Goal: Task Accomplishment & Management: Use online tool/utility

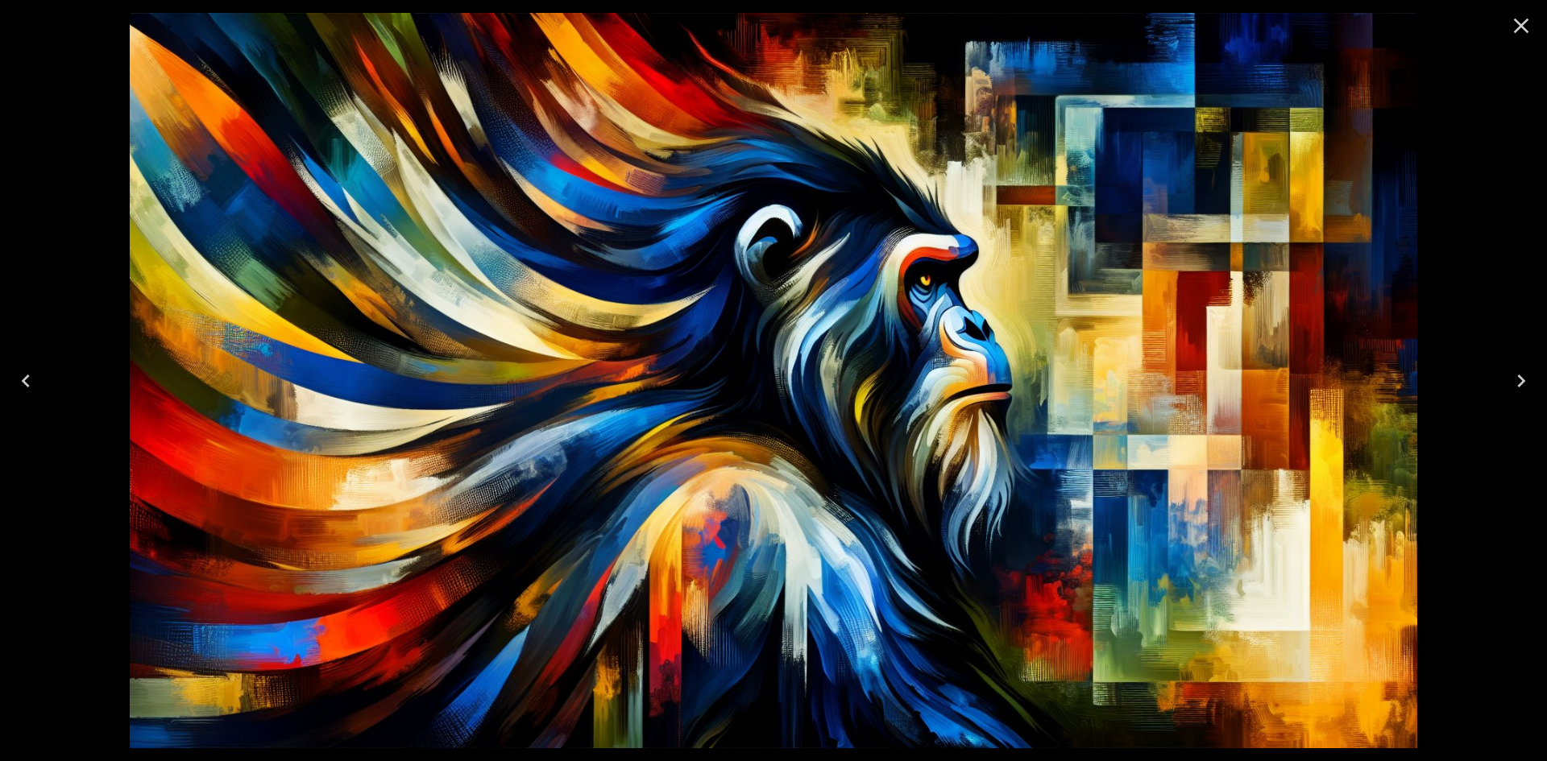
click at [1518, 25] on icon "Close" at bounding box center [1521, 26] width 26 height 26
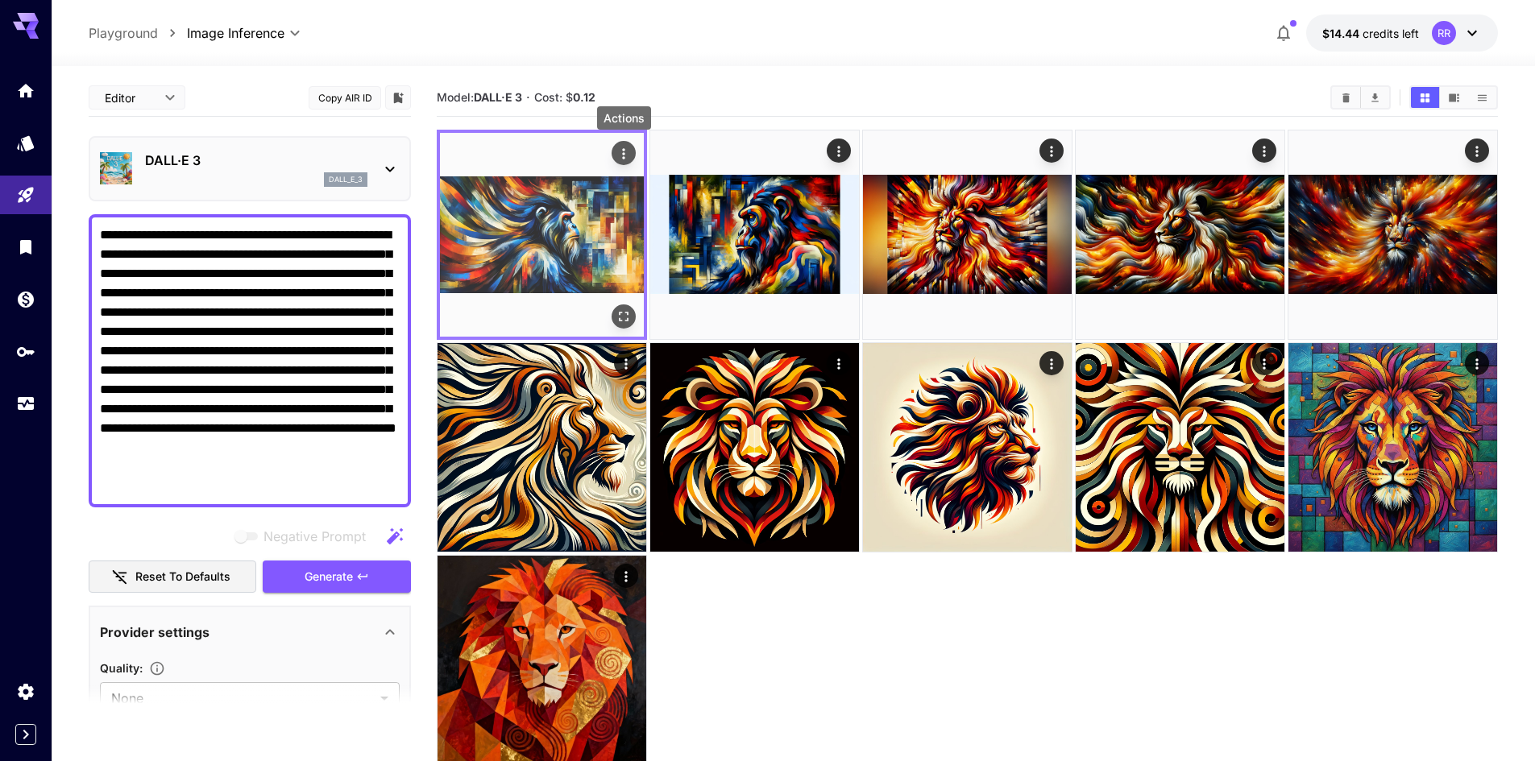
click at [623, 153] on icon "Actions" at bounding box center [623, 153] width 2 height 10
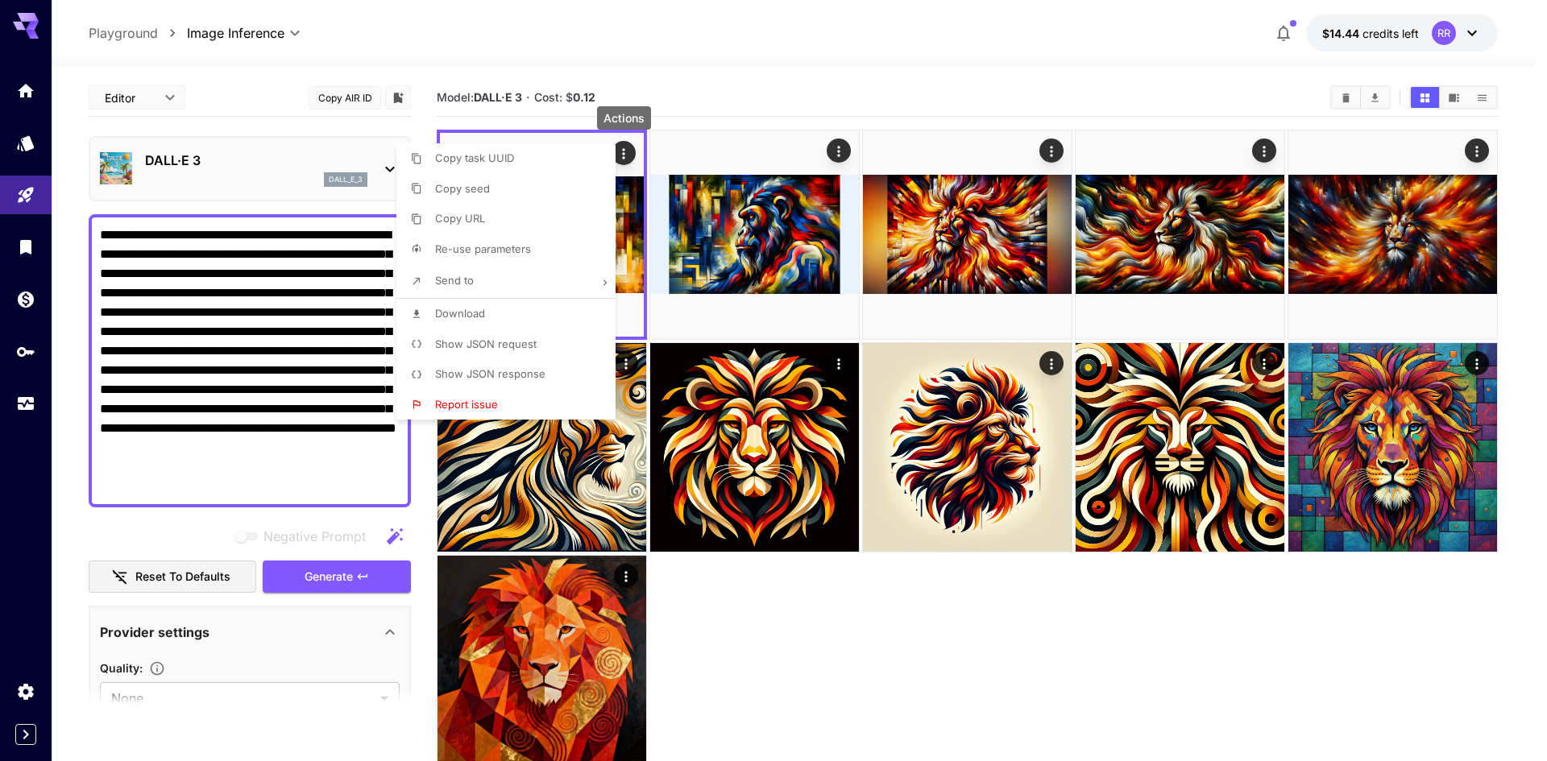
click at [479, 313] on span "Download" at bounding box center [460, 313] width 50 height 13
click at [334, 583] on div at bounding box center [773, 380] width 1547 height 761
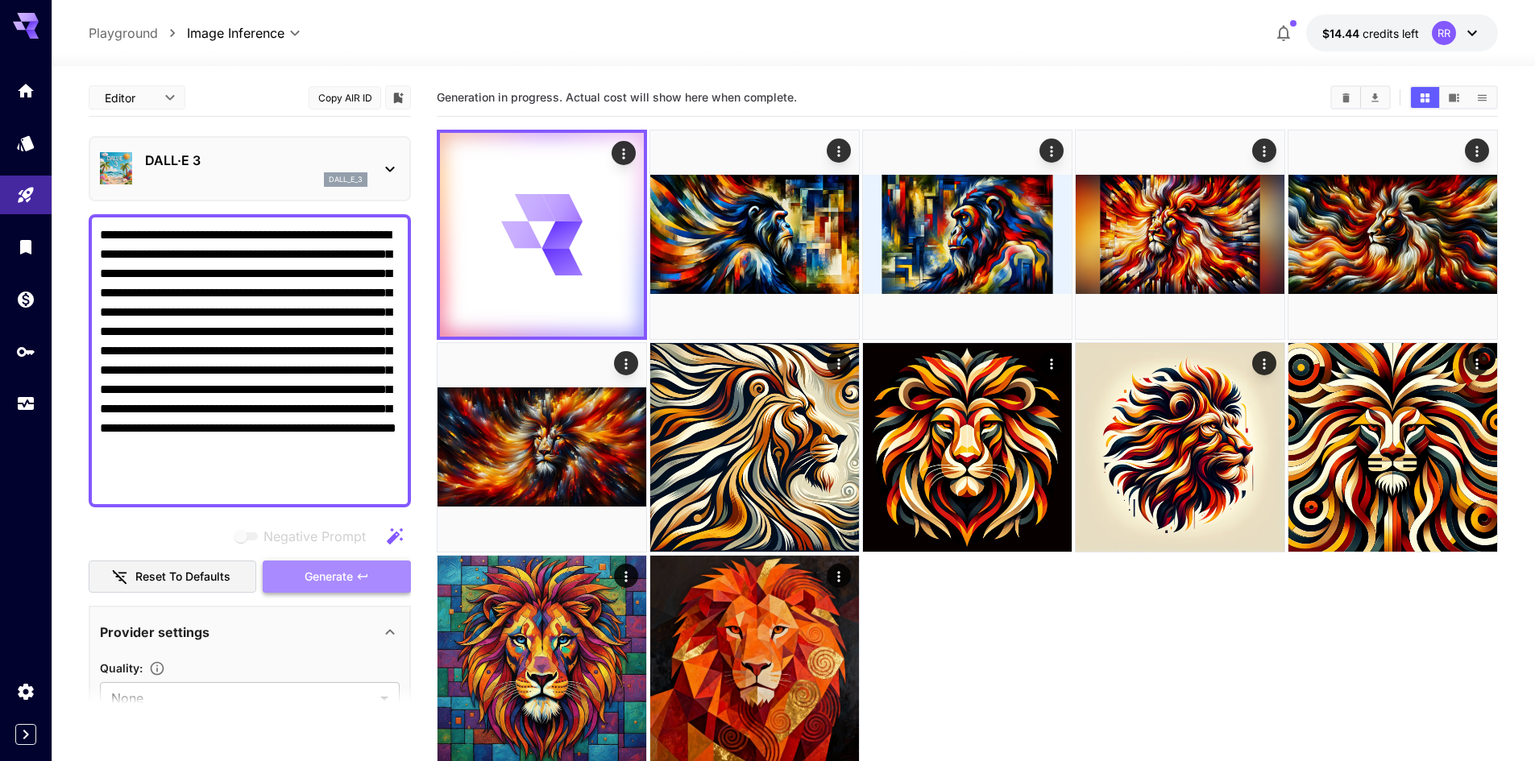
click at [325, 573] on span "Generate" at bounding box center [329, 577] width 48 height 20
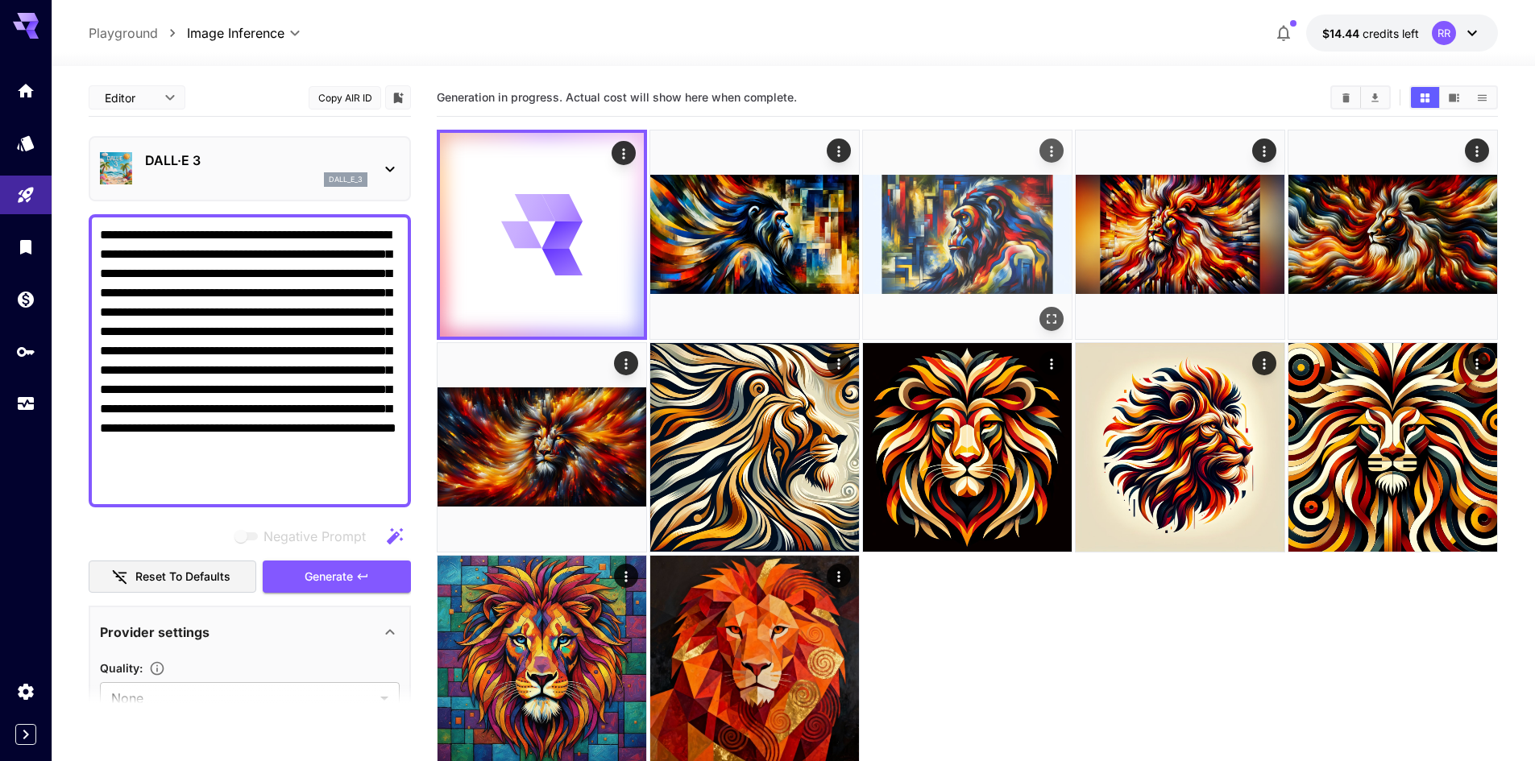
click at [997, 229] on img at bounding box center [967, 235] width 209 height 209
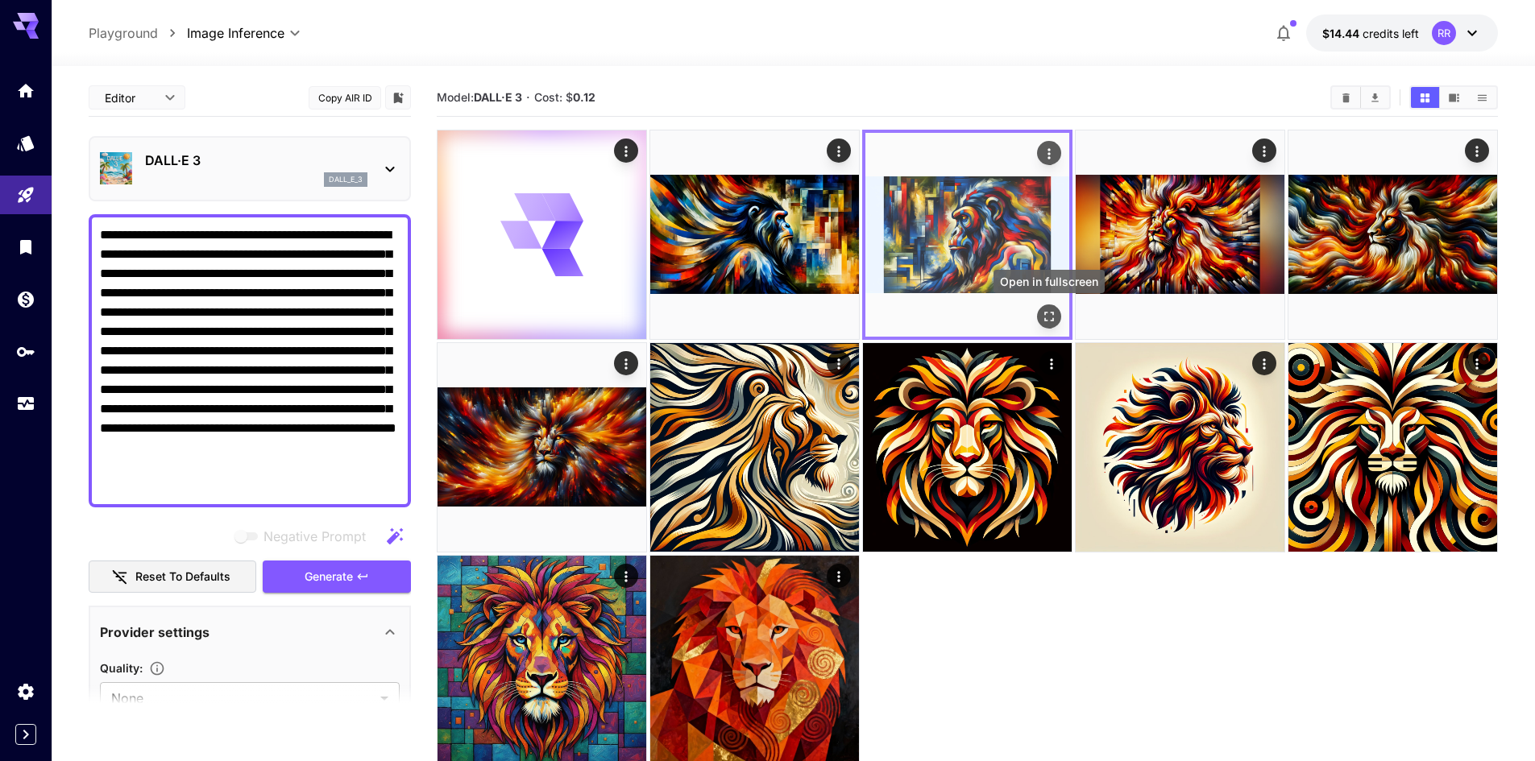
click at [1048, 312] on icon "Open in fullscreen" at bounding box center [1049, 317] width 16 height 16
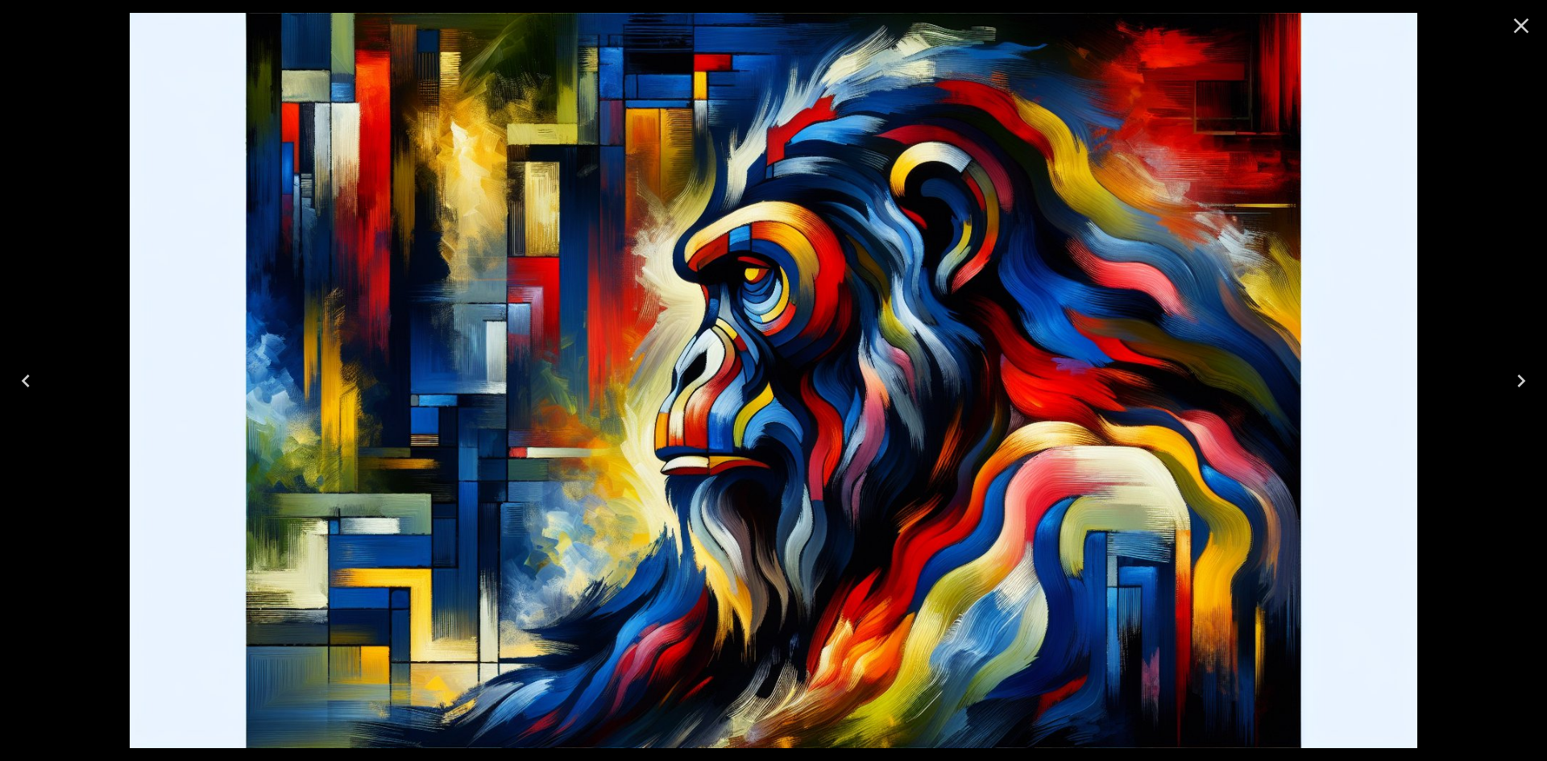
click at [1524, 28] on icon "Close" at bounding box center [1521, 26] width 26 height 26
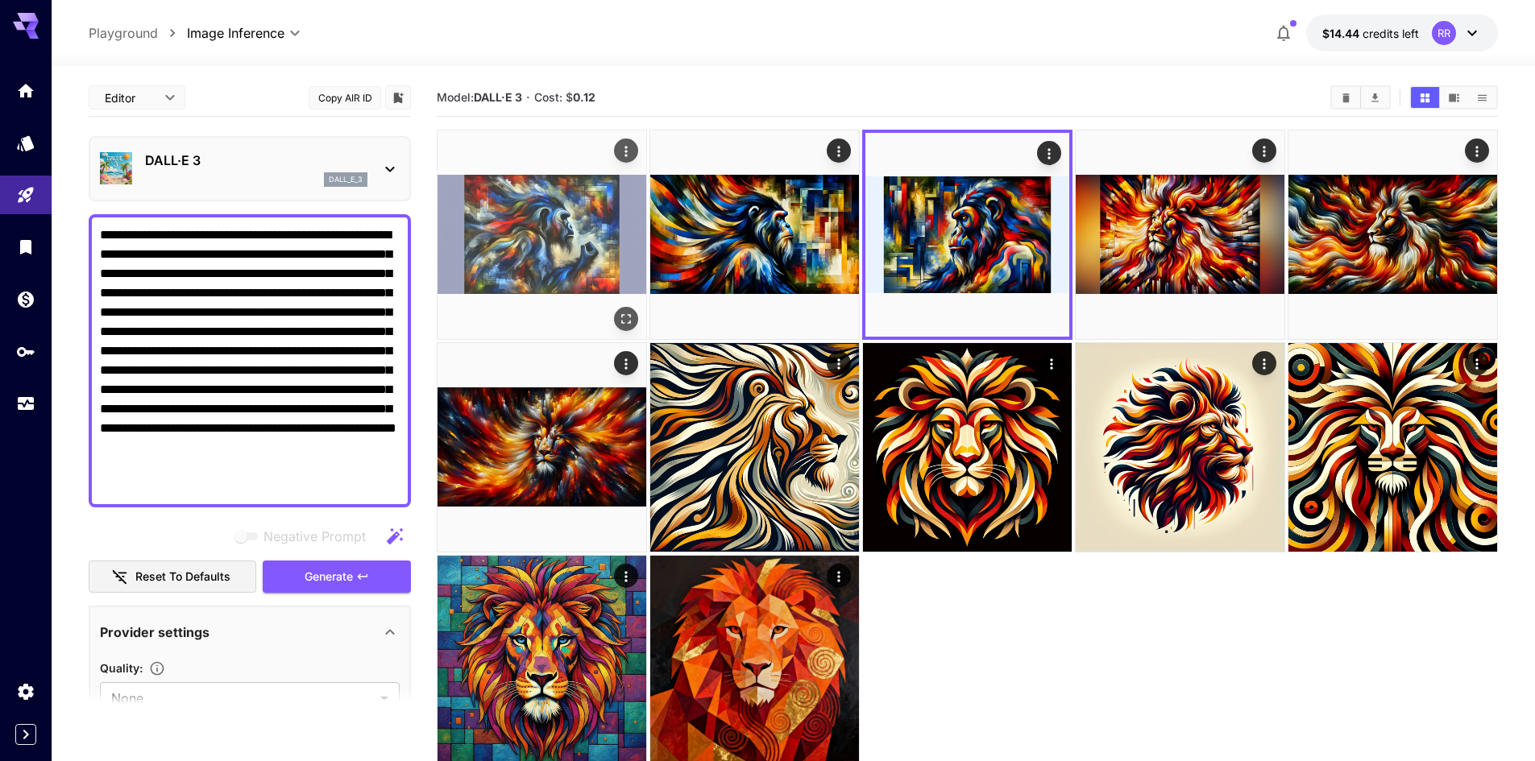
click at [600, 231] on img at bounding box center [541, 235] width 209 height 209
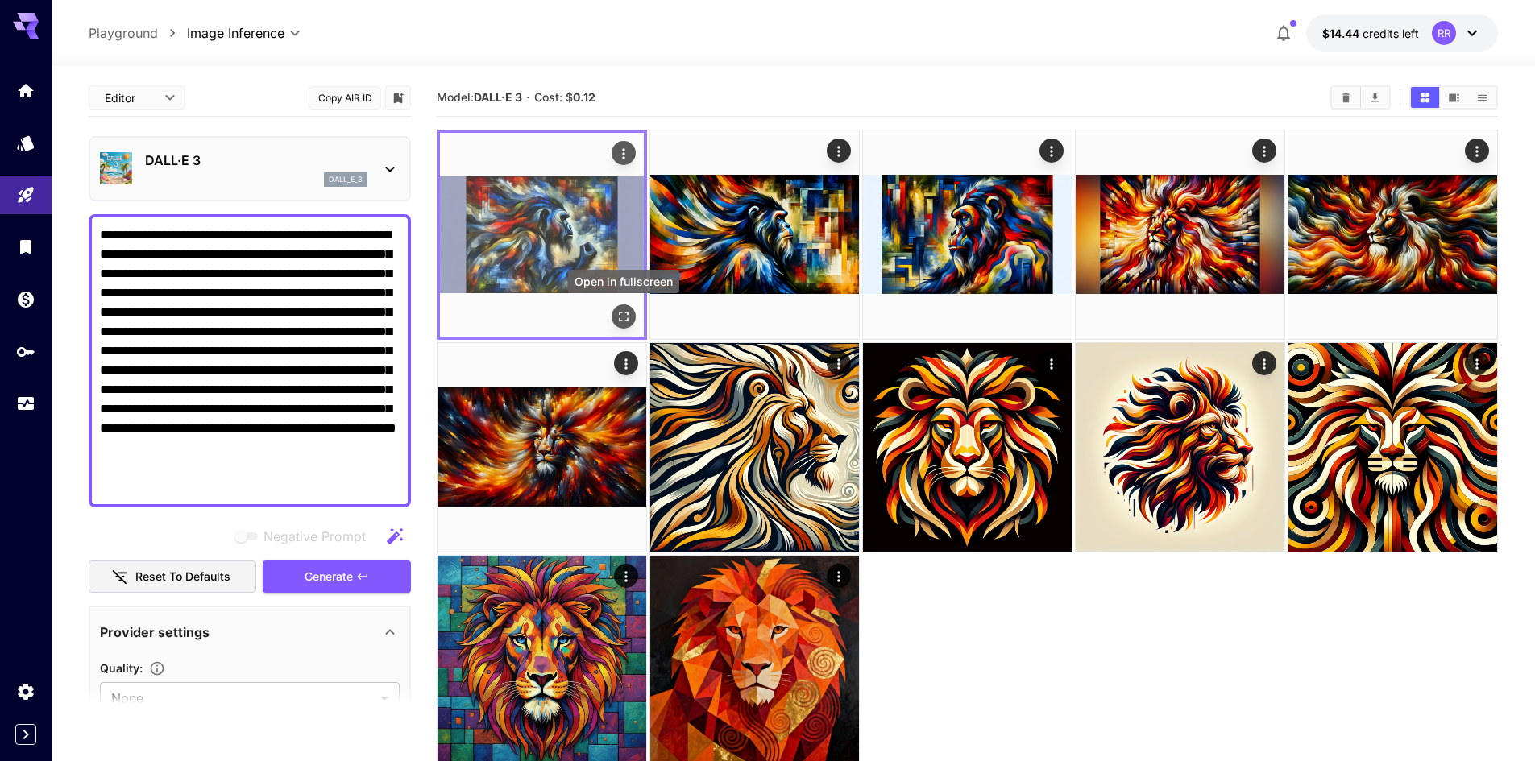
click at [620, 311] on icon "Open in fullscreen" at bounding box center [624, 317] width 16 height 16
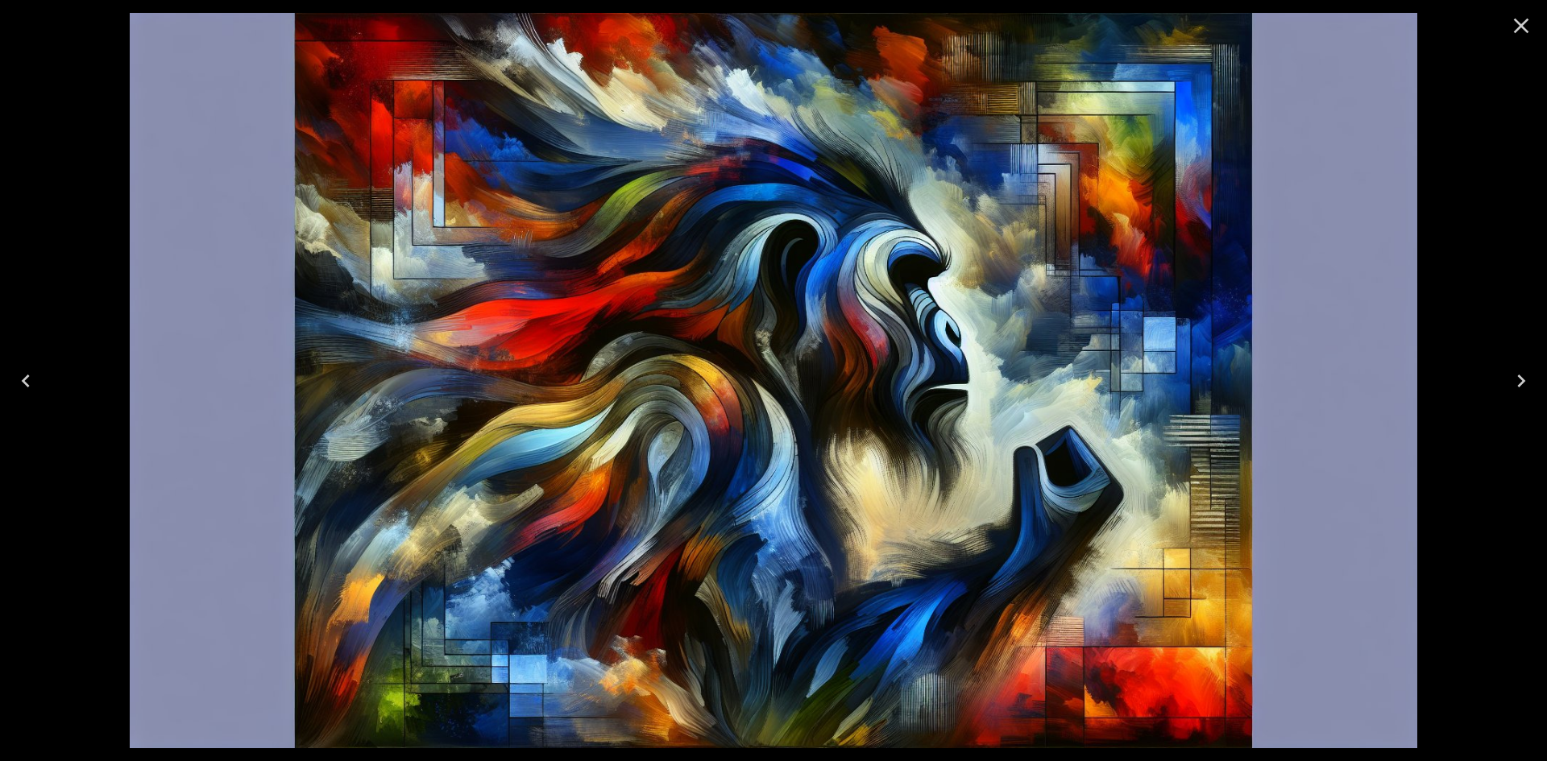
click at [1521, 26] on icon "Close" at bounding box center [1521, 26] width 15 height 15
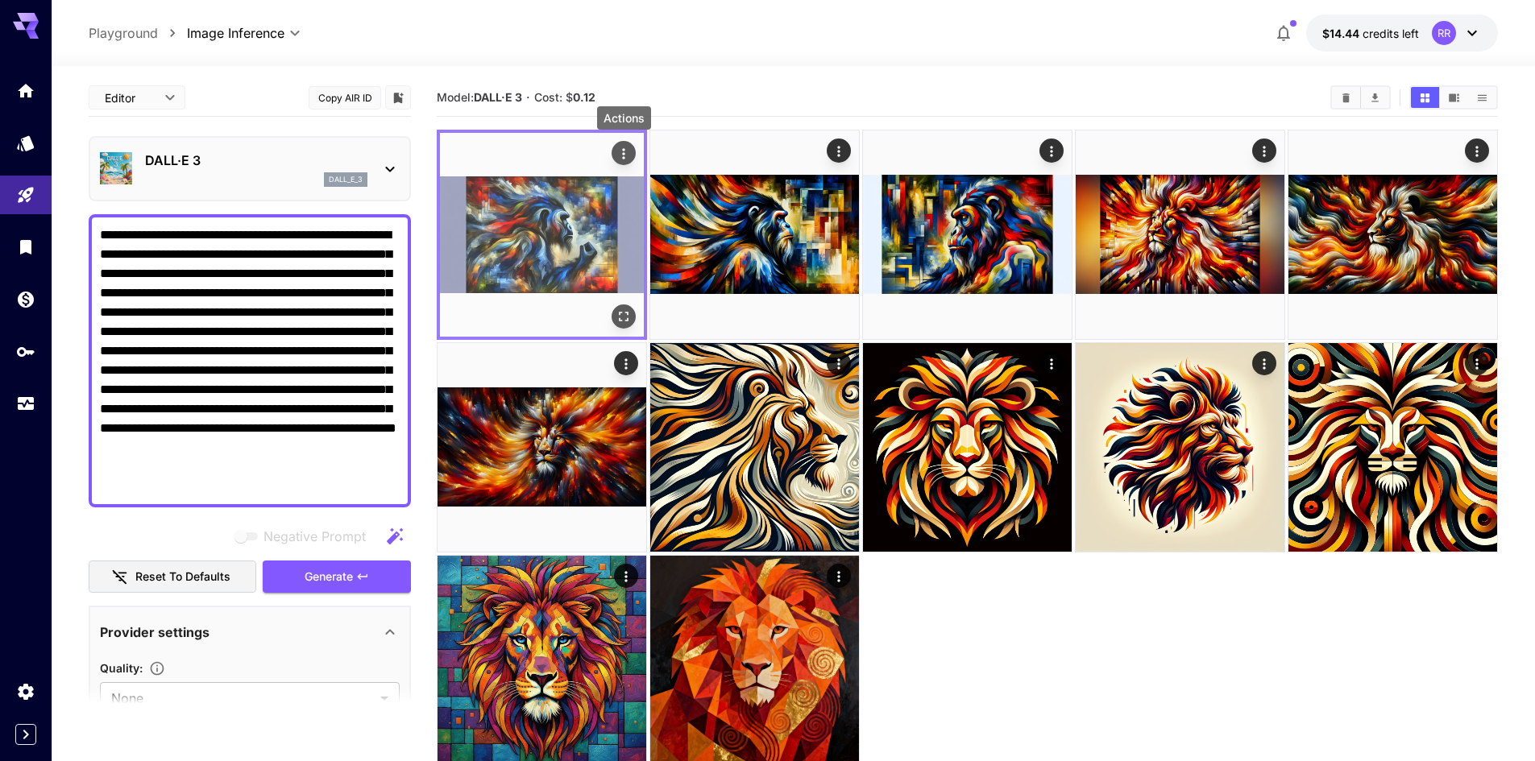
click at [631, 154] on icon "Actions" at bounding box center [624, 154] width 16 height 16
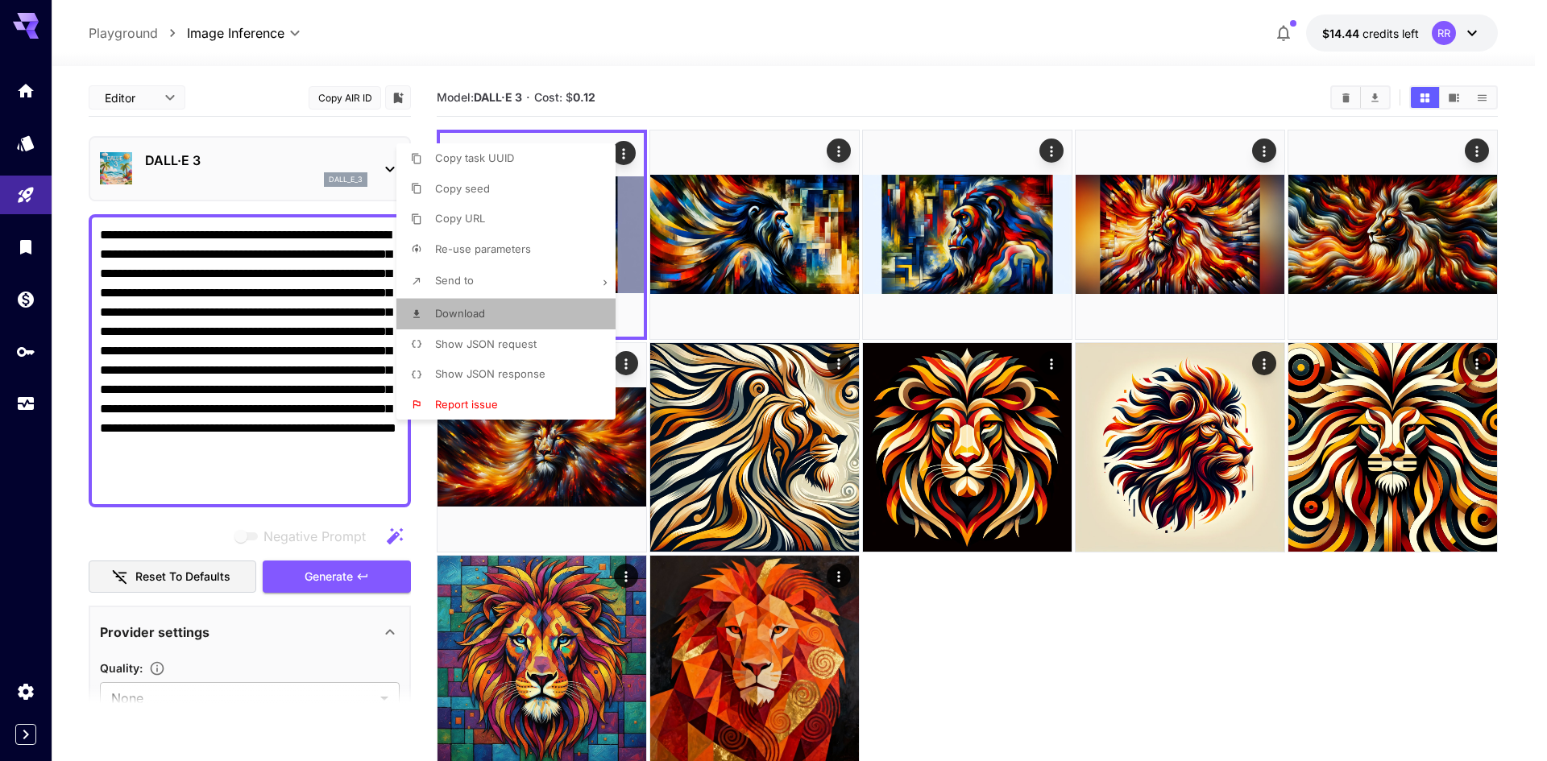
click at [475, 309] on span "Download" at bounding box center [460, 313] width 50 height 13
click at [346, 575] on div at bounding box center [773, 380] width 1547 height 761
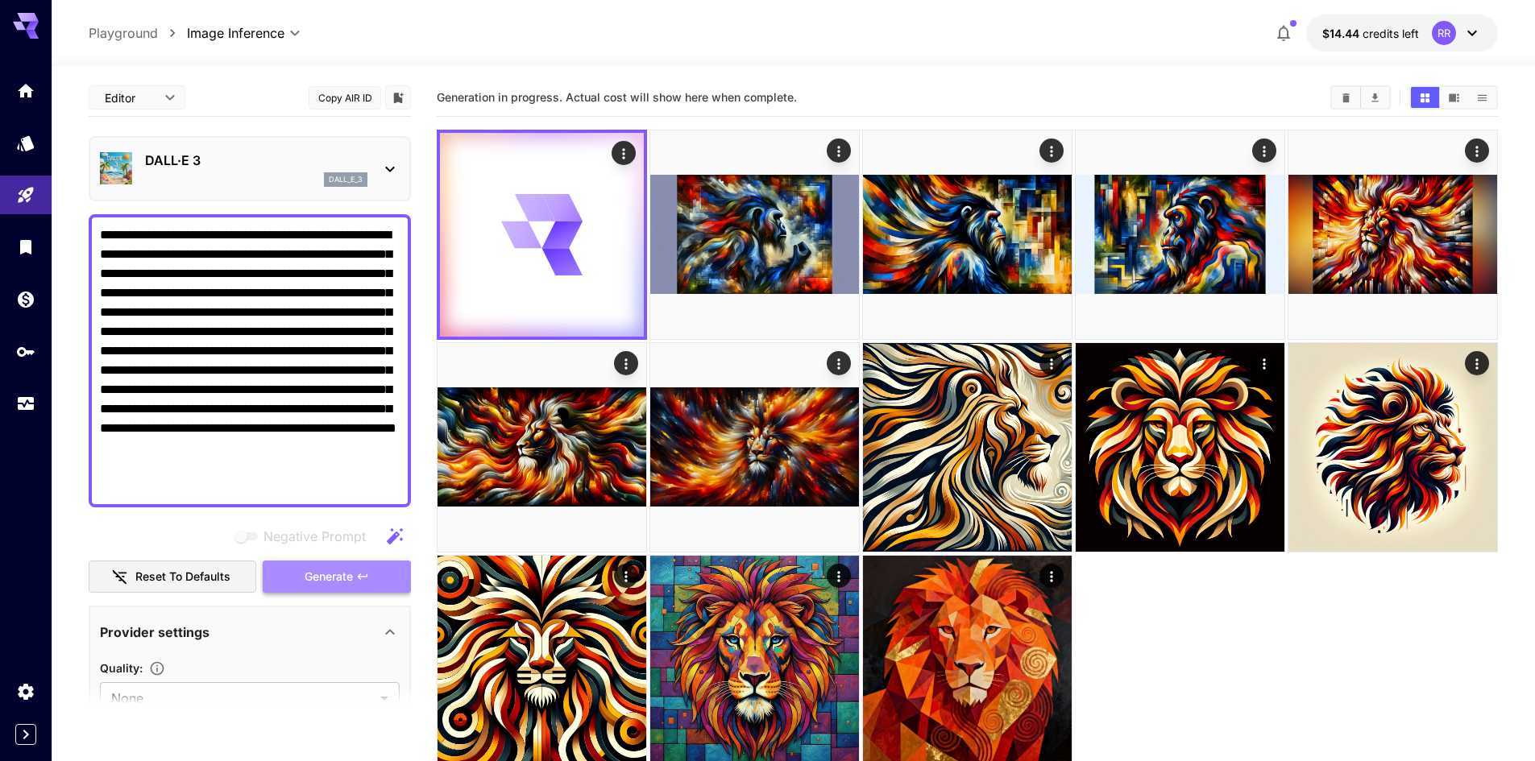
click at [329, 572] on span "Generate" at bounding box center [329, 577] width 48 height 20
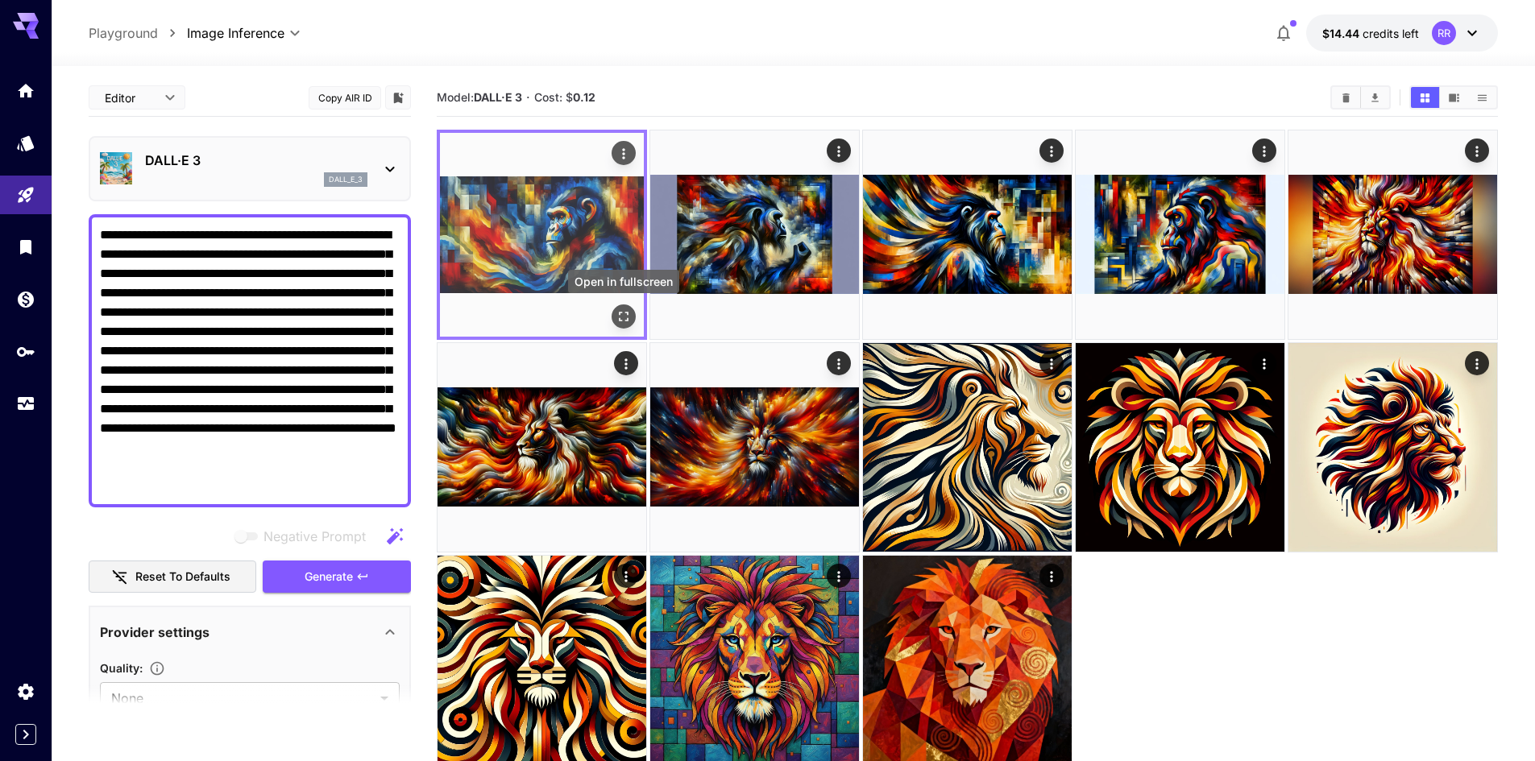
click at [620, 315] on icon "Open in fullscreen" at bounding box center [624, 317] width 16 height 16
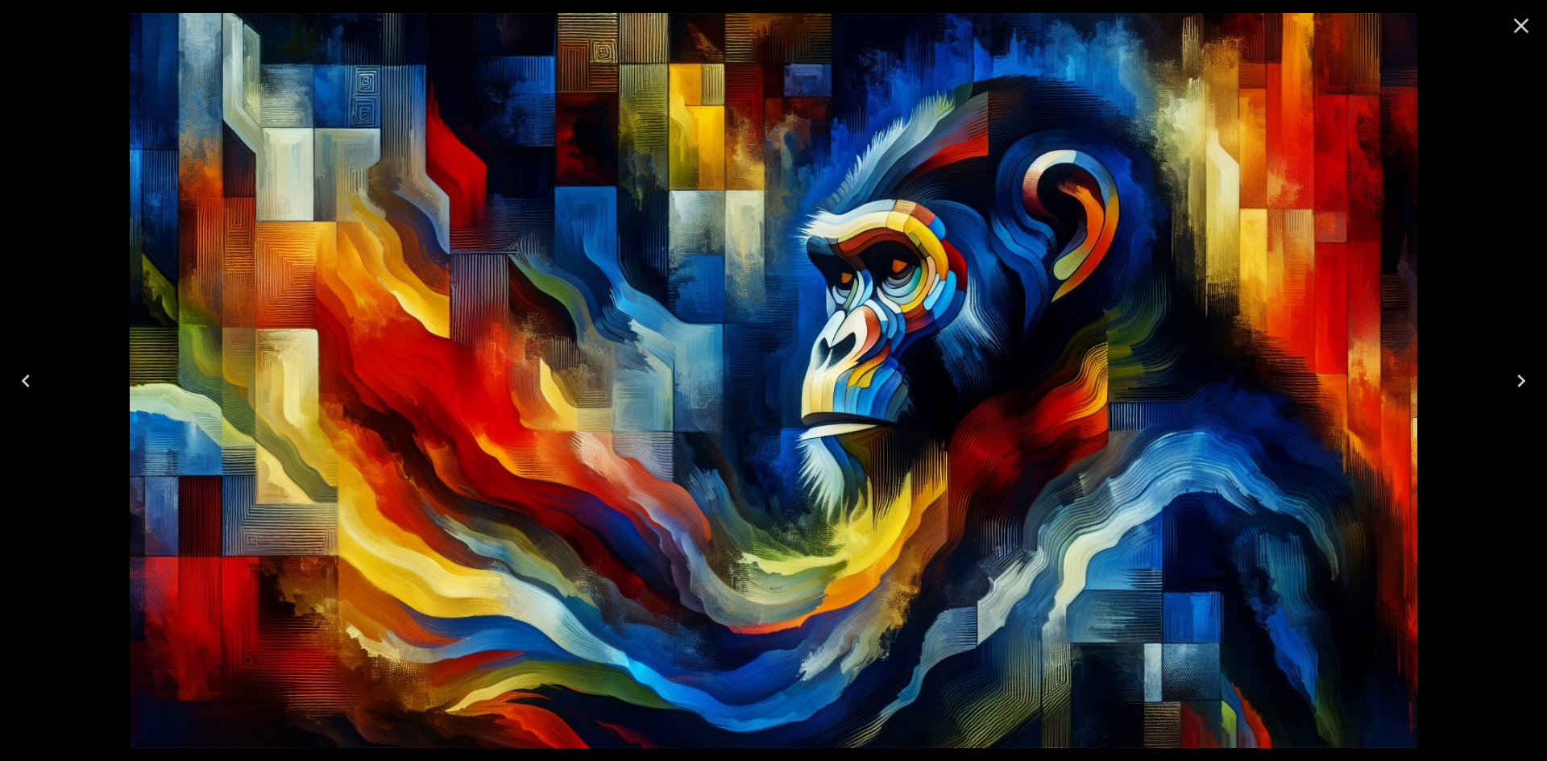
click at [1518, 27] on icon "Close" at bounding box center [1521, 26] width 26 height 26
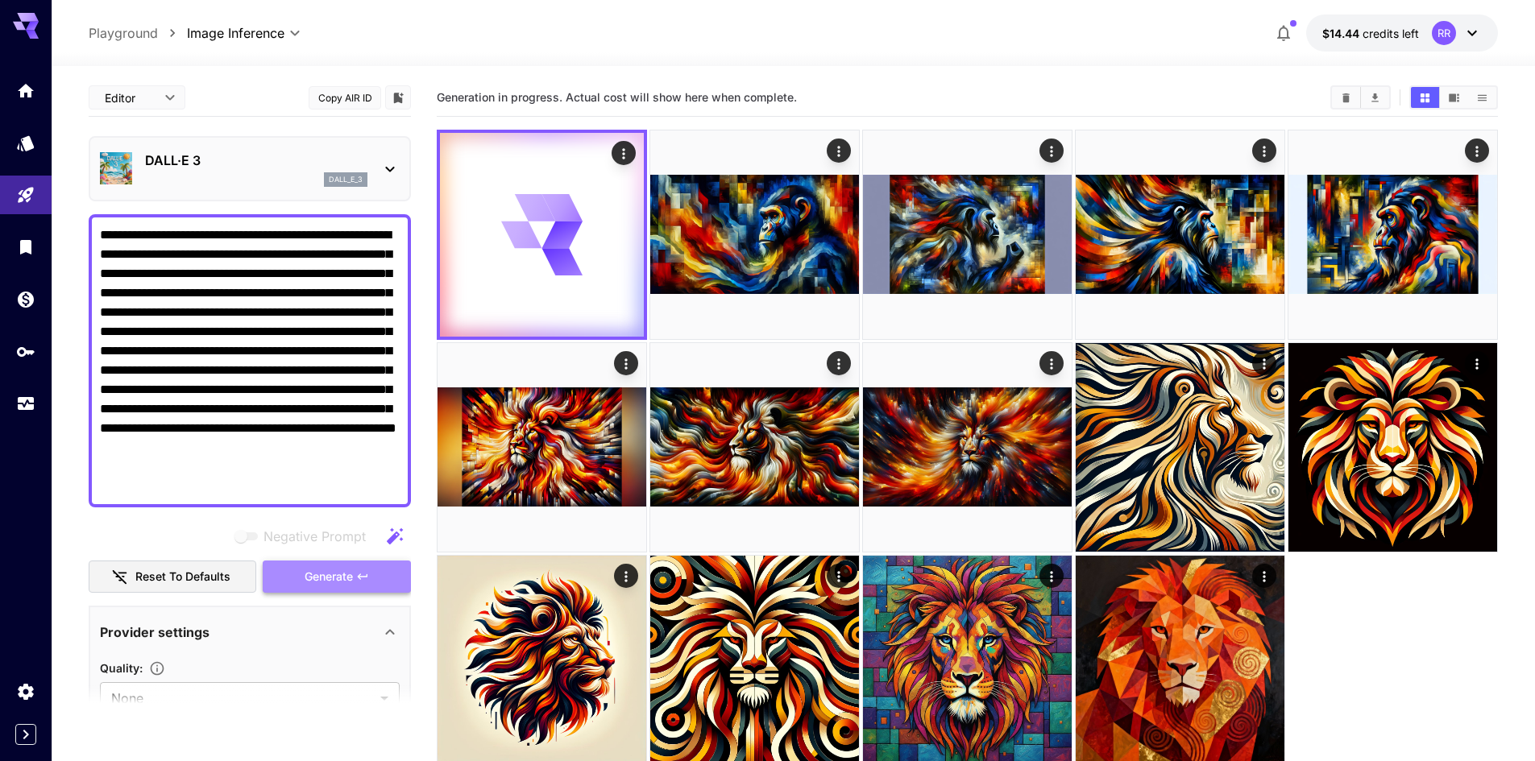
click at [338, 574] on span "Generate" at bounding box center [329, 577] width 48 height 20
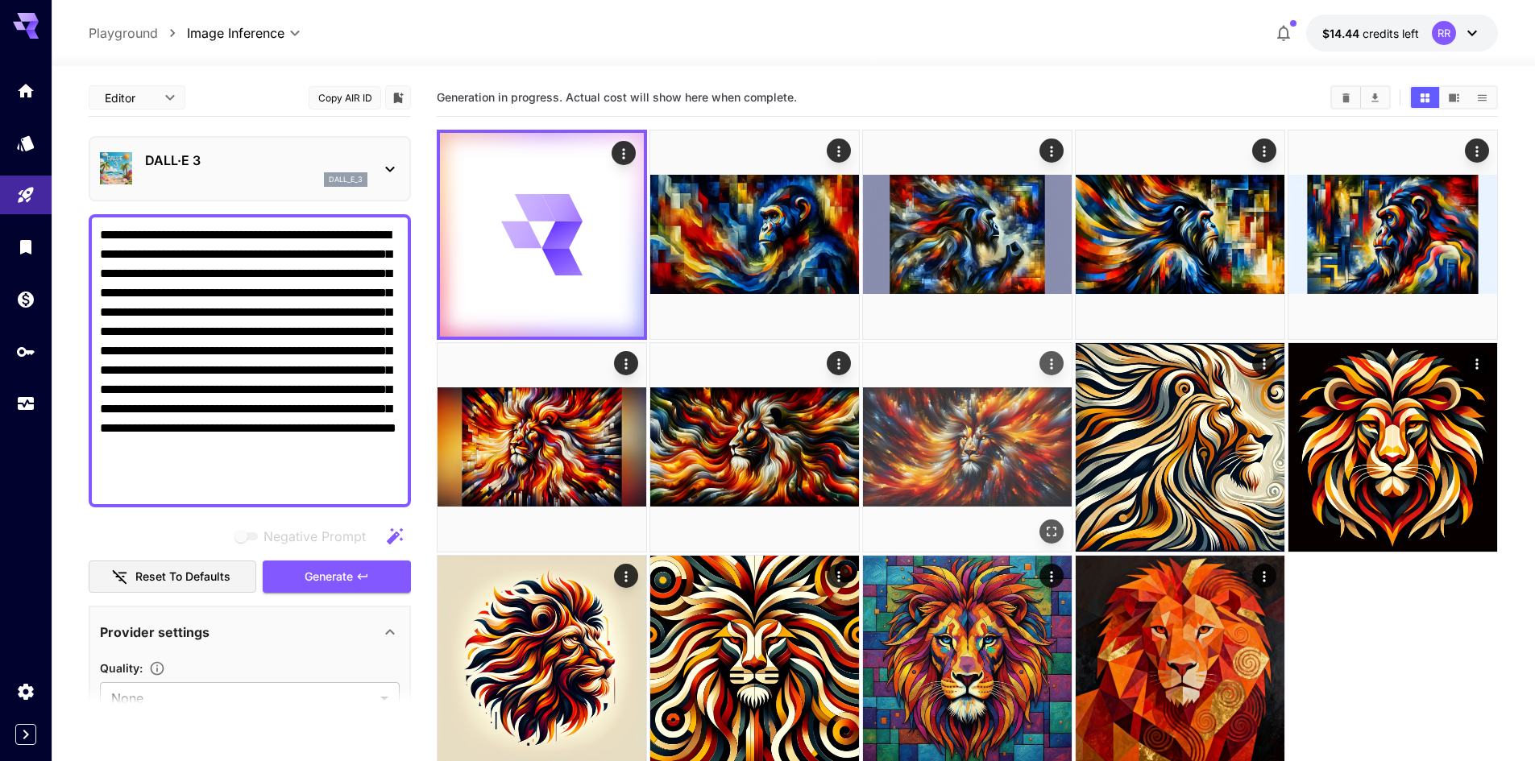
click at [1039, 418] on img at bounding box center [967, 447] width 209 height 209
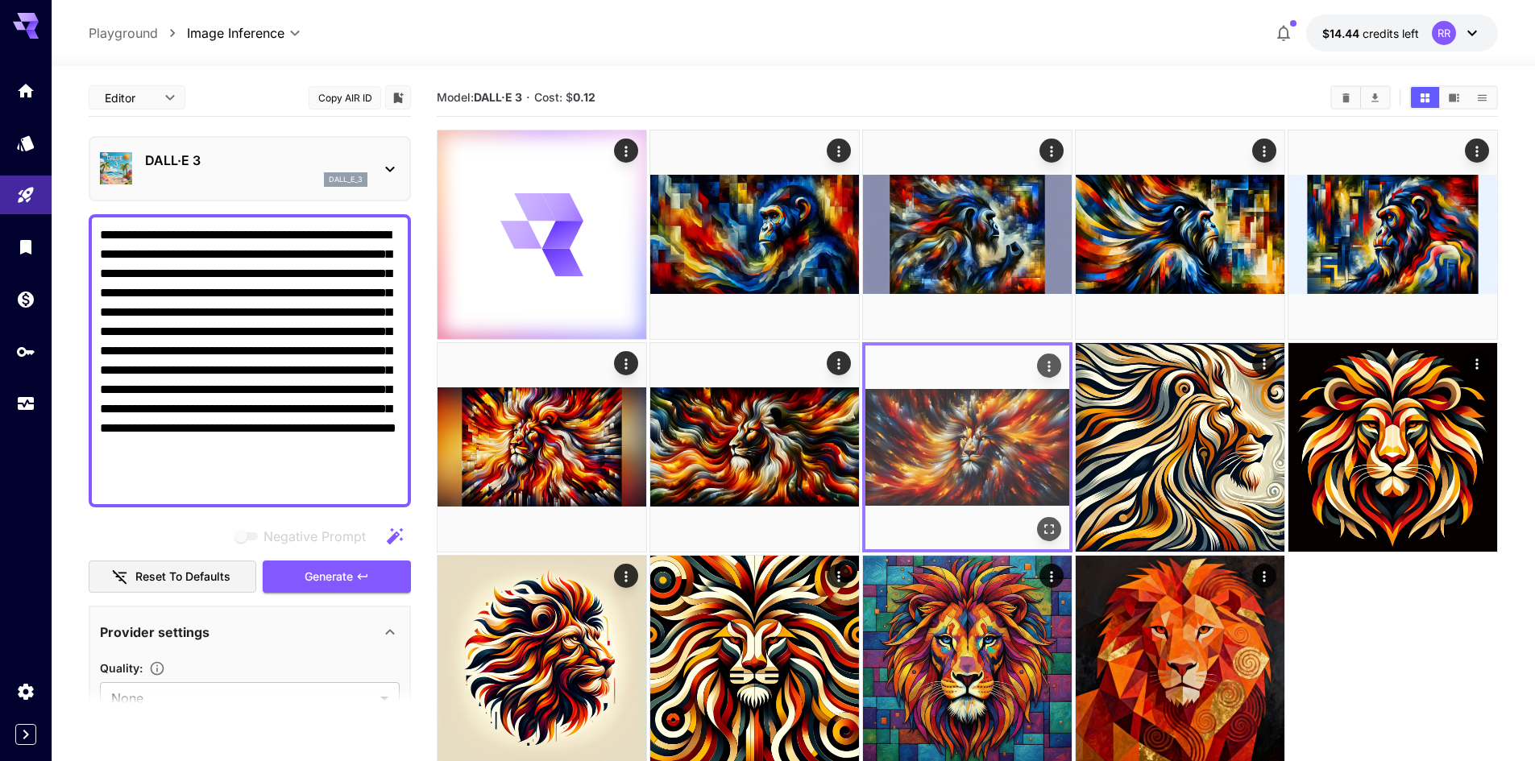
click at [1043, 526] on icon "Open in fullscreen" at bounding box center [1049, 529] width 16 height 16
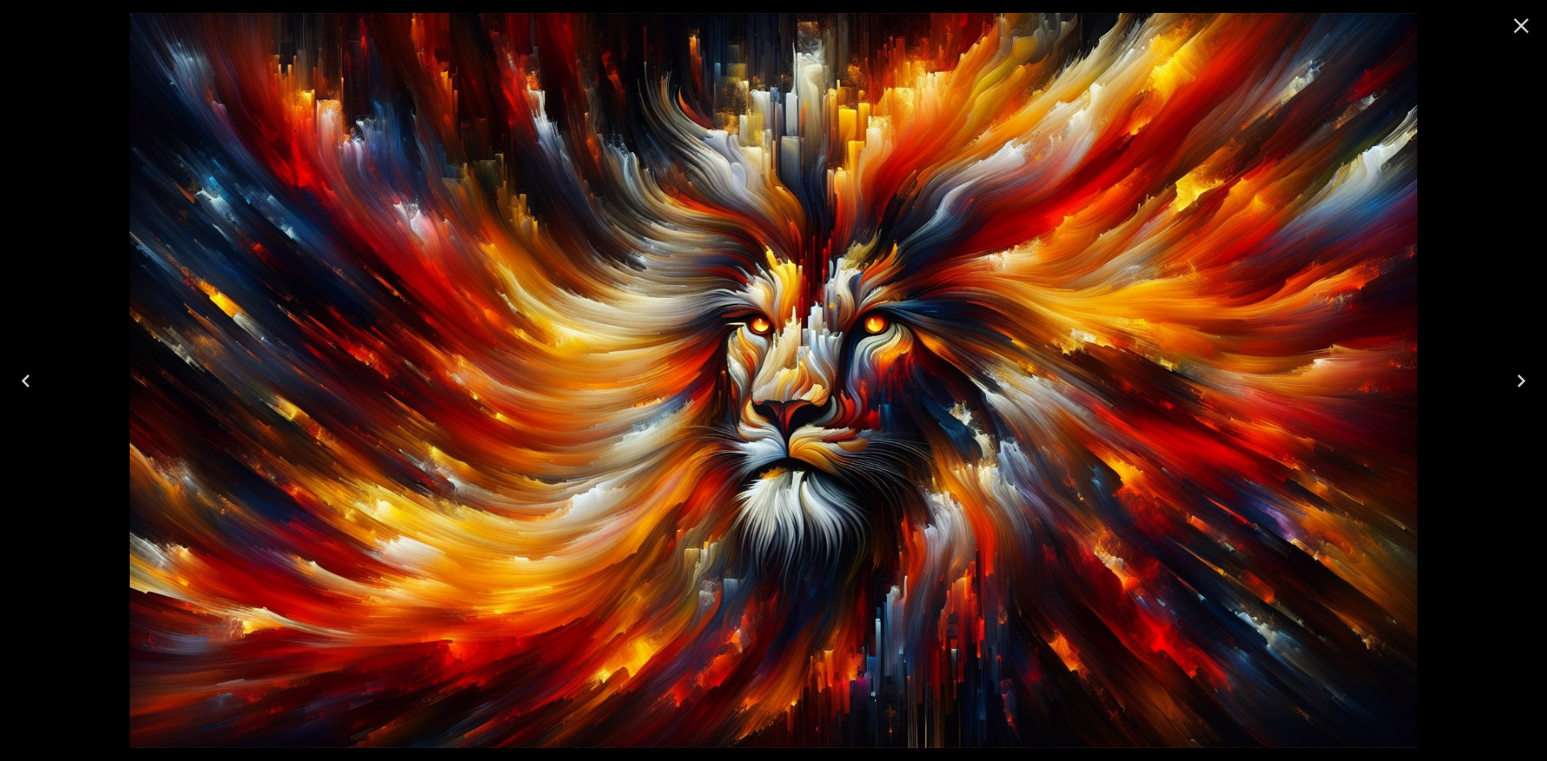
click at [1515, 20] on icon "Close" at bounding box center [1521, 26] width 15 height 15
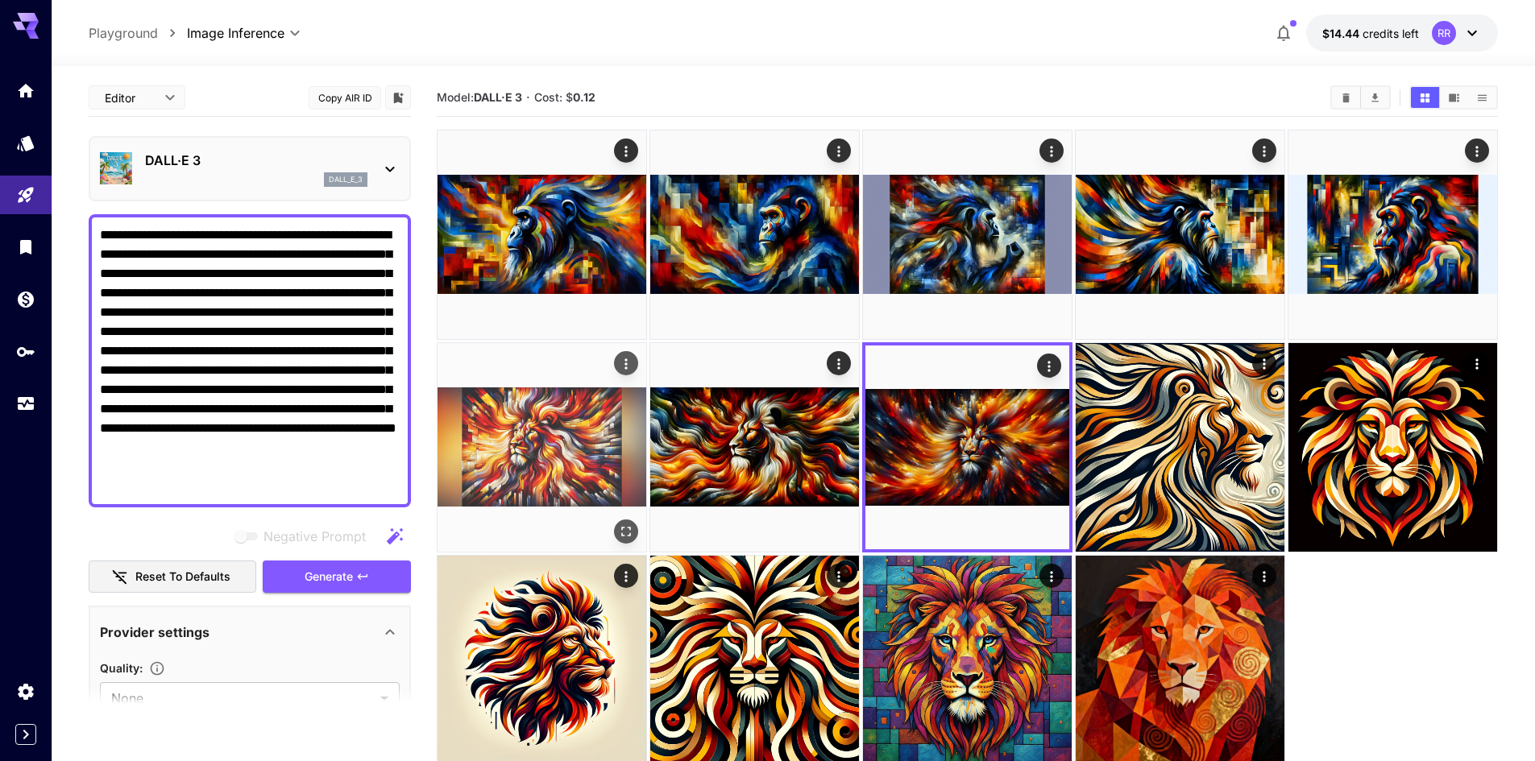
click at [577, 445] on img at bounding box center [541, 447] width 209 height 209
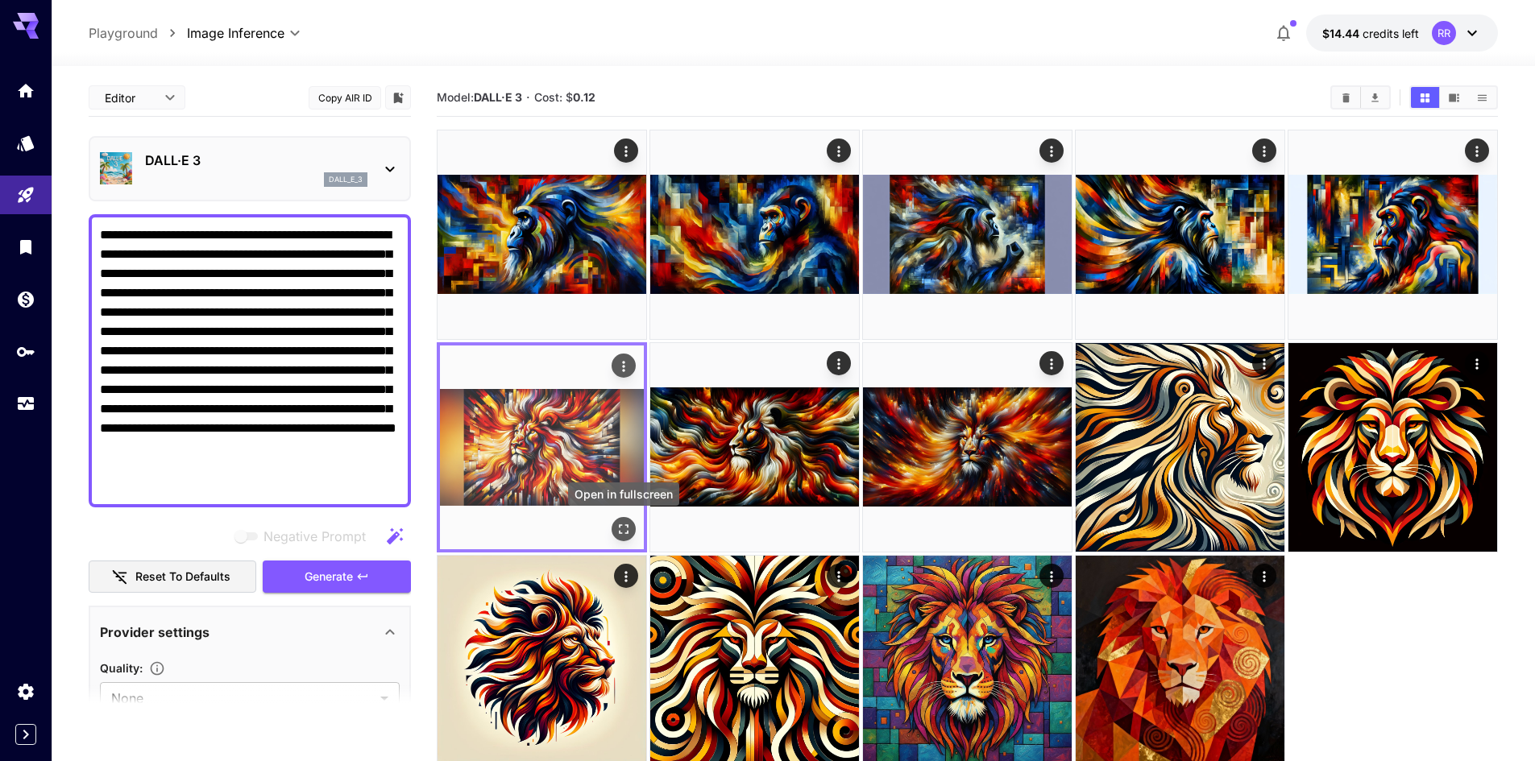
click at [620, 524] on icon "Open in fullscreen" at bounding box center [624, 529] width 16 height 16
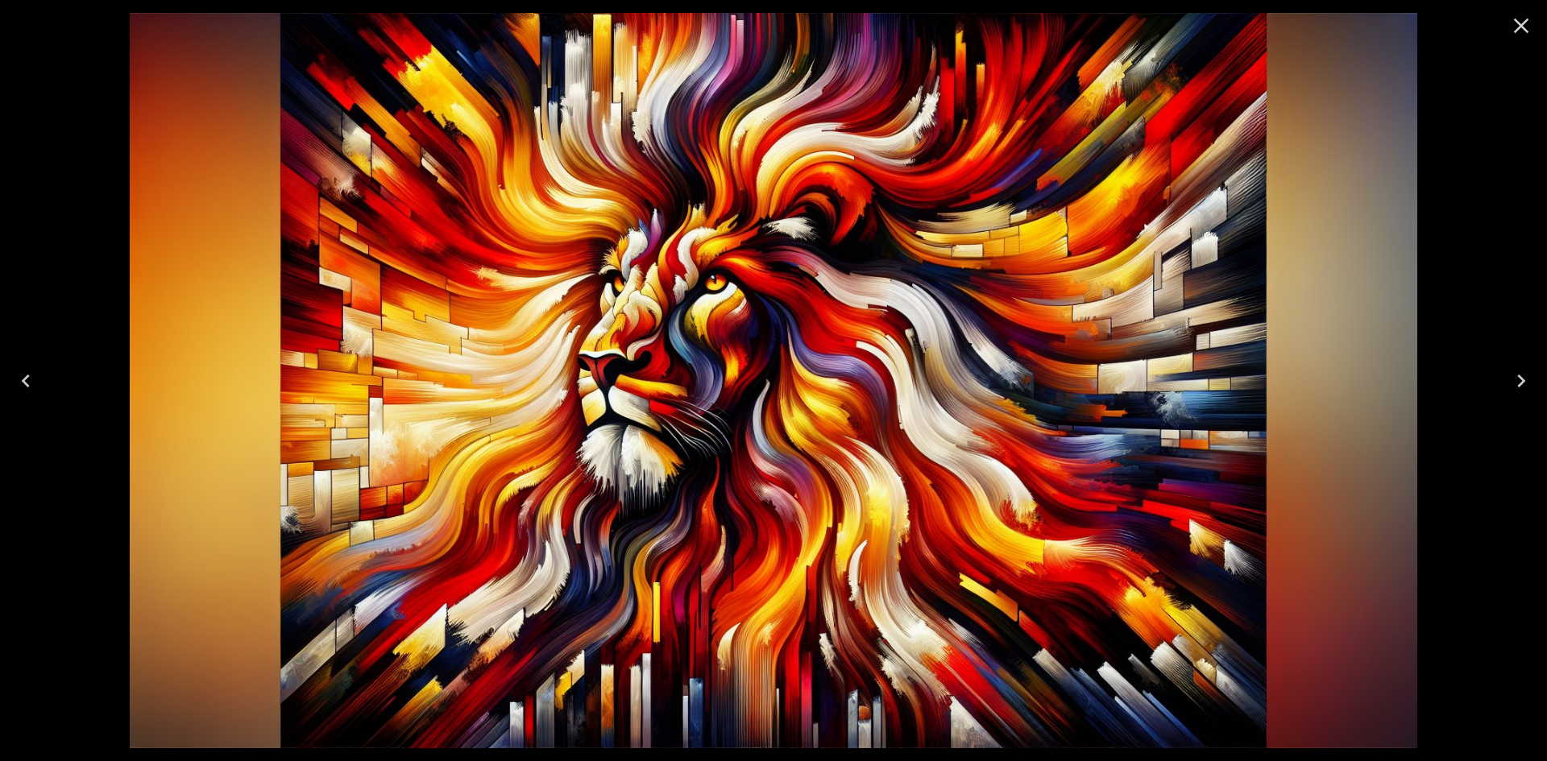
click at [1511, 375] on icon "Next" at bounding box center [1521, 381] width 26 height 26
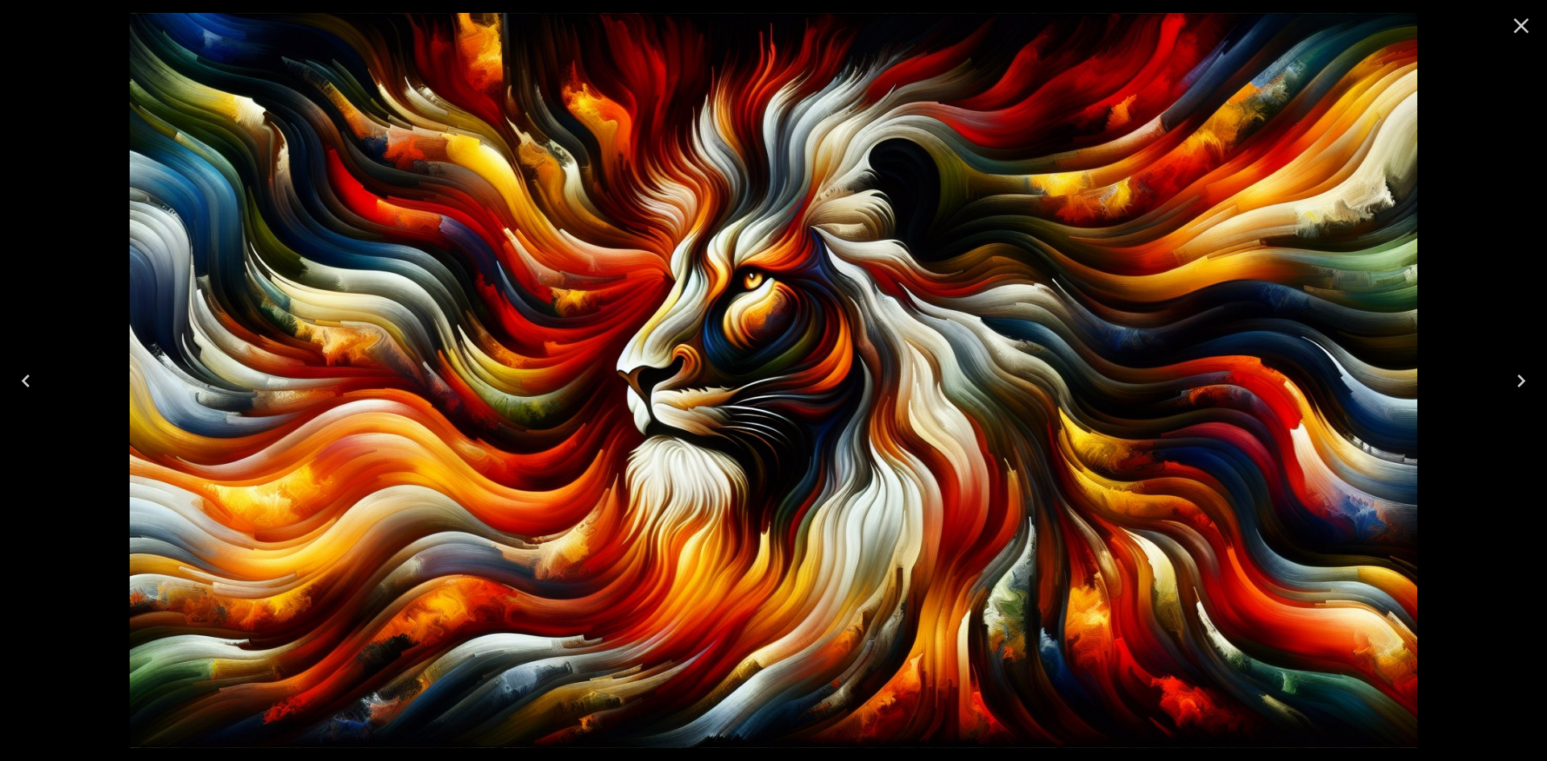
click at [1511, 375] on icon "Next" at bounding box center [1521, 381] width 26 height 26
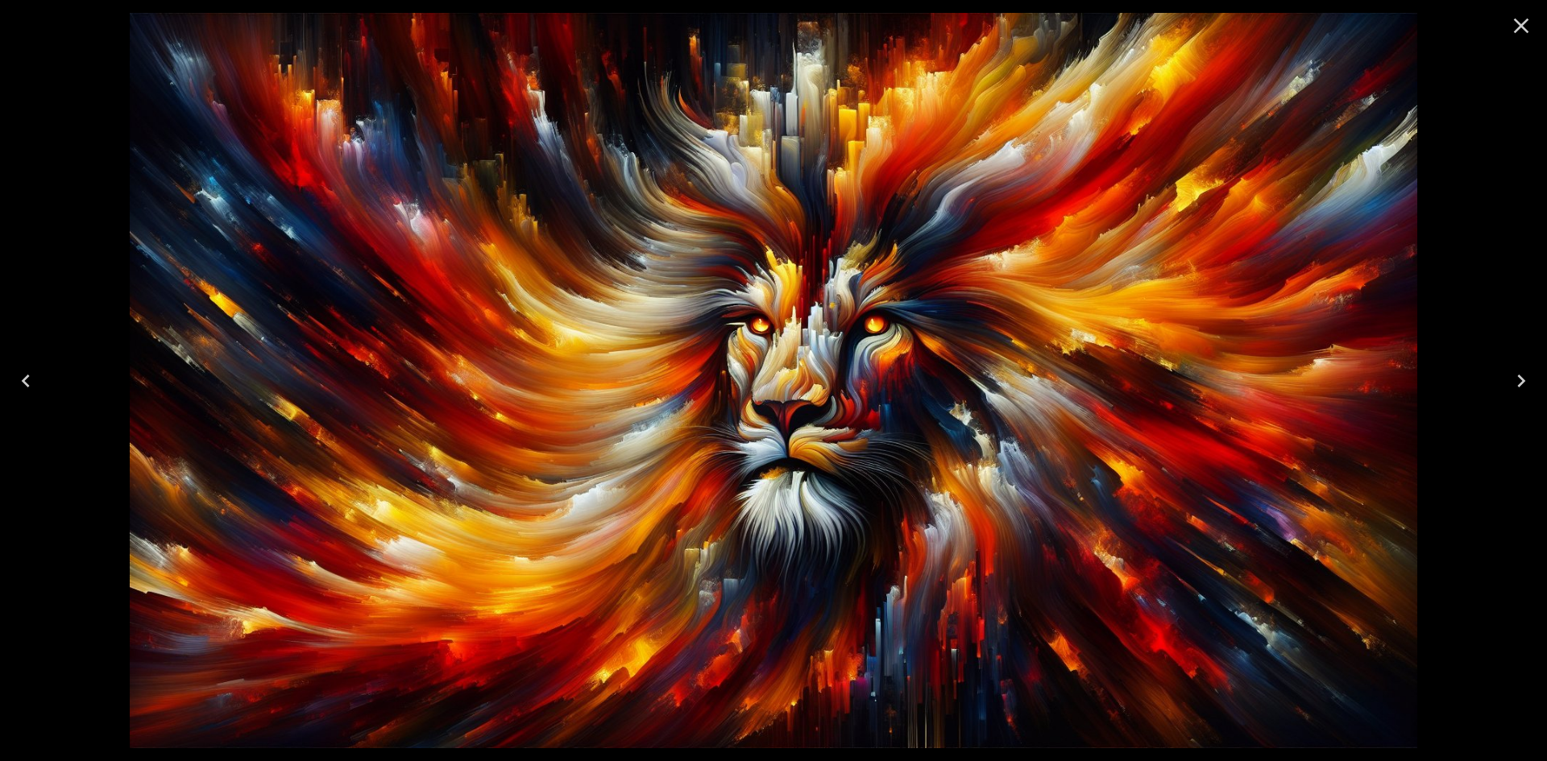
click at [1527, 23] on icon "Close" at bounding box center [1521, 26] width 26 height 26
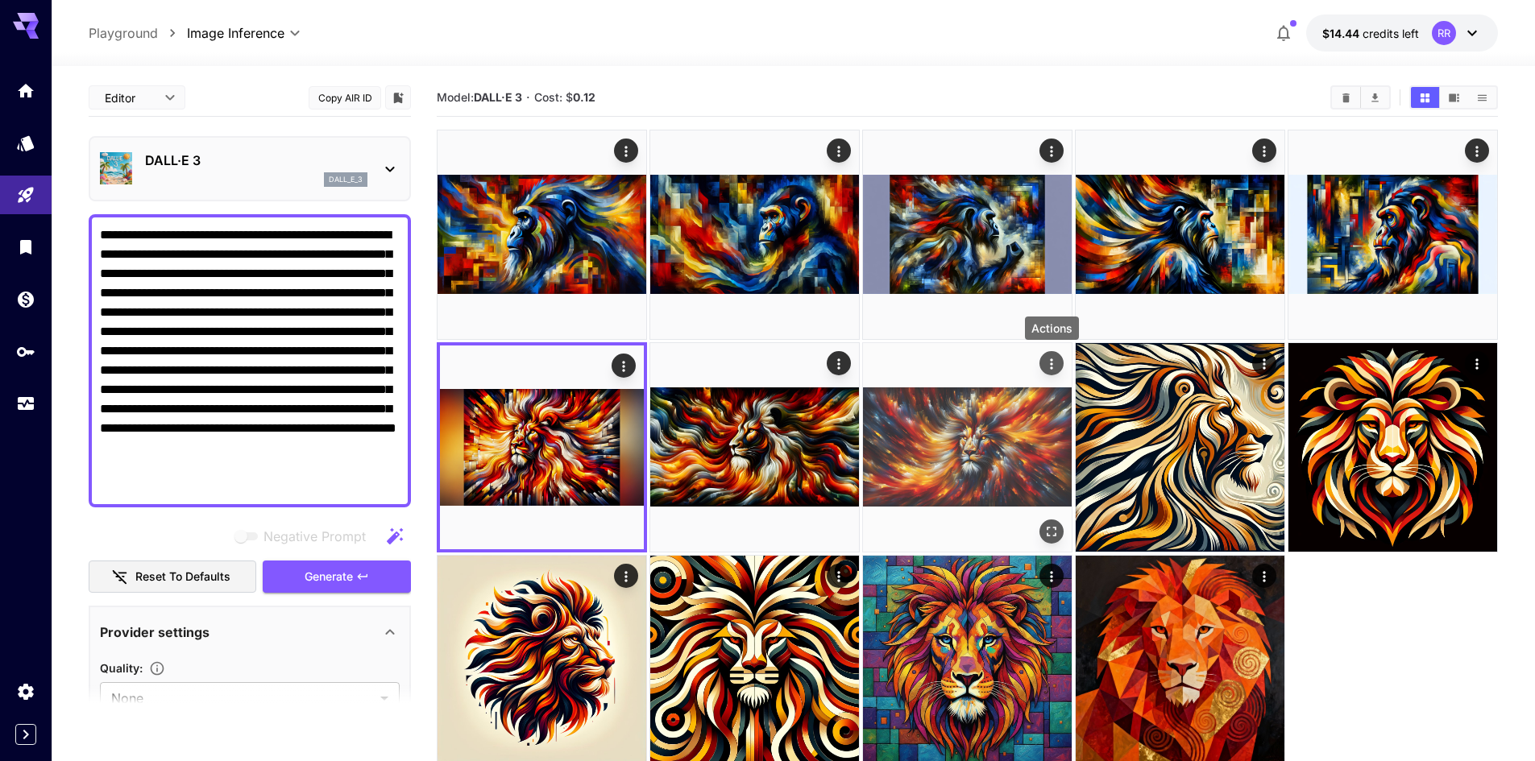
click at [1047, 361] on icon "Actions" at bounding box center [1051, 364] width 16 height 16
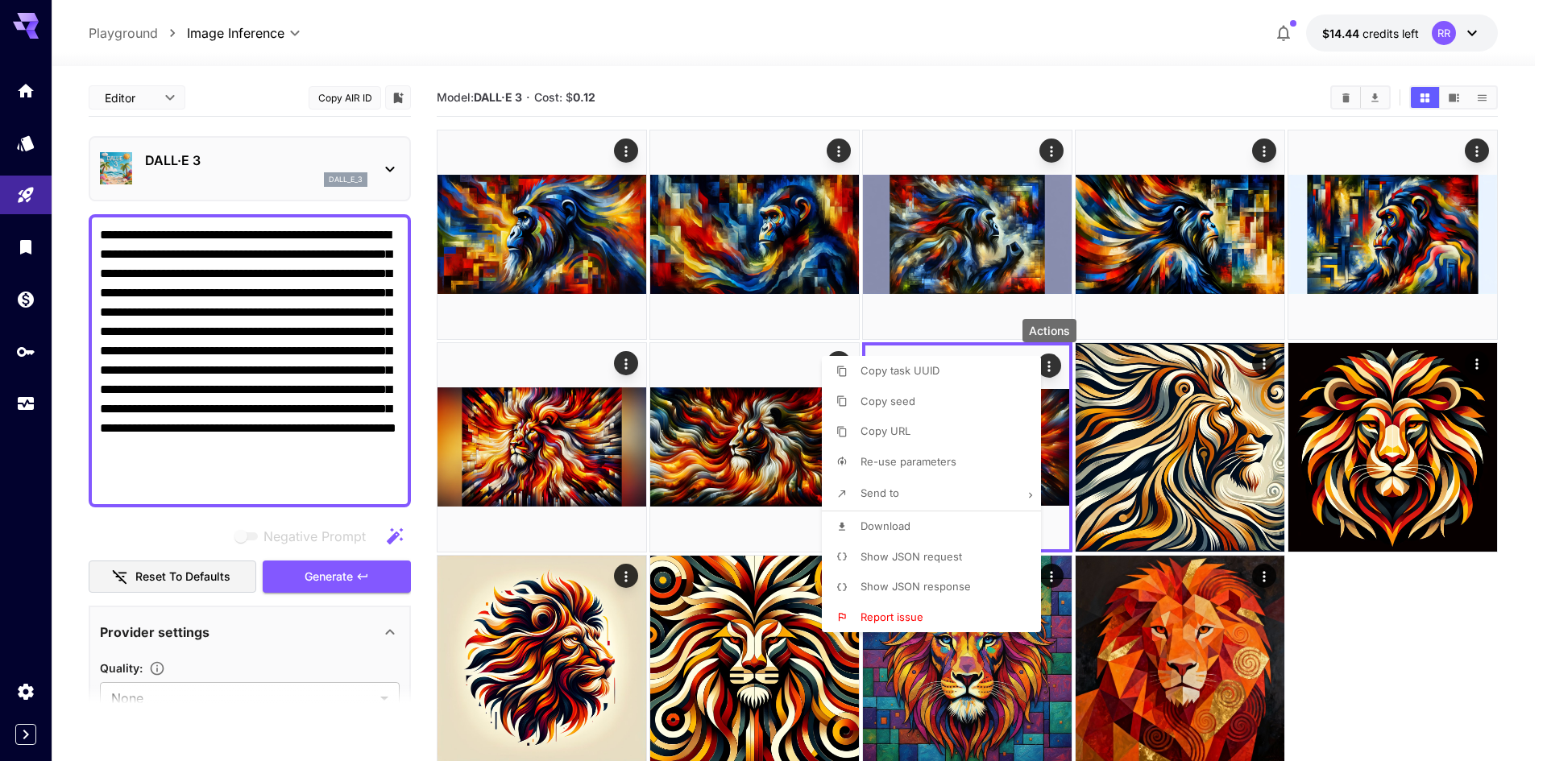
click at [905, 525] on span "Download" at bounding box center [885, 526] width 50 height 13
click at [700, 323] on div at bounding box center [773, 380] width 1547 height 761
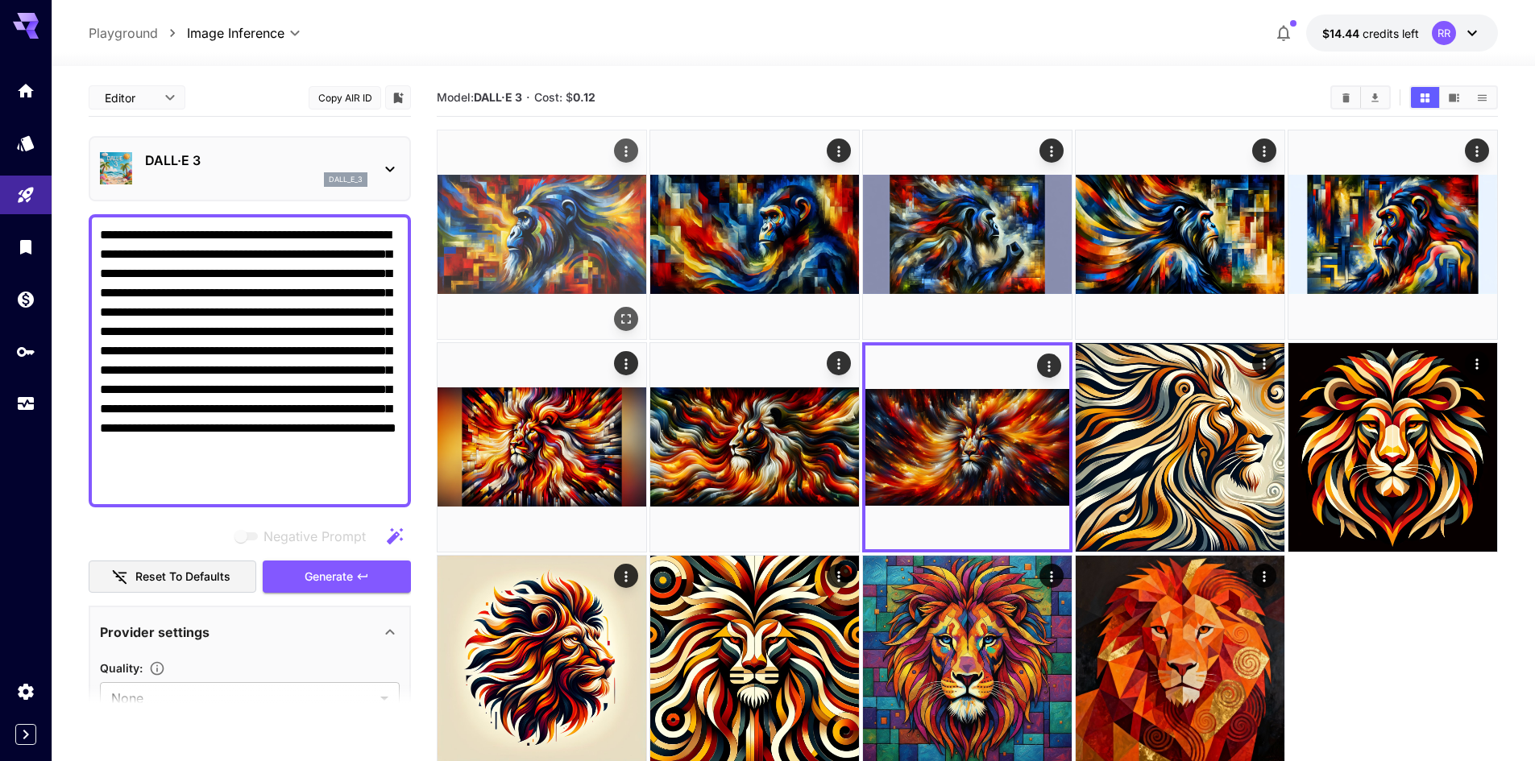
click at [575, 247] on img at bounding box center [541, 235] width 209 height 209
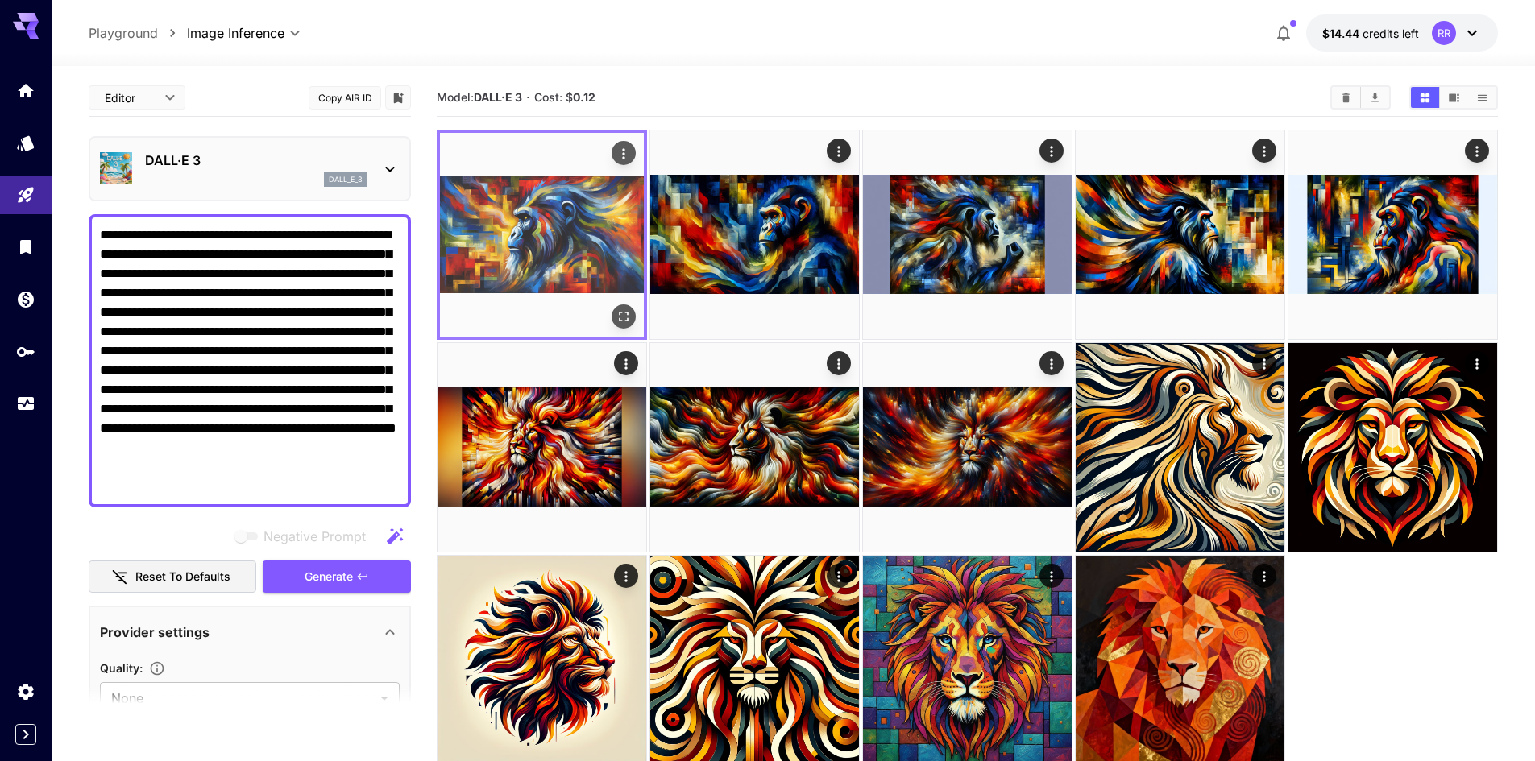
click at [625, 309] on icon "Open in fullscreen" at bounding box center [624, 317] width 16 height 16
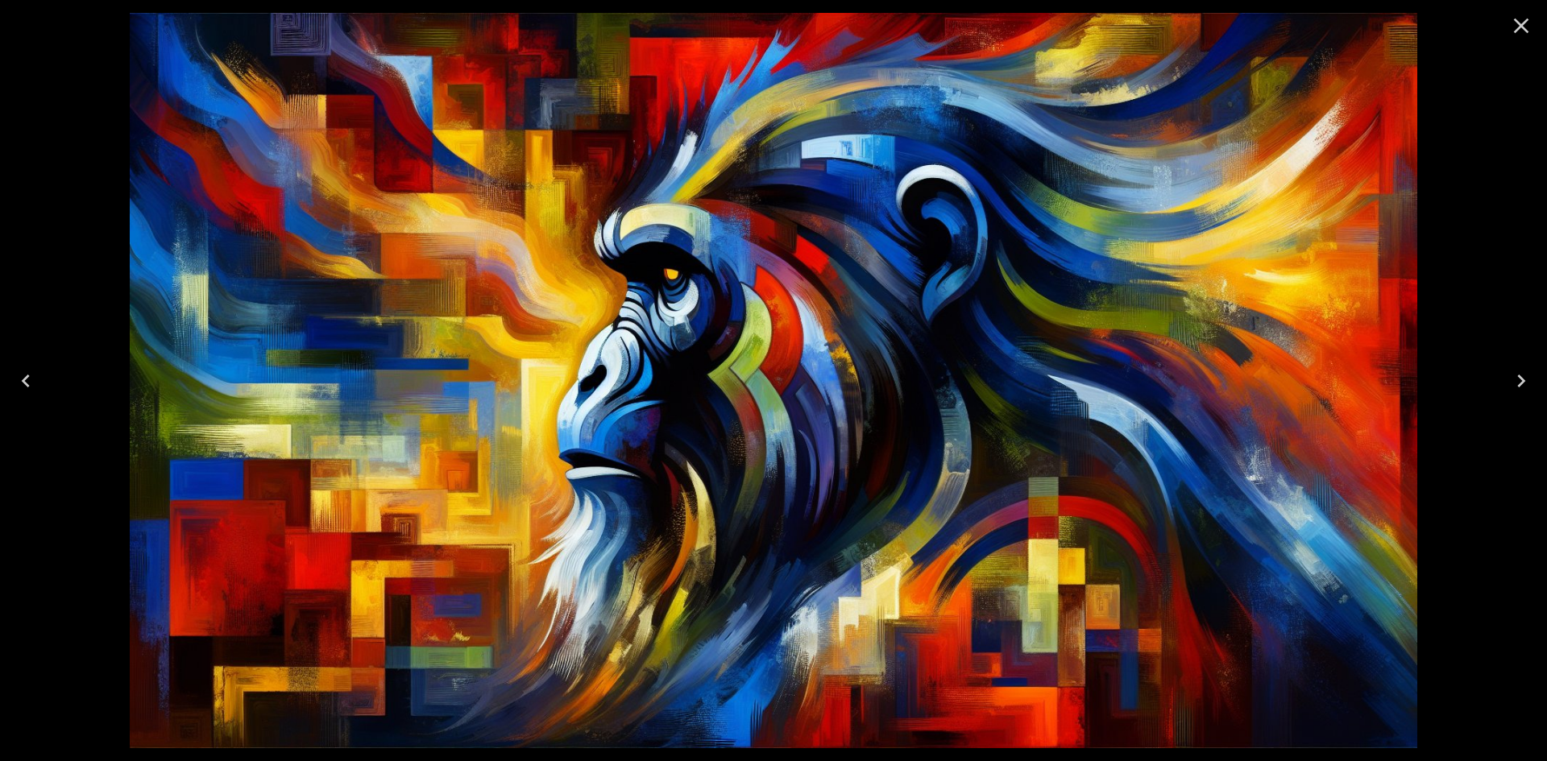
click at [1515, 30] on icon "Close" at bounding box center [1521, 26] width 26 height 26
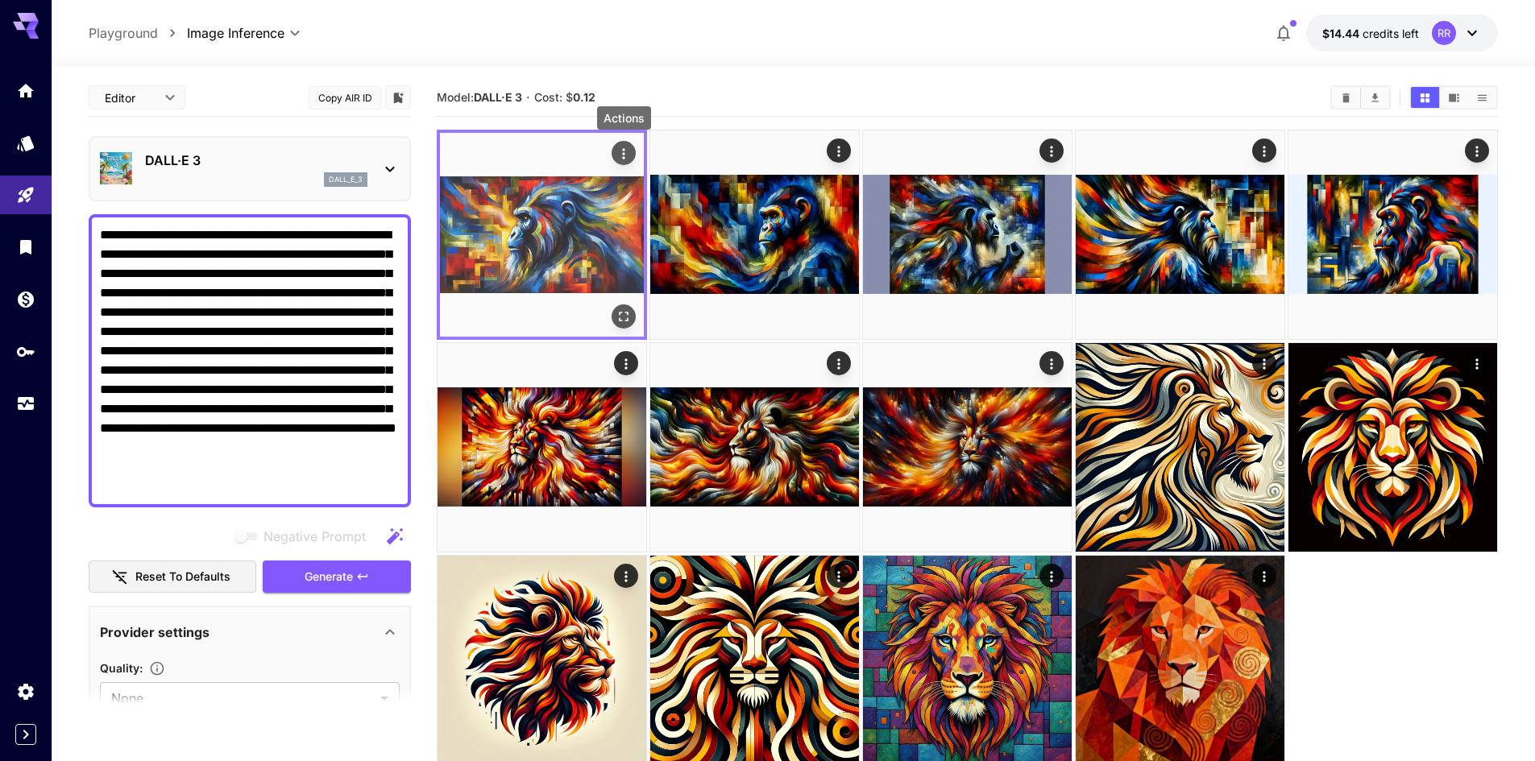
click at [626, 146] on icon "Actions" at bounding box center [624, 154] width 16 height 16
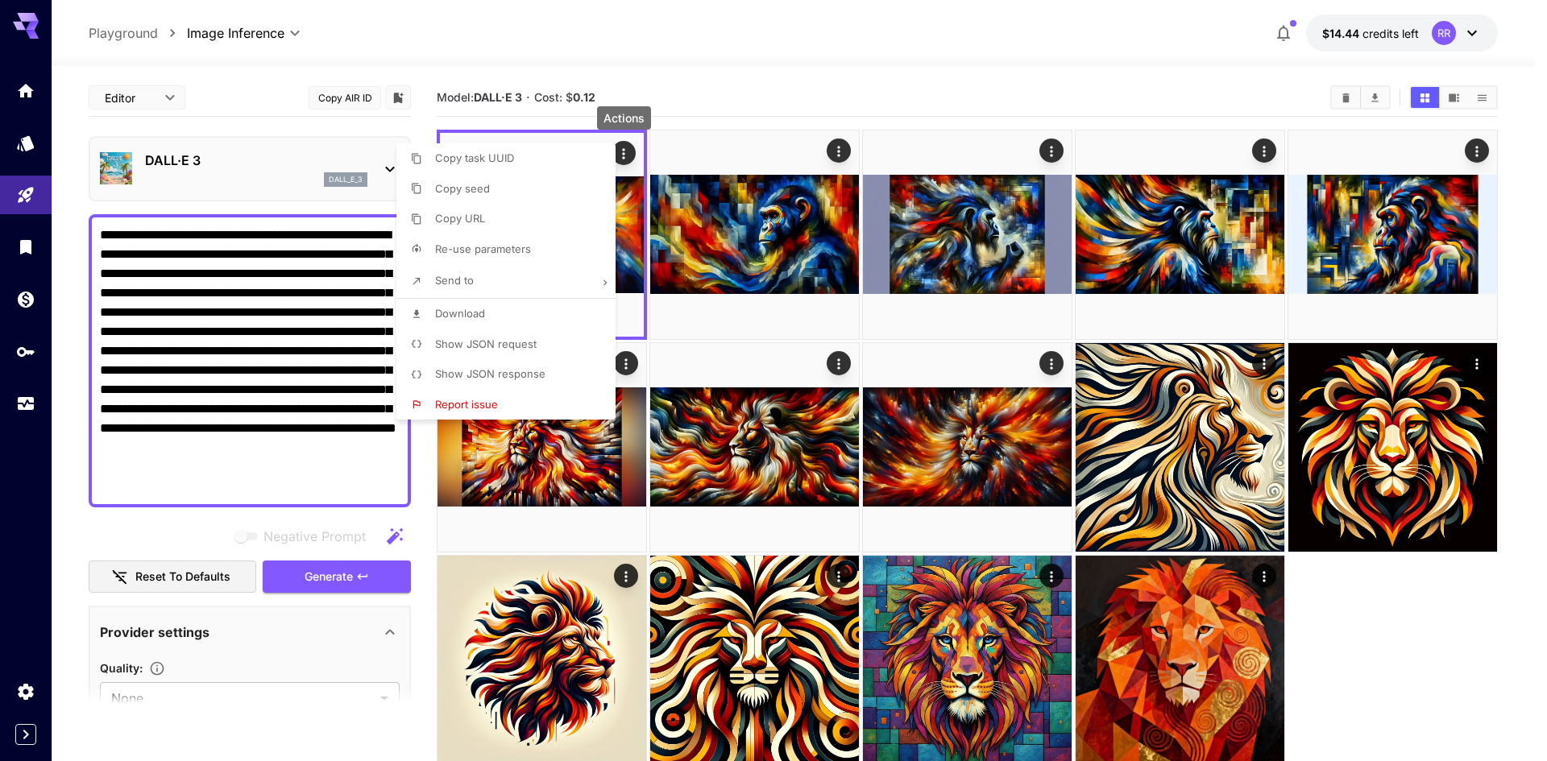
click at [484, 310] on span "Download" at bounding box center [460, 313] width 50 height 13
click at [417, 688] on div at bounding box center [773, 380] width 1547 height 761
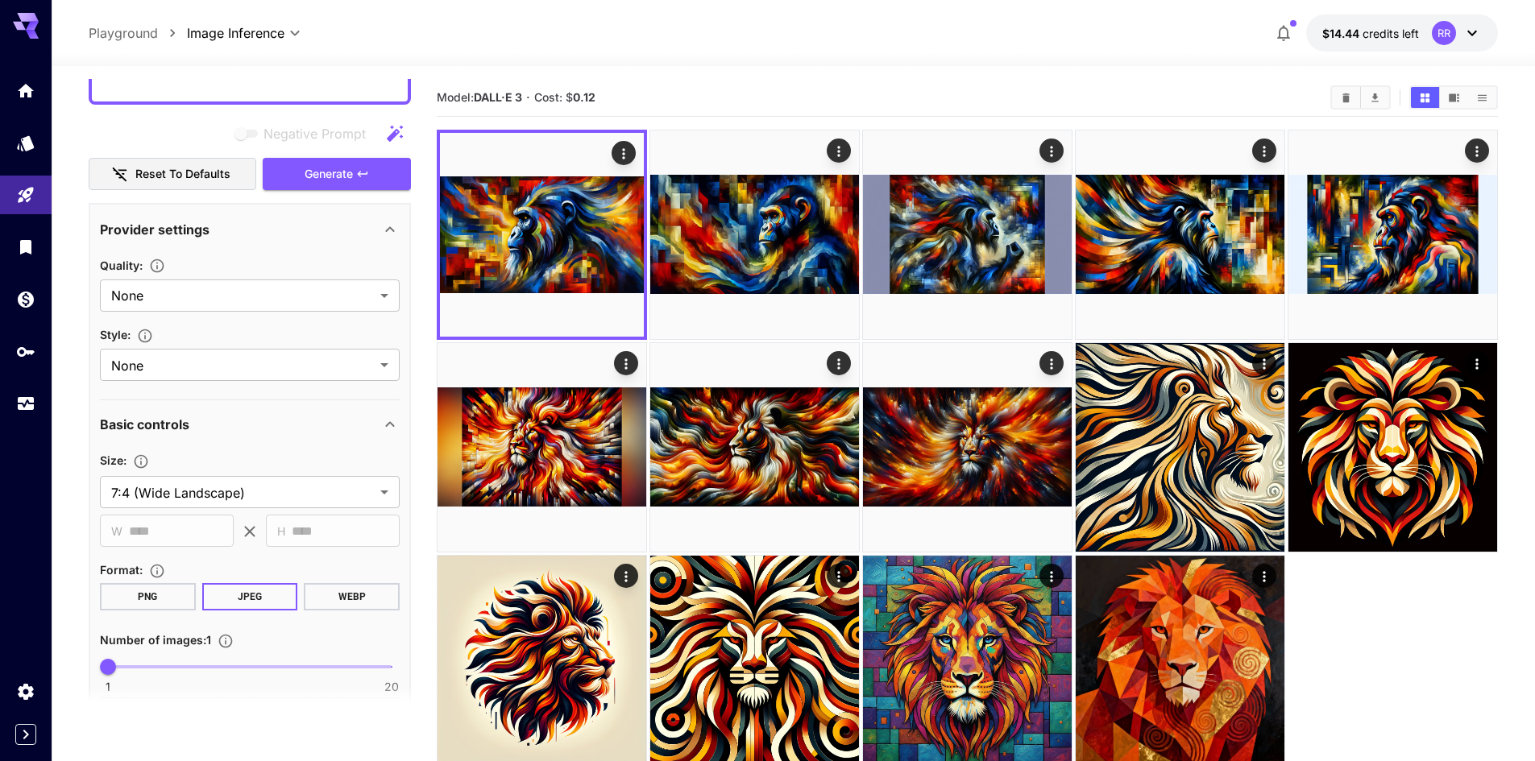
scroll to position [461, 0]
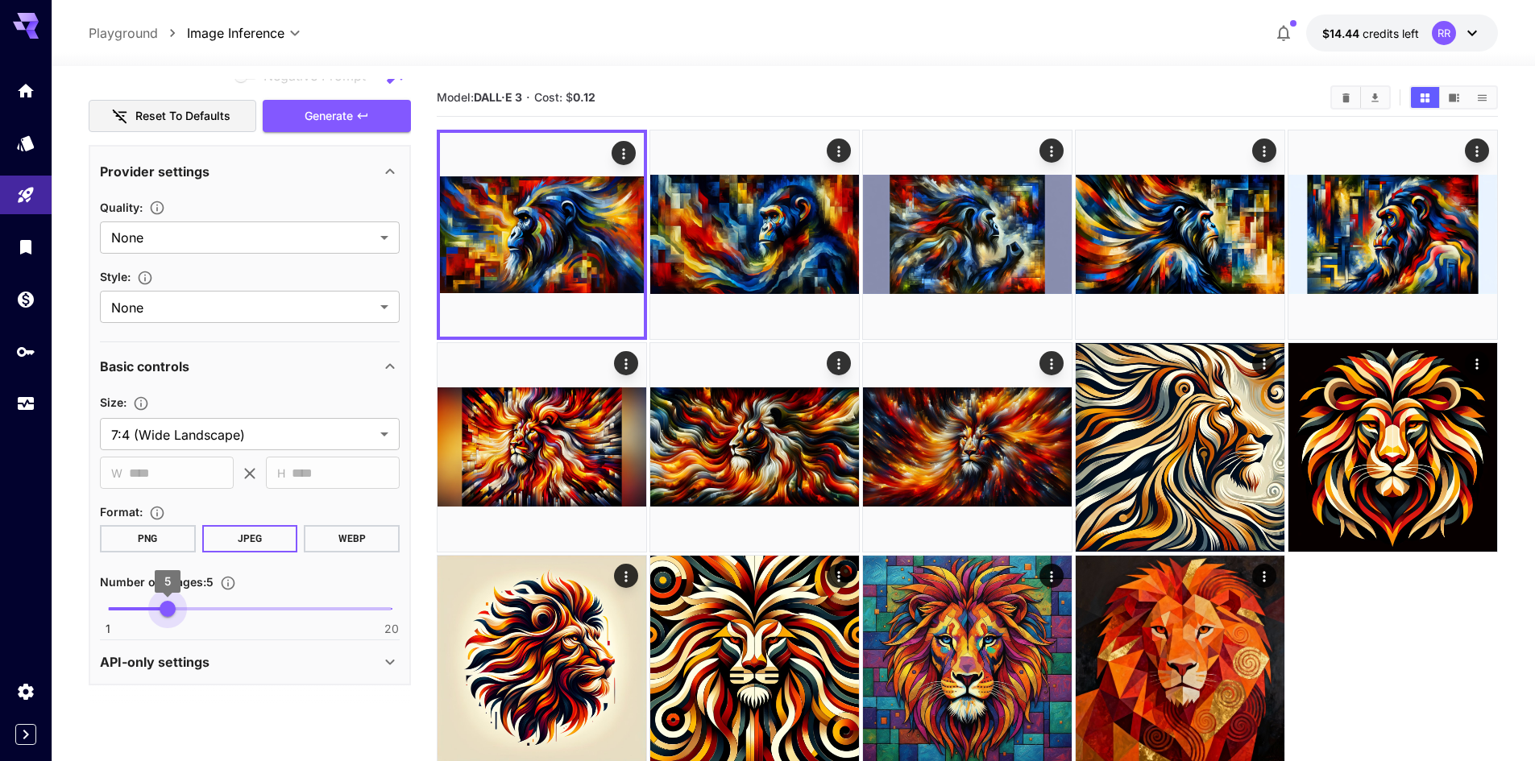
click at [161, 608] on span "1 20 5" at bounding box center [250, 609] width 284 height 24
click at [151, 607] on span "4" at bounding box center [153, 609] width 16 height 16
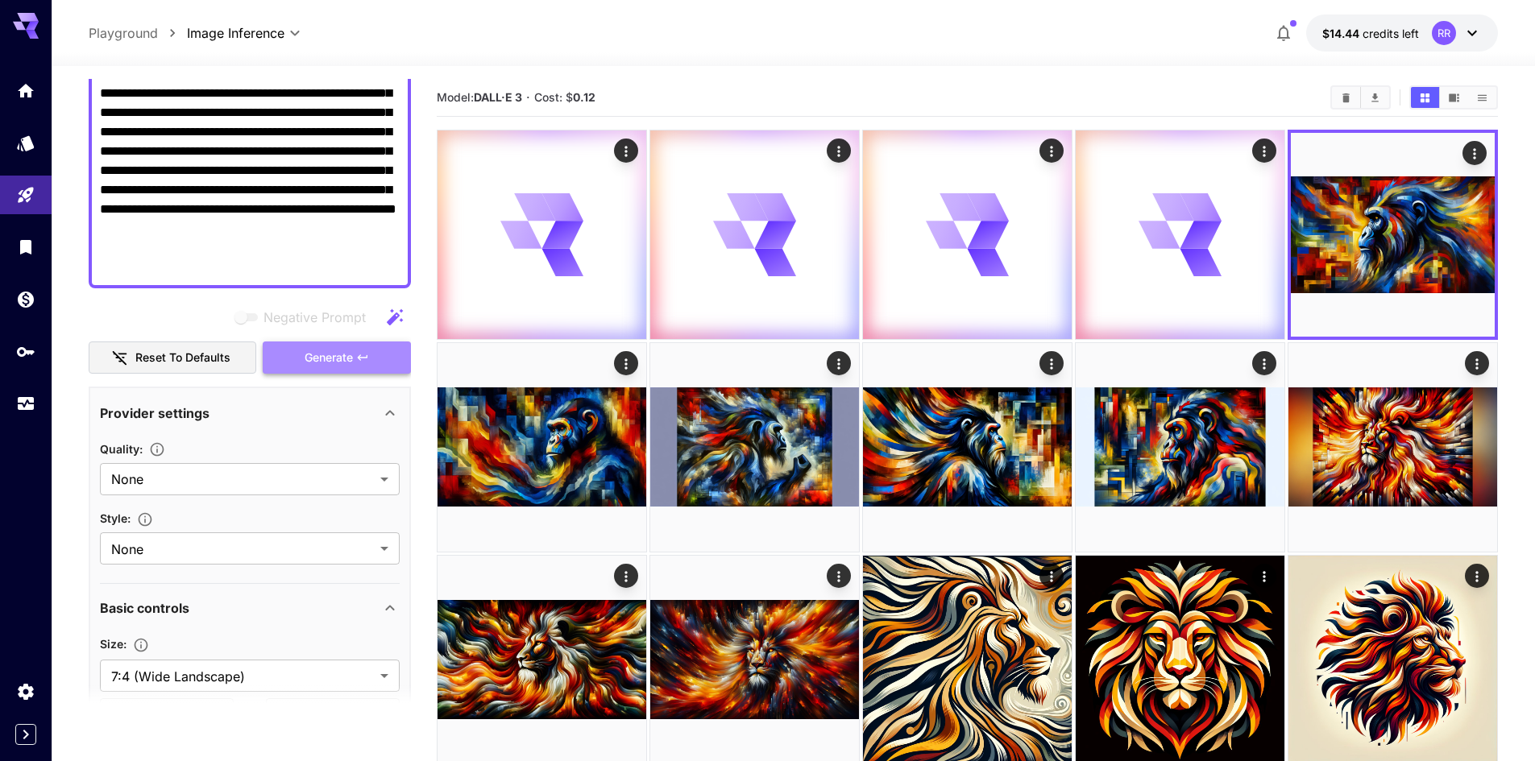
click at [346, 358] on span "Generate" at bounding box center [329, 358] width 48 height 20
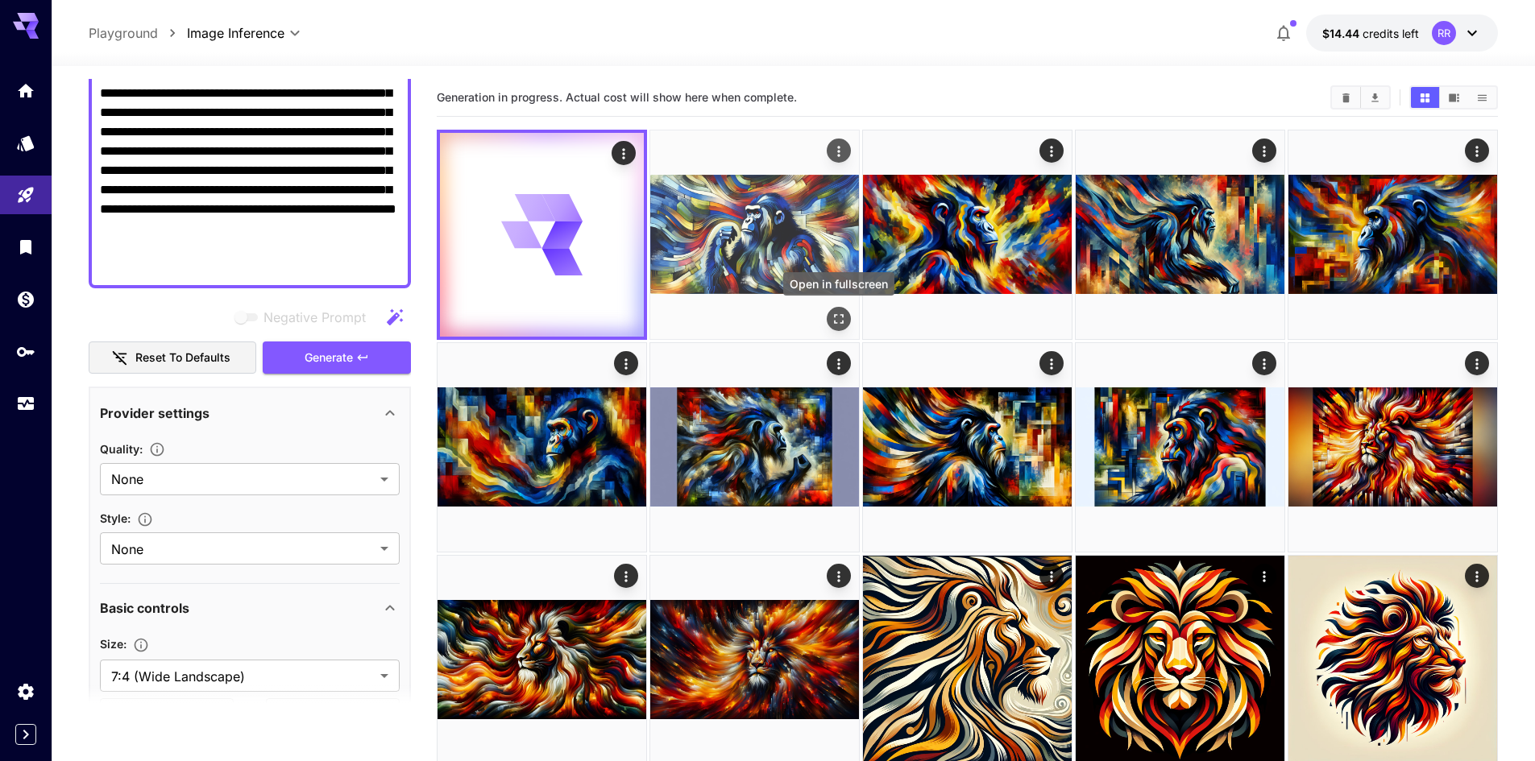
click at [844, 315] on icon "Open in fullscreen" at bounding box center [839, 319] width 16 height 16
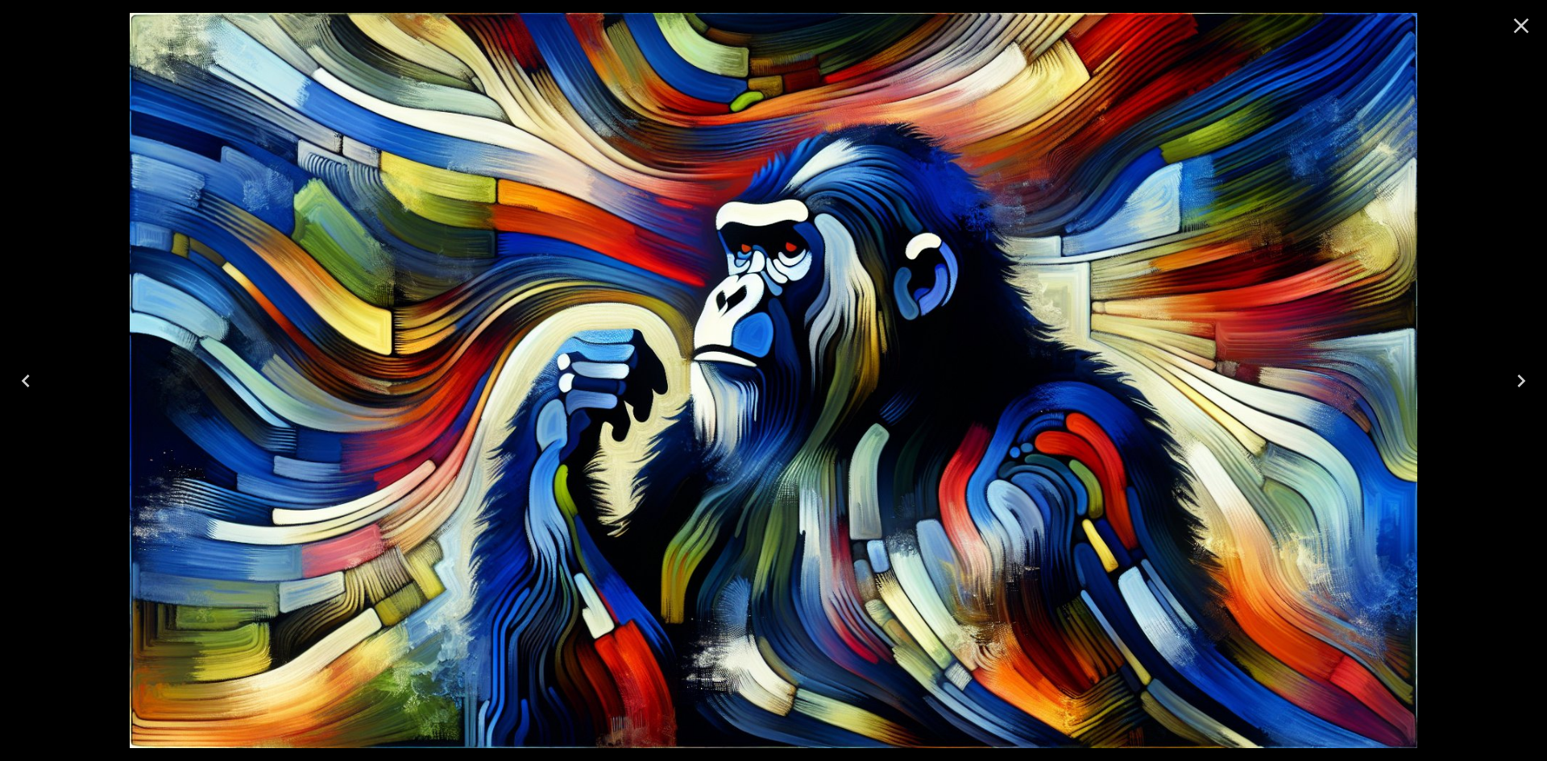
click at [1522, 371] on icon "Next" at bounding box center [1521, 381] width 26 height 26
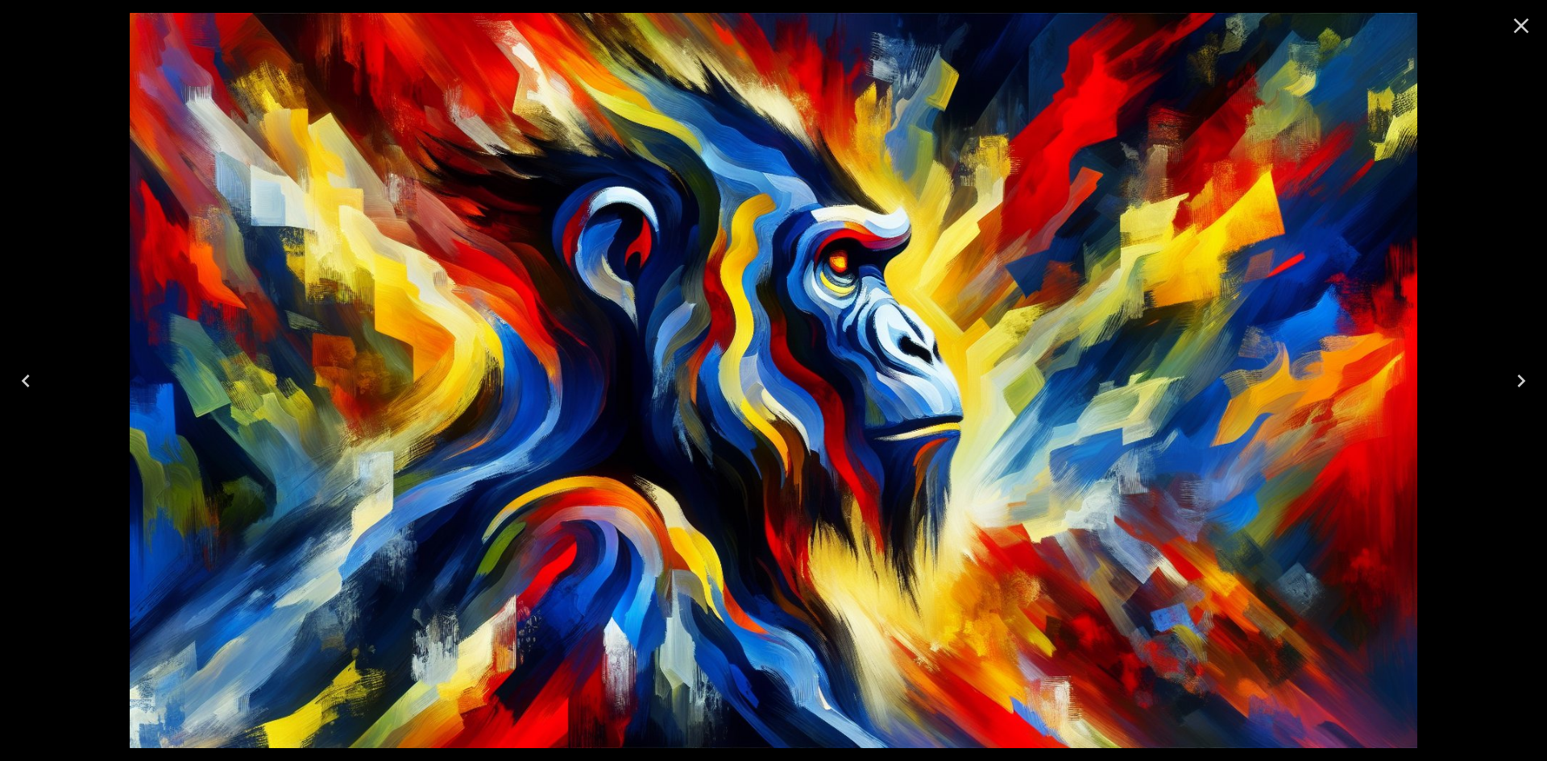
click at [1522, 371] on icon "Next" at bounding box center [1521, 381] width 26 height 26
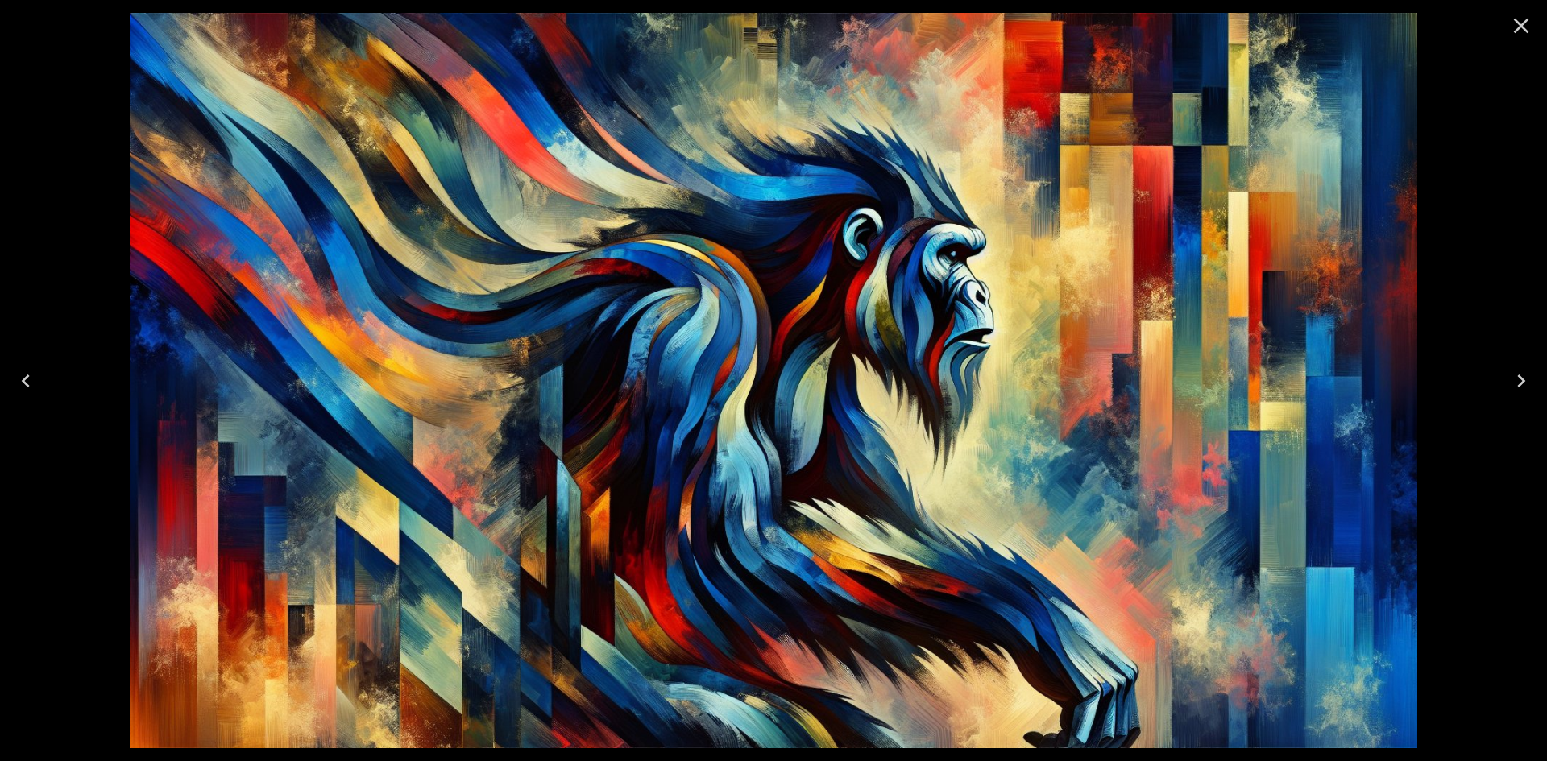
click at [27, 382] on icon "Previous" at bounding box center [26, 381] width 26 height 26
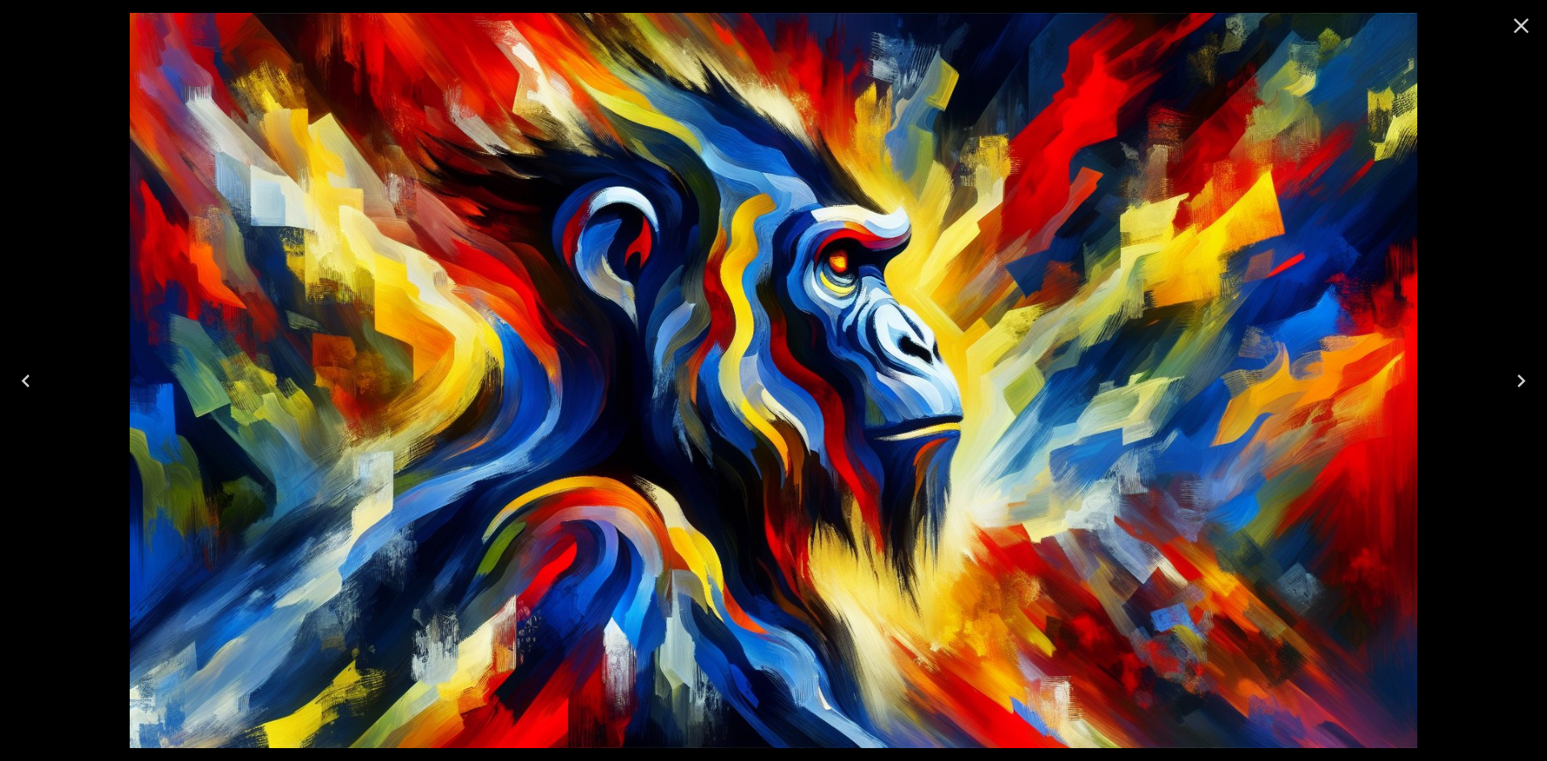
click at [28, 382] on icon "Previous" at bounding box center [26, 381] width 26 height 26
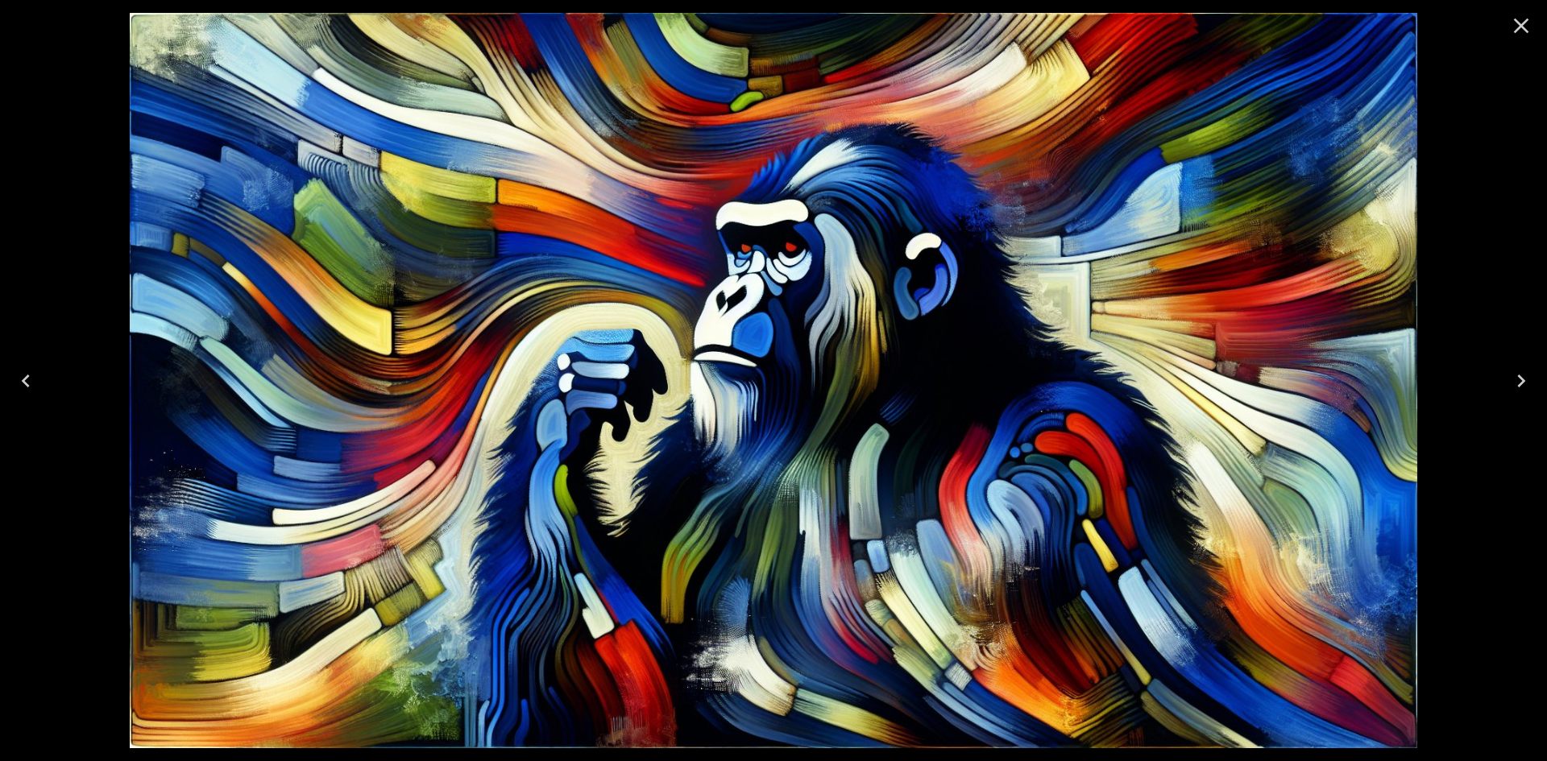
click at [29, 382] on icon "Previous" at bounding box center [26, 381] width 26 height 26
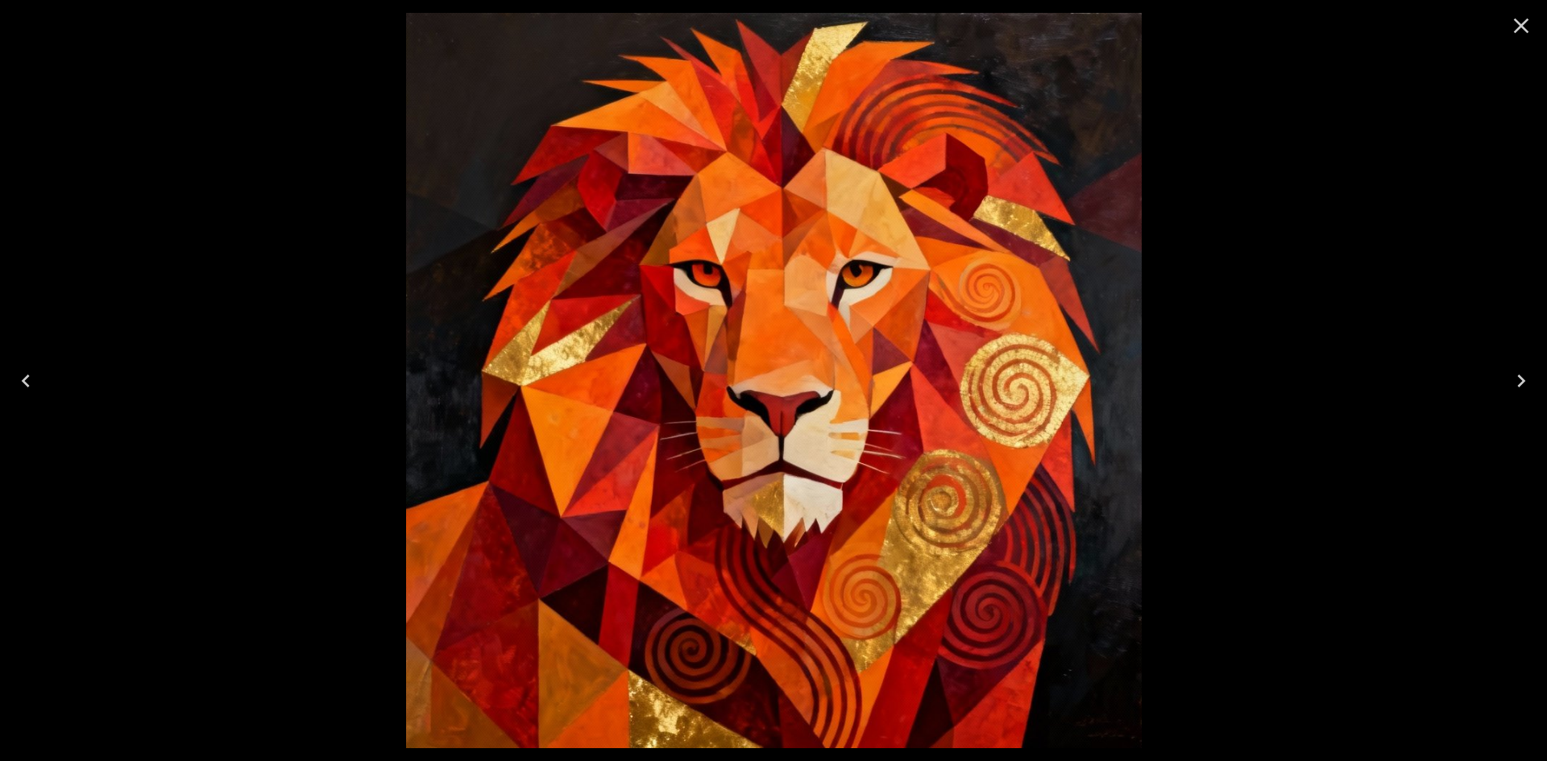
click at [1532, 390] on icon "Next" at bounding box center [1521, 381] width 26 height 26
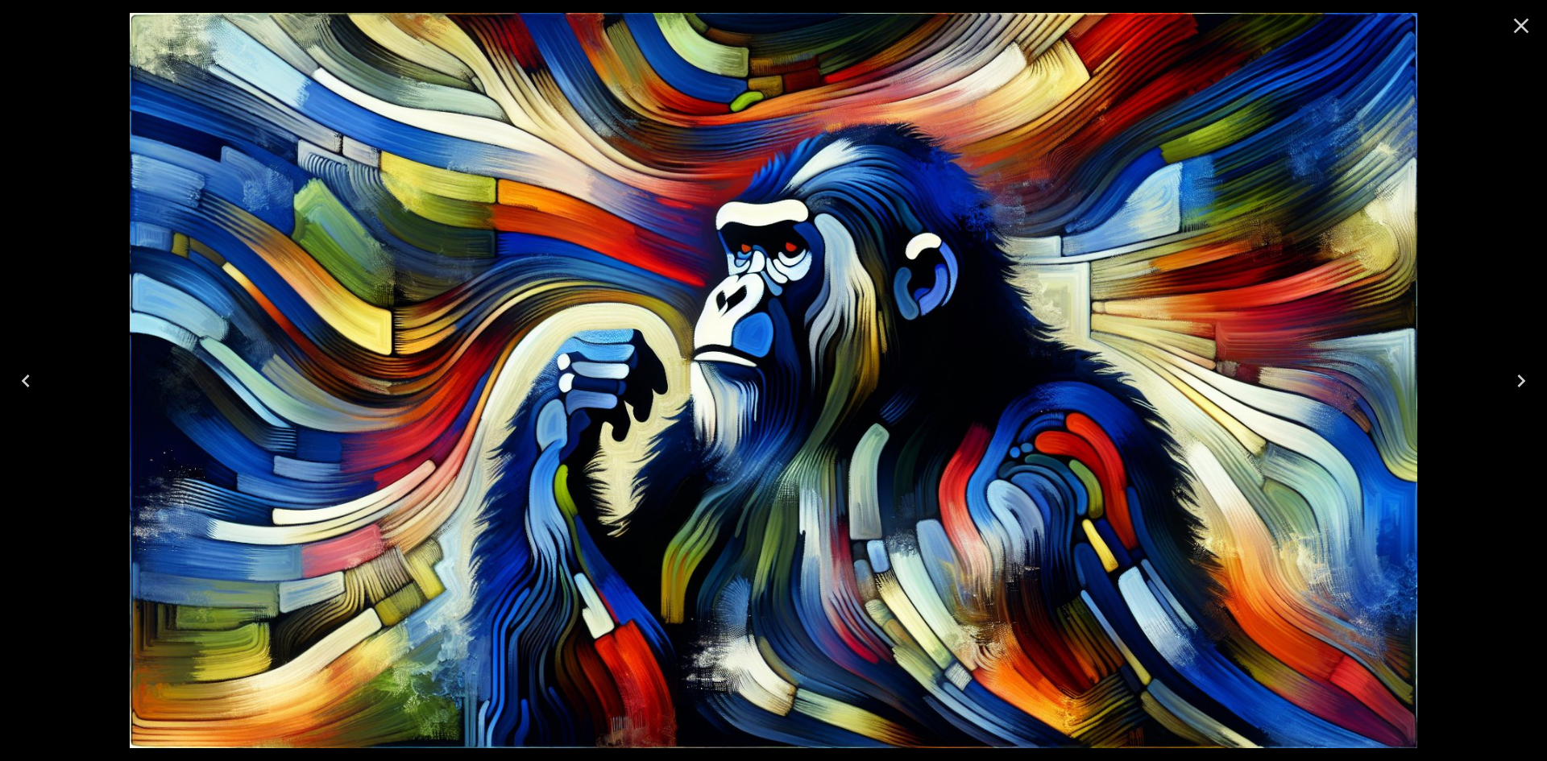
click at [1526, 24] on icon "Close" at bounding box center [1521, 26] width 26 height 26
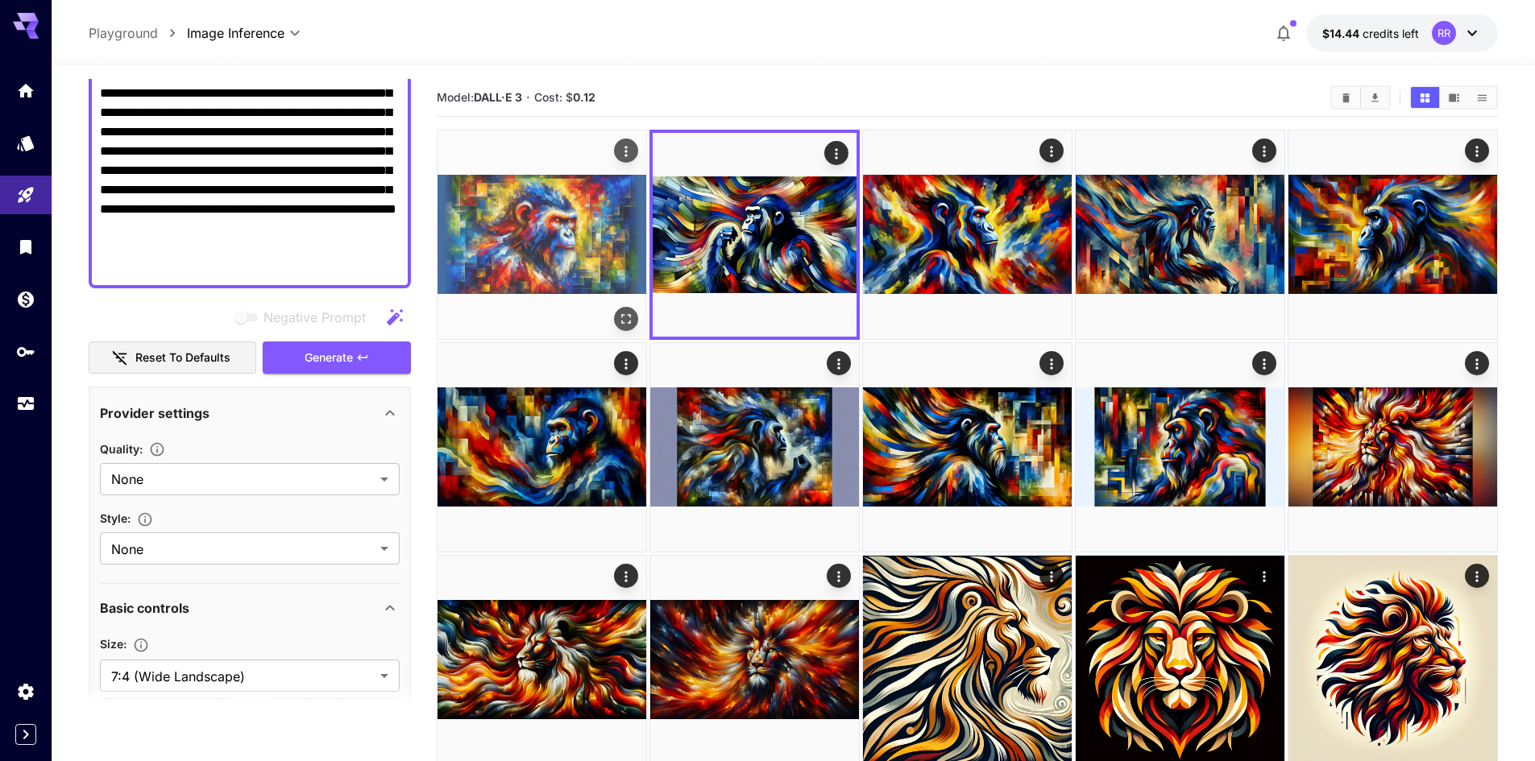
click at [616, 248] on img at bounding box center [541, 235] width 209 height 209
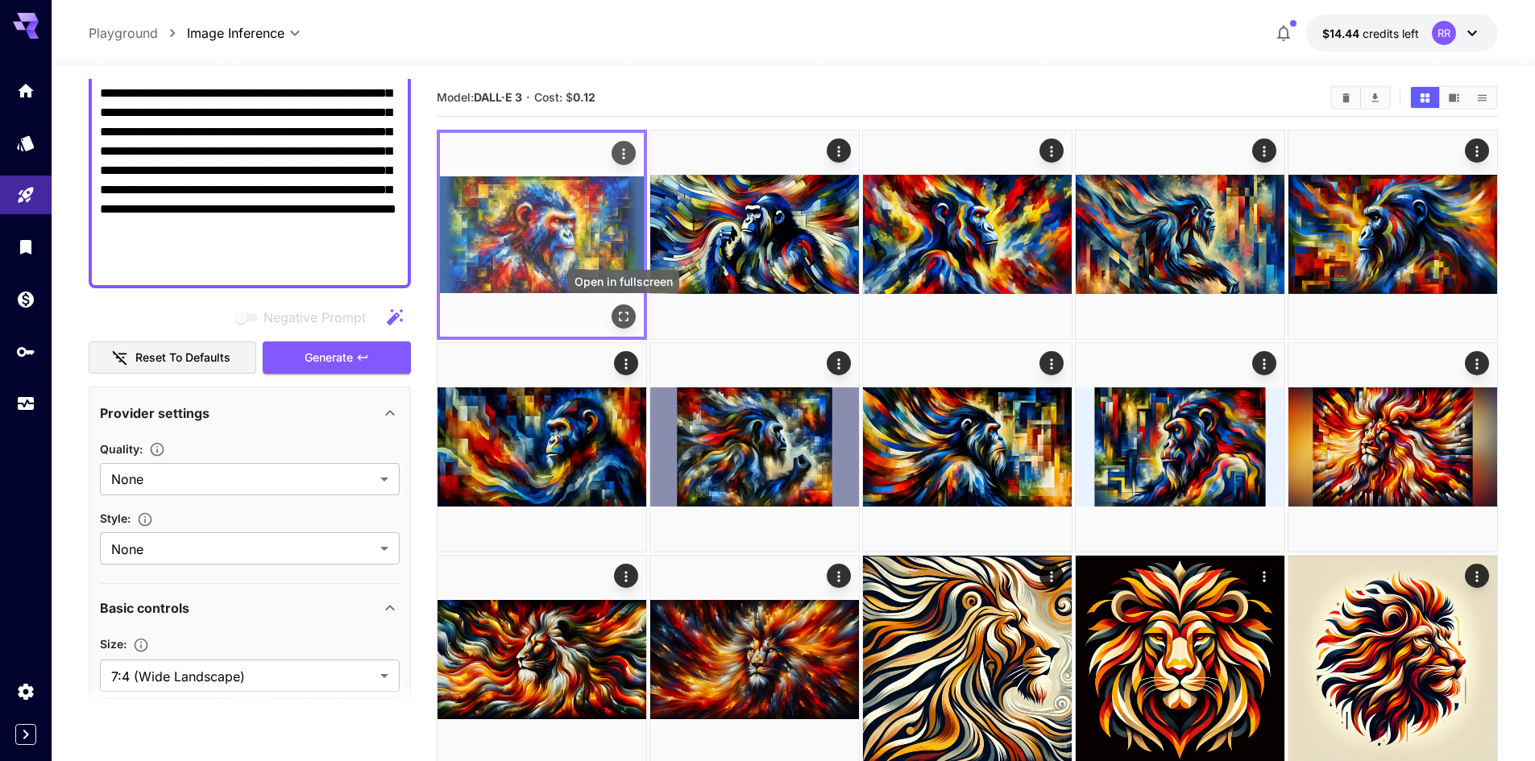
click at [623, 309] on icon "Open in fullscreen" at bounding box center [624, 317] width 16 height 16
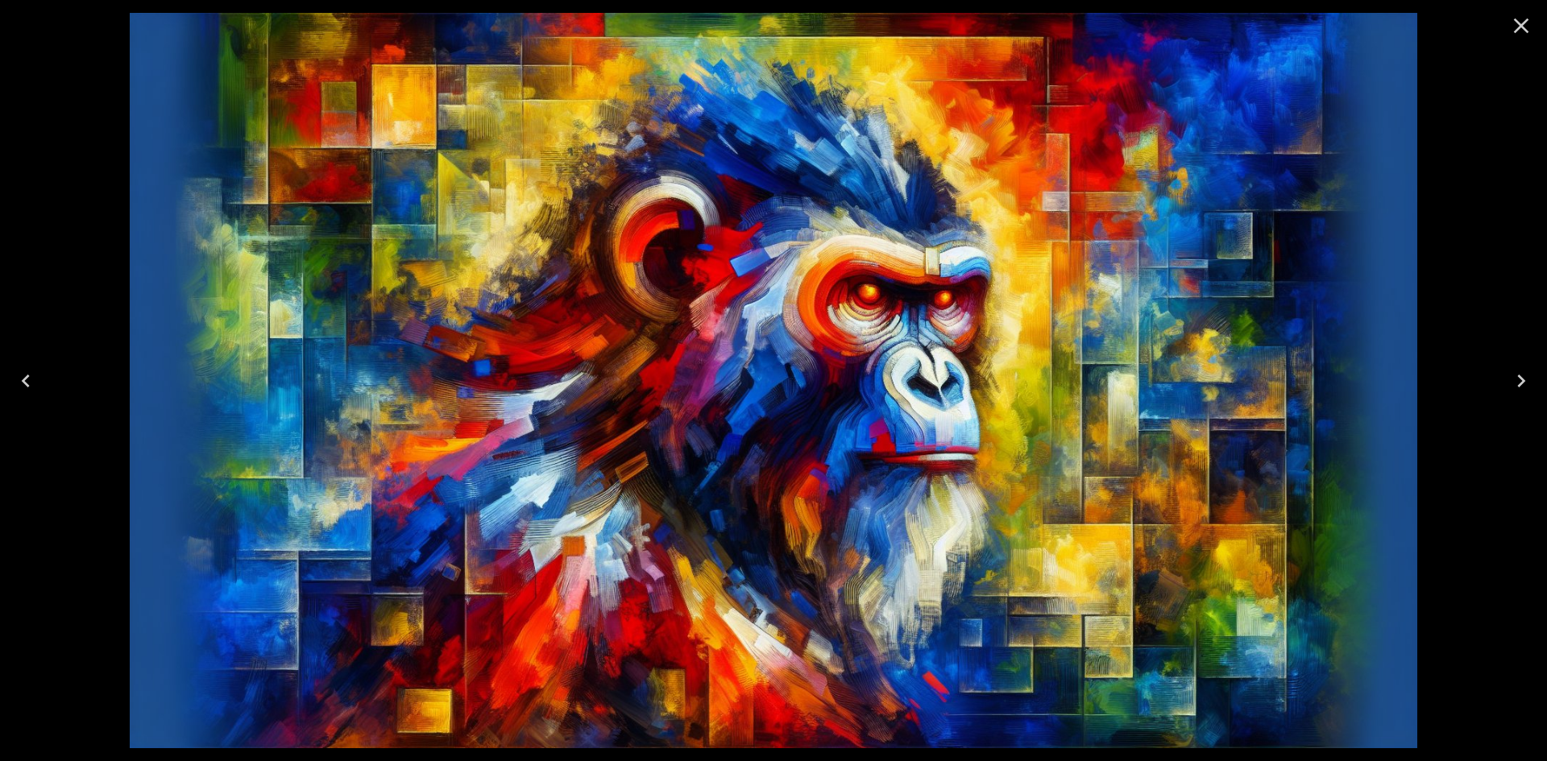
click at [1525, 29] on icon "Close" at bounding box center [1521, 26] width 15 height 15
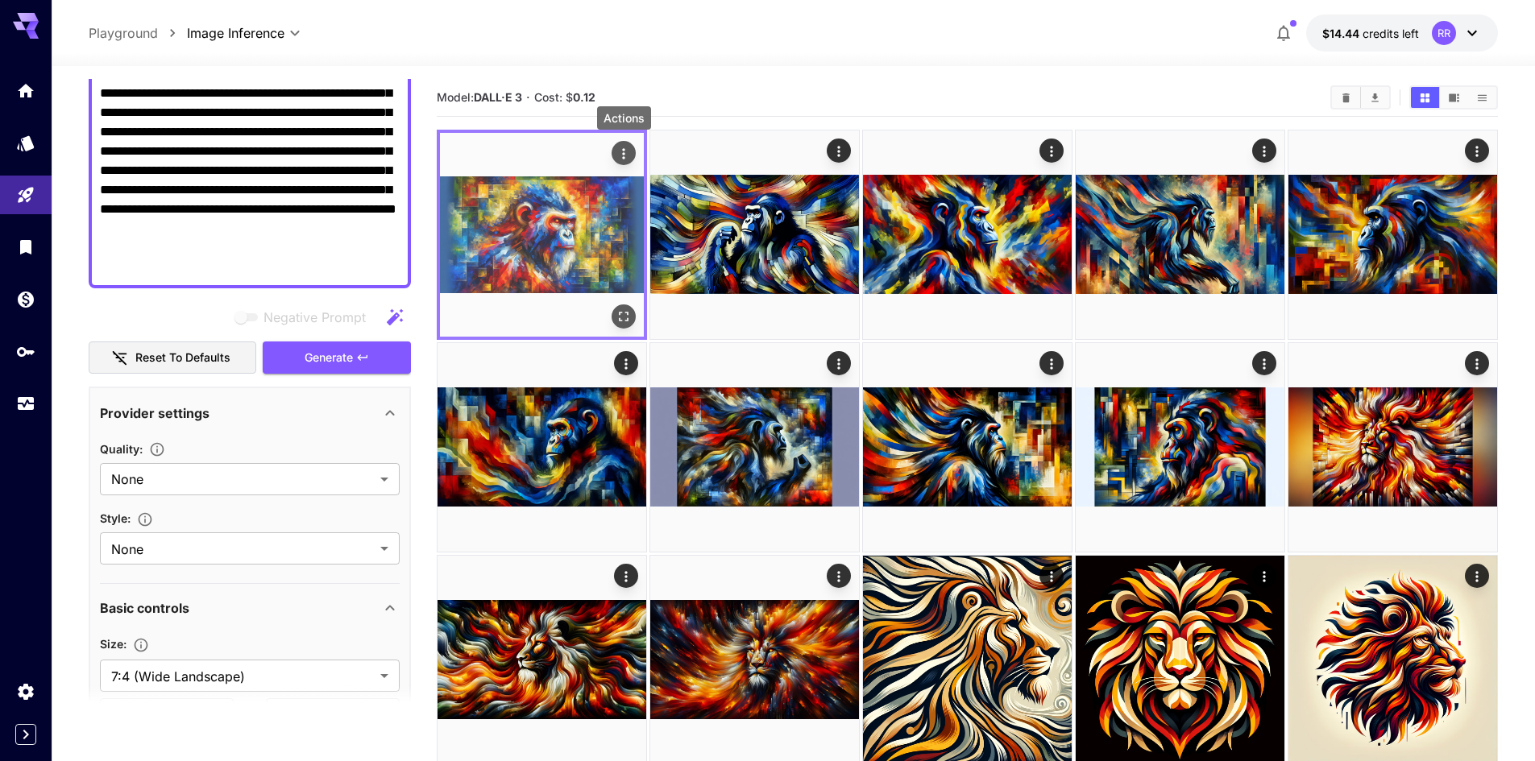
click at [623, 152] on icon "Actions" at bounding box center [624, 154] width 16 height 16
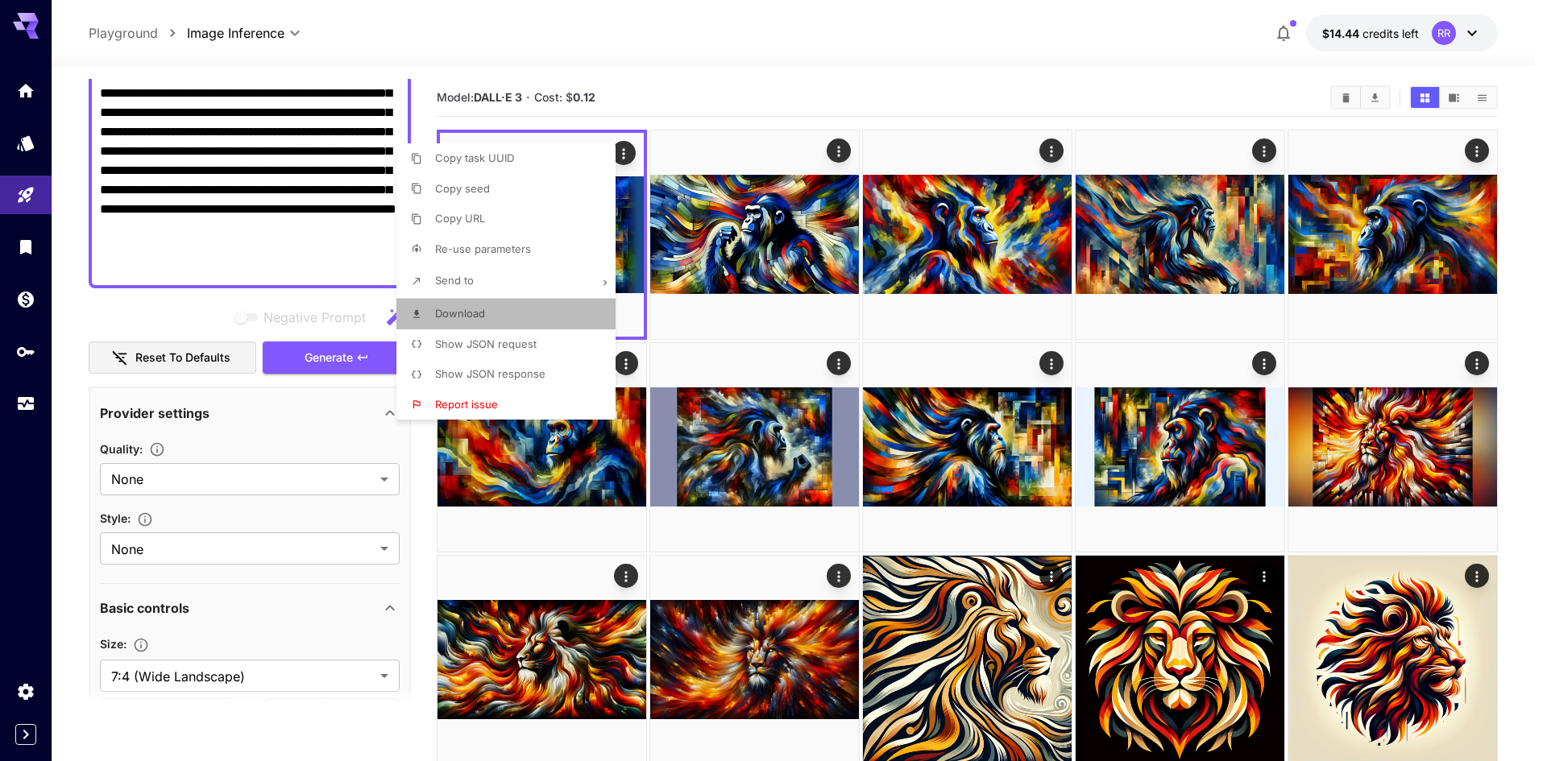
click at [484, 307] on span "Download" at bounding box center [460, 313] width 50 height 13
click at [427, 587] on div at bounding box center [773, 380] width 1547 height 761
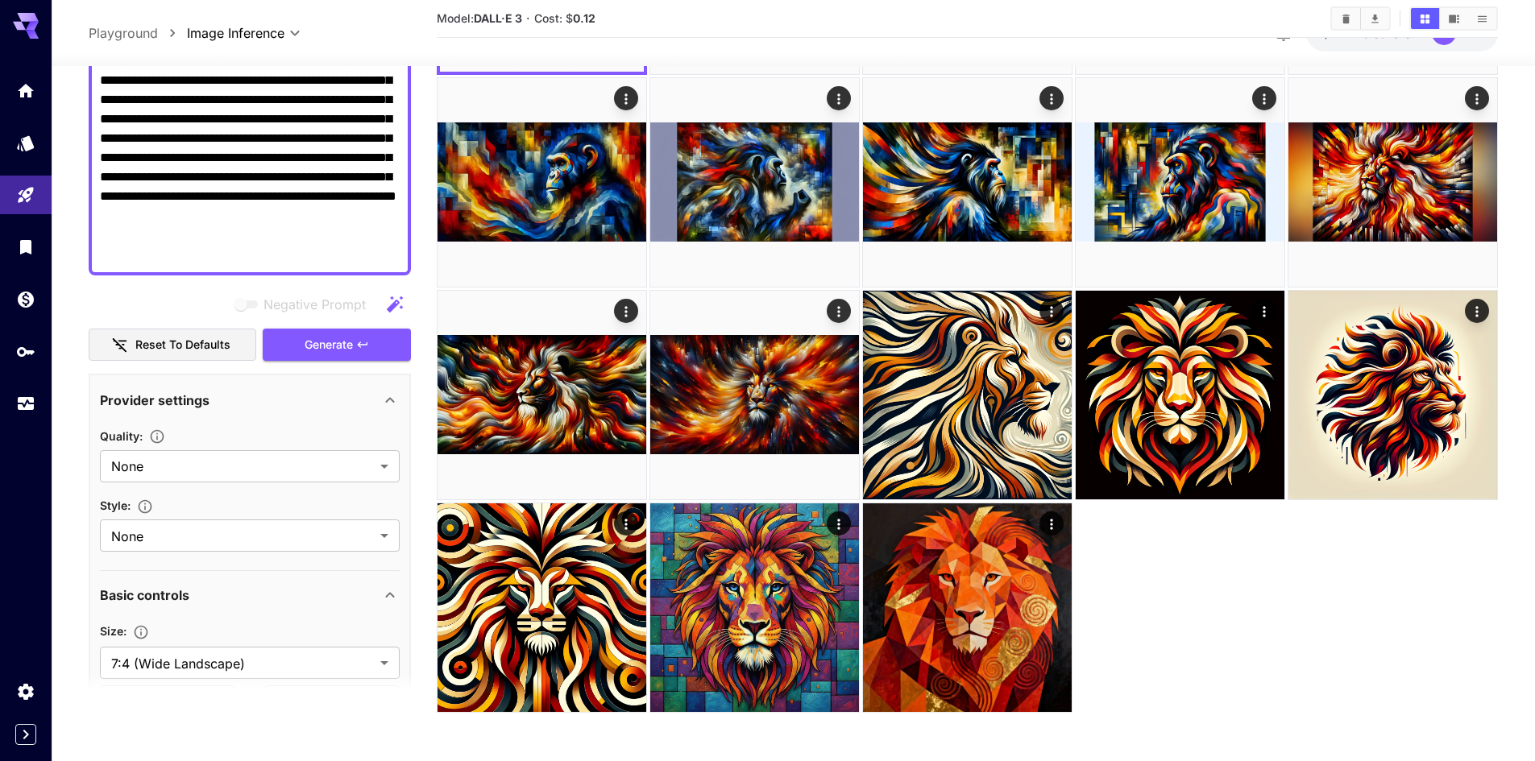
scroll to position [461, 0]
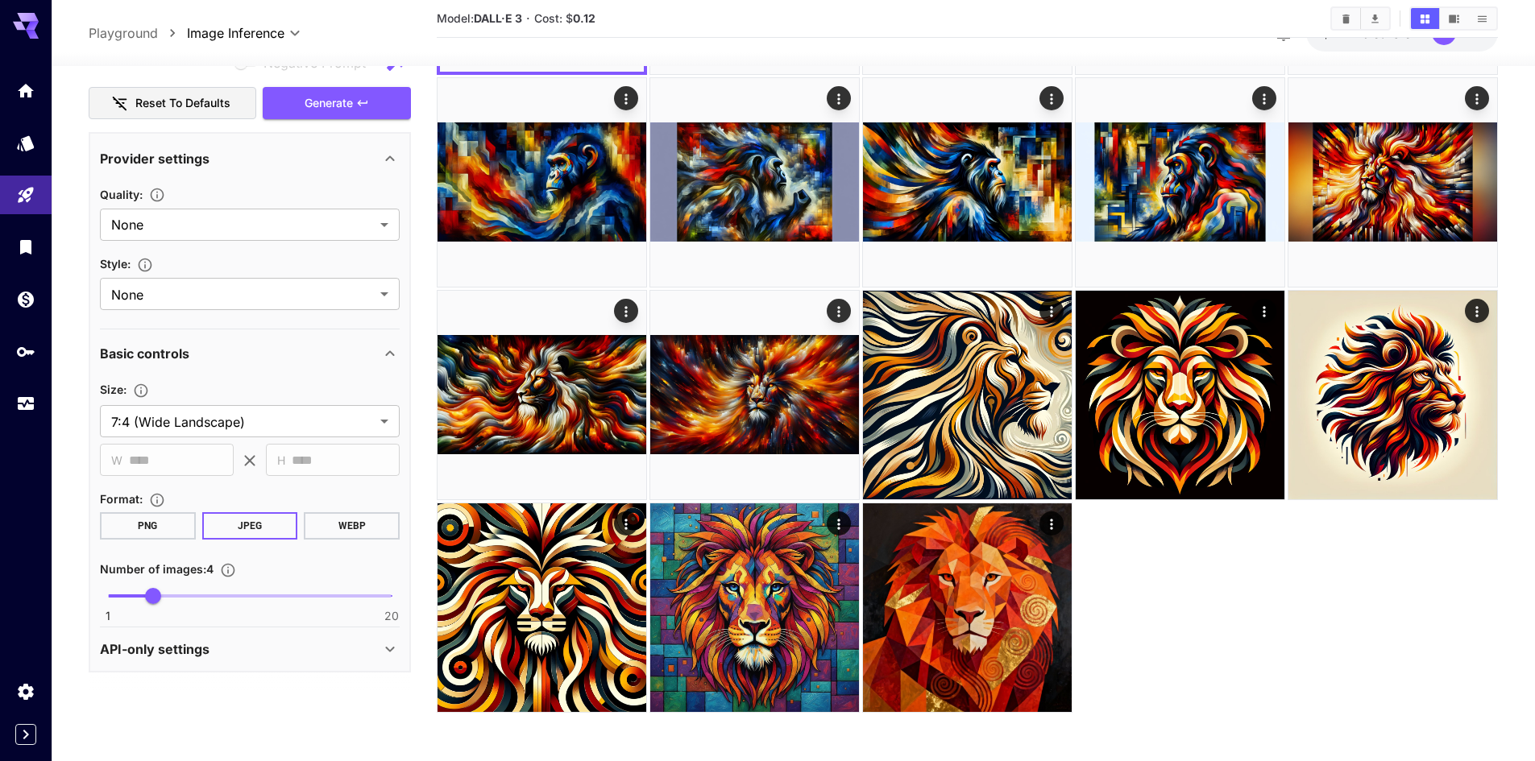
type input "*"
click at [108, 597] on span "1 20 1" at bounding box center [250, 595] width 284 height 24
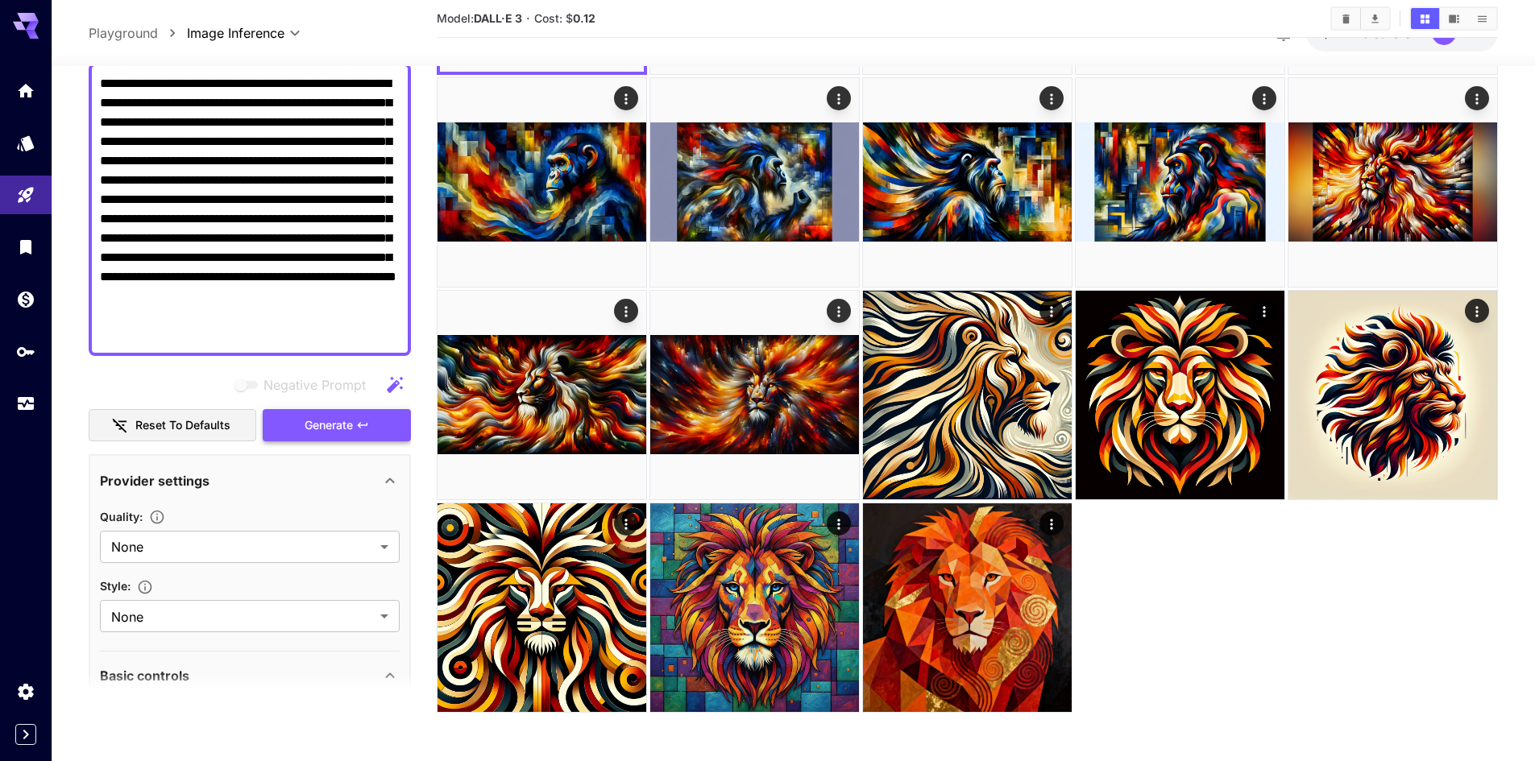
click at [366, 427] on icon "button" at bounding box center [362, 425] width 13 height 13
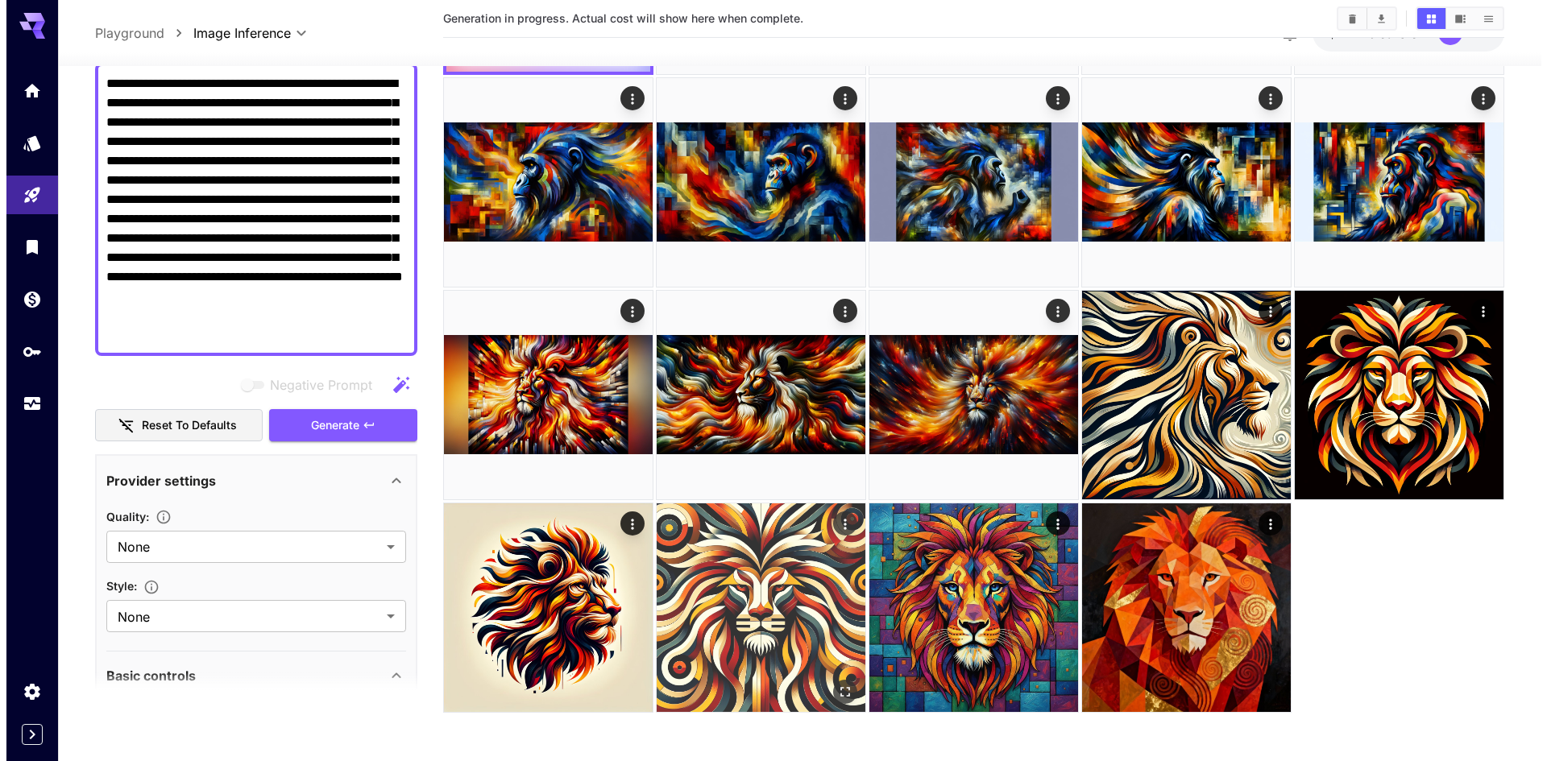
scroll to position [0, 0]
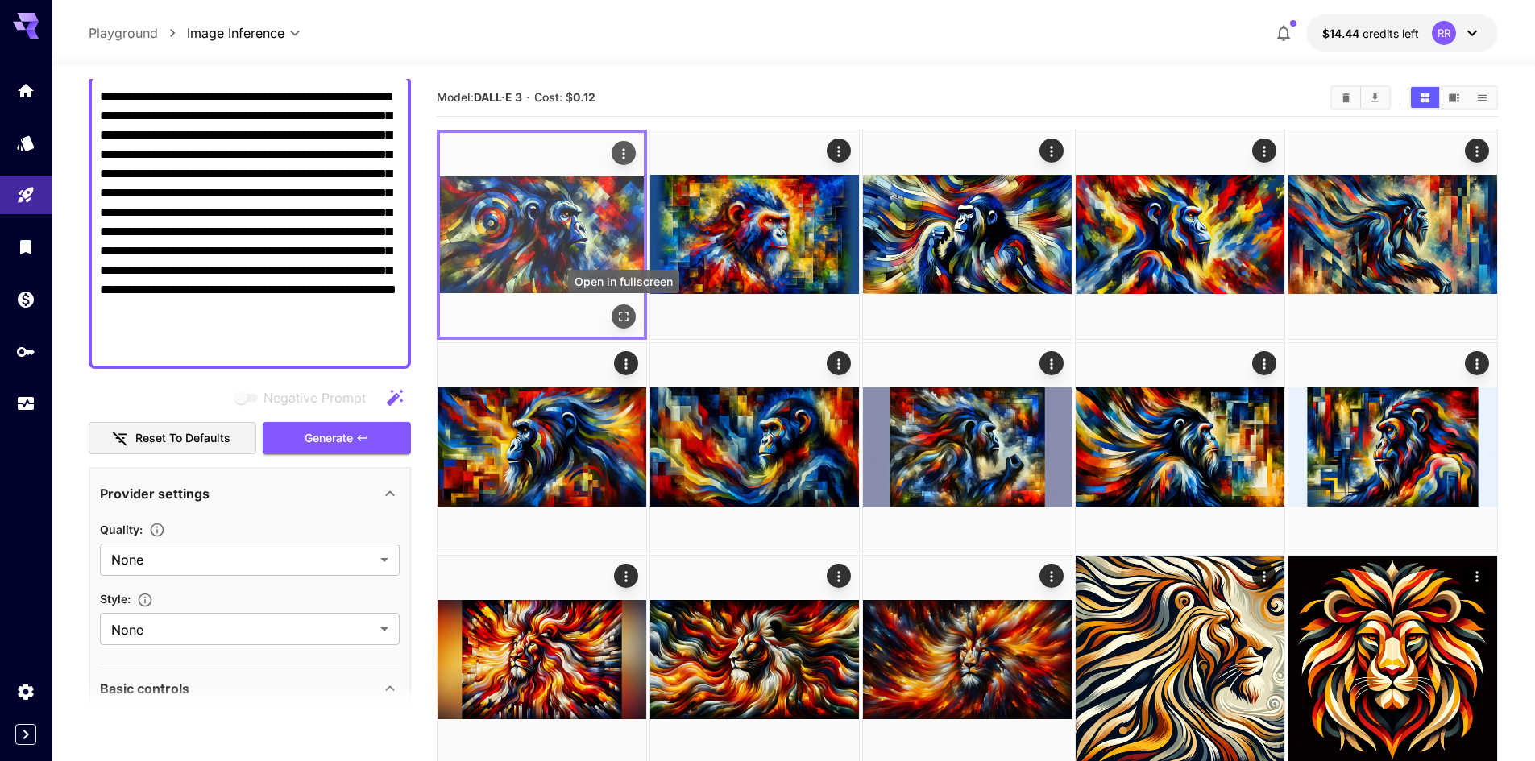
click at [627, 311] on icon "Open in fullscreen" at bounding box center [624, 317] width 16 height 16
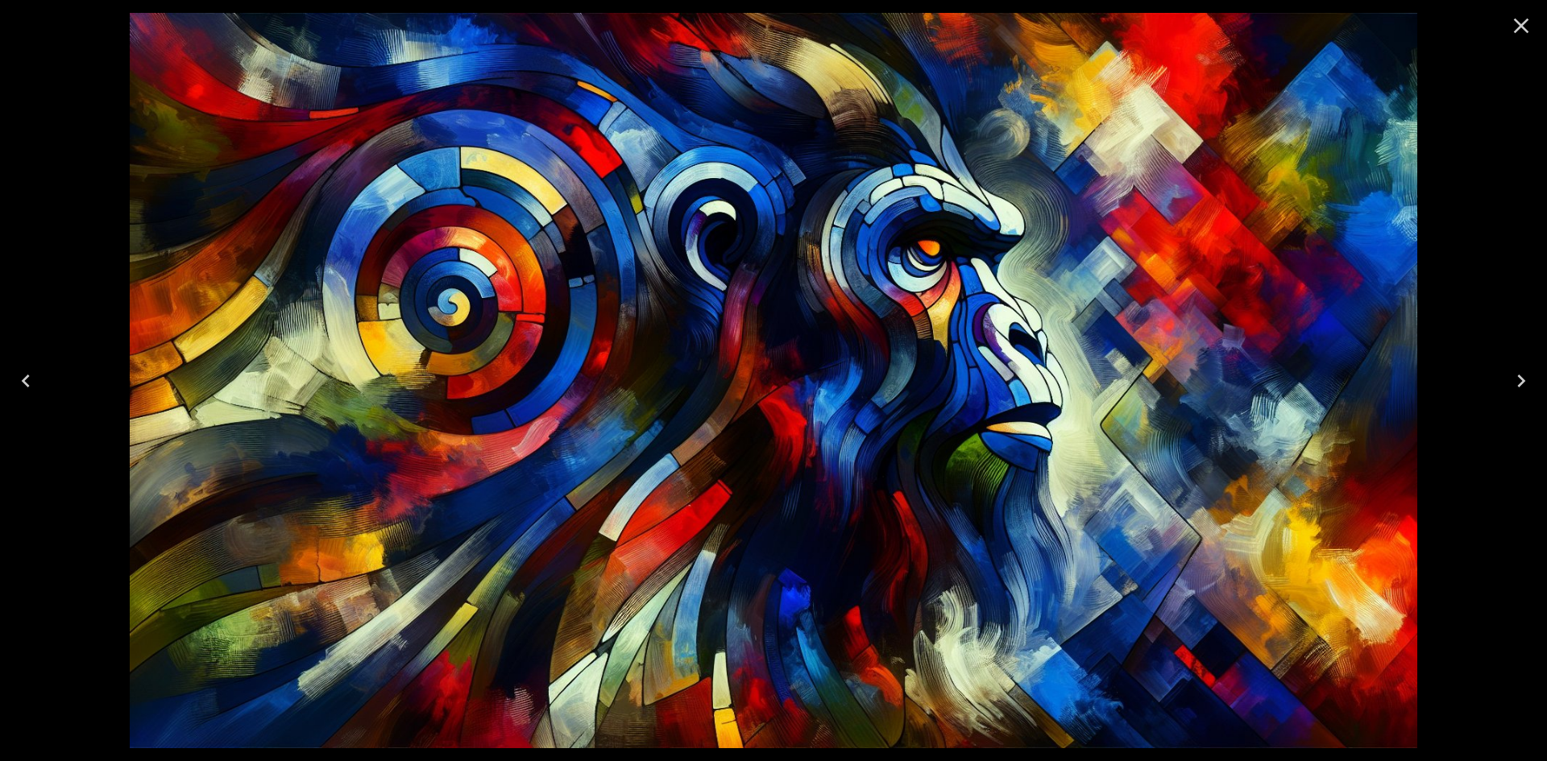
click at [1526, 28] on icon "Close" at bounding box center [1521, 26] width 26 height 26
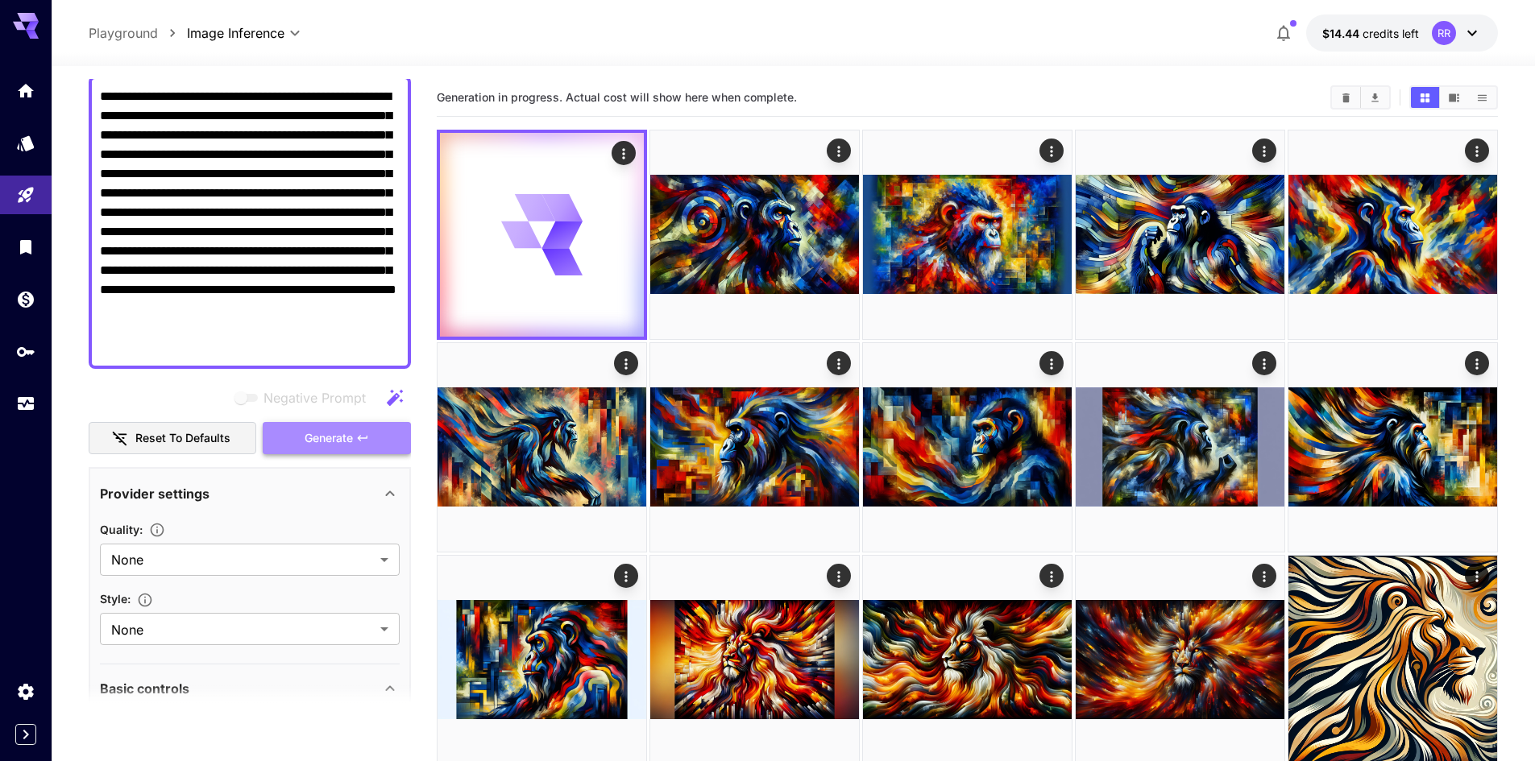
click at [296, 445] on button "Generate" at bounding box center [337, 438] width 148 height 33
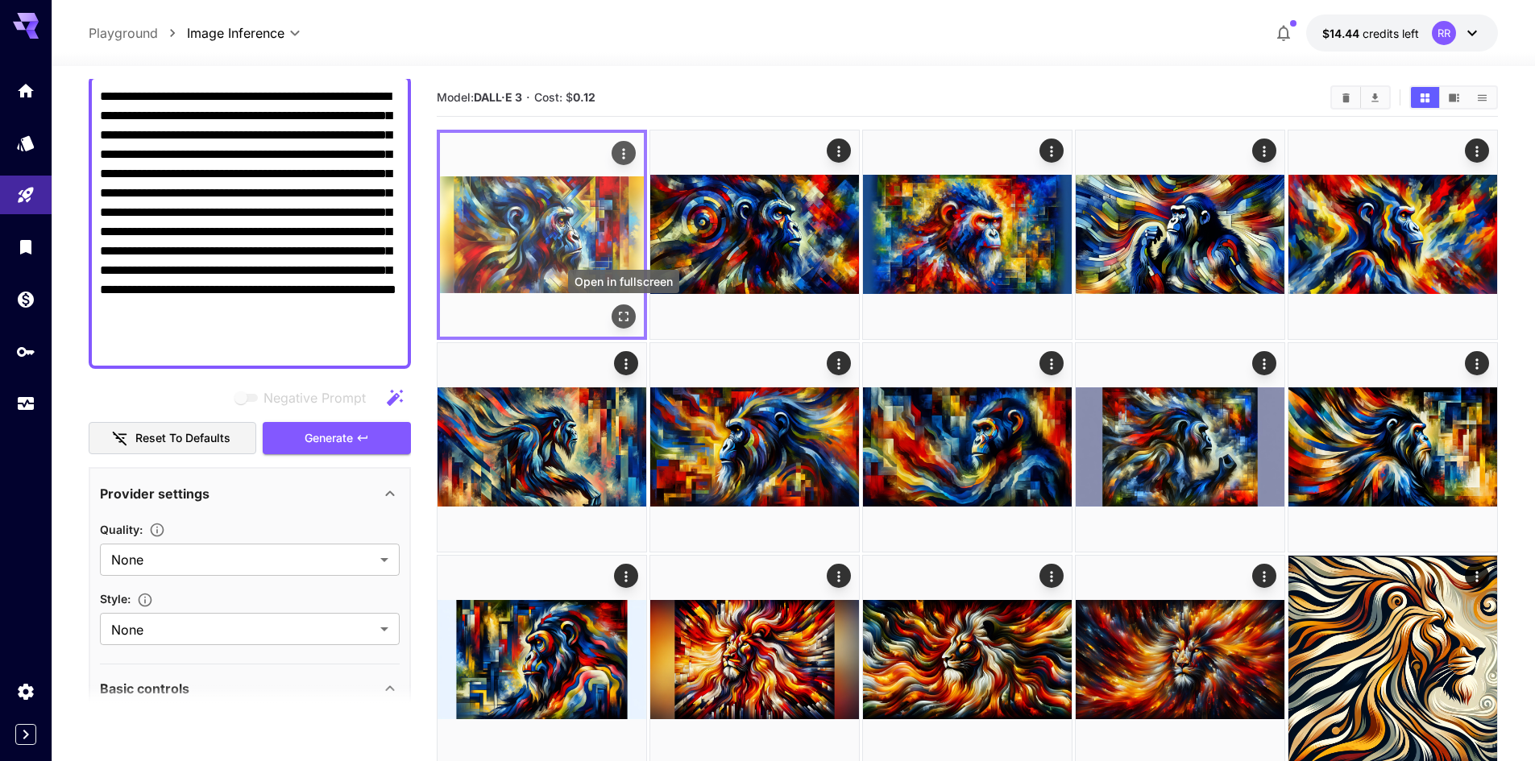
click at [627, 313] on icon "Open in fullscreen" at bounding box center [624, 317] width 10 height 10
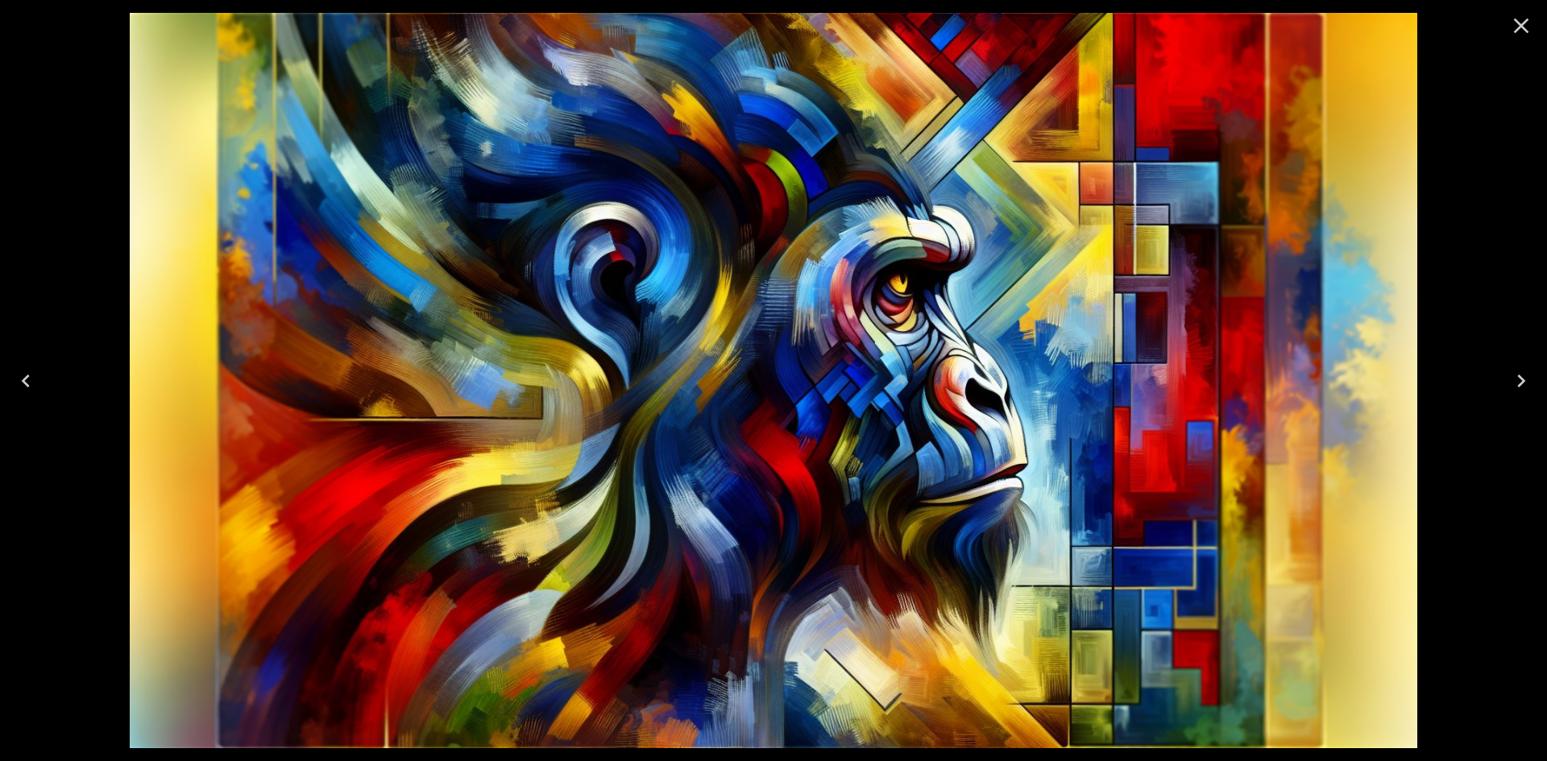
click at [1524, 27] on icon "Close" at bounding box center [1521, 26] width 15 height 15
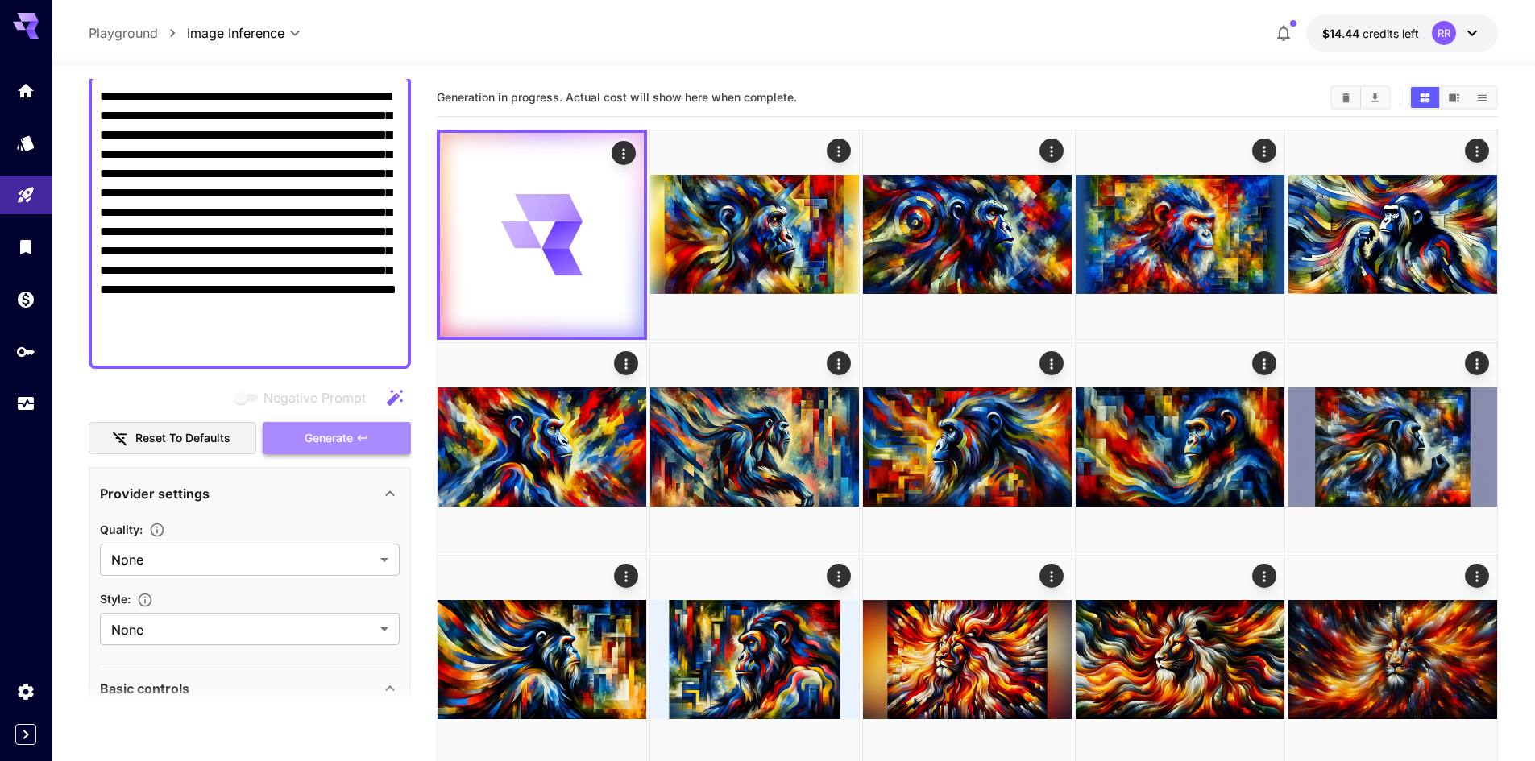
click at [330, 433] on span "Generate" at bounding box center [329, 439] width 48 height 20
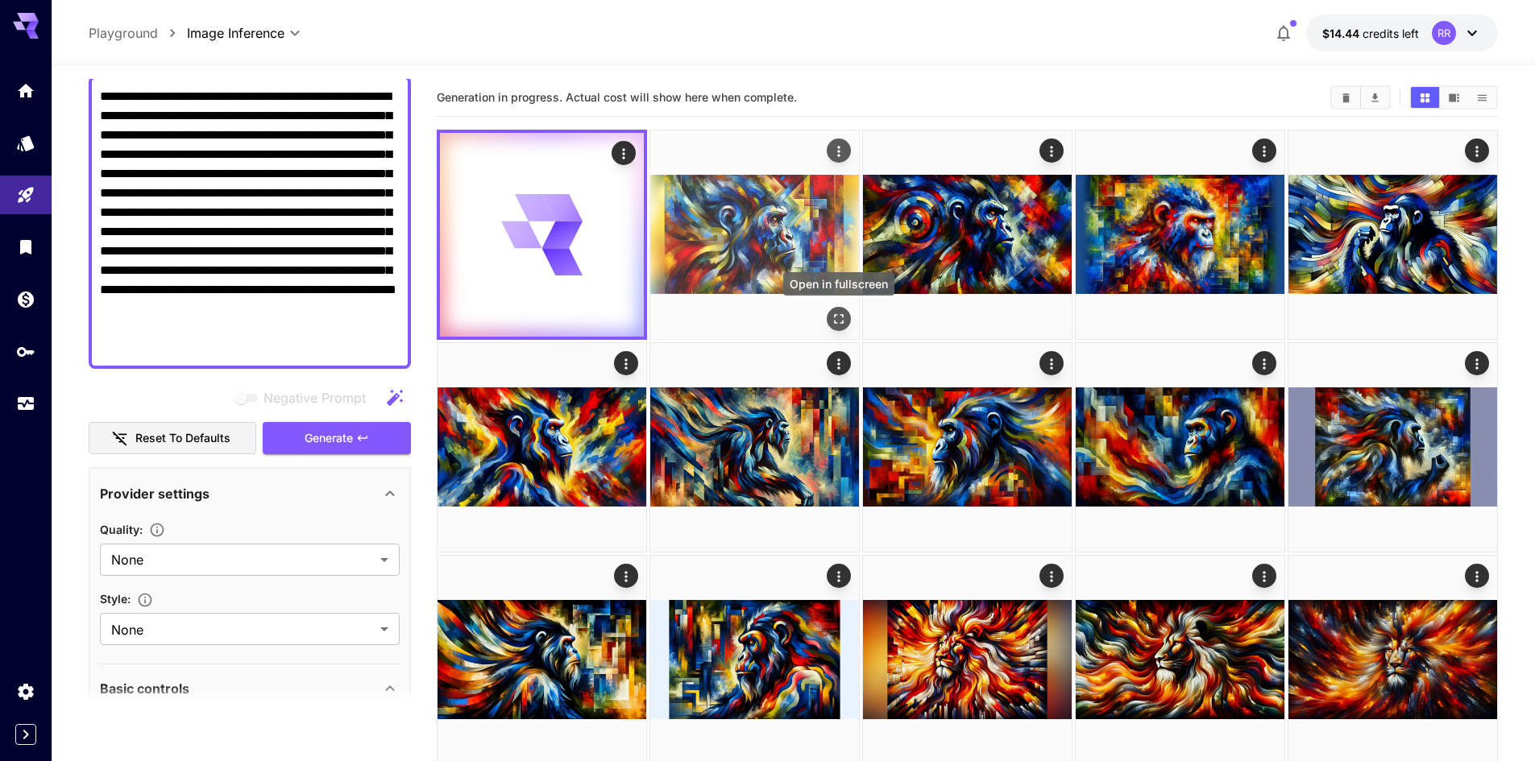
click at [835, 317] on icon "Open in fullscreen" at bounding box center [839, 319] width 10 height 10
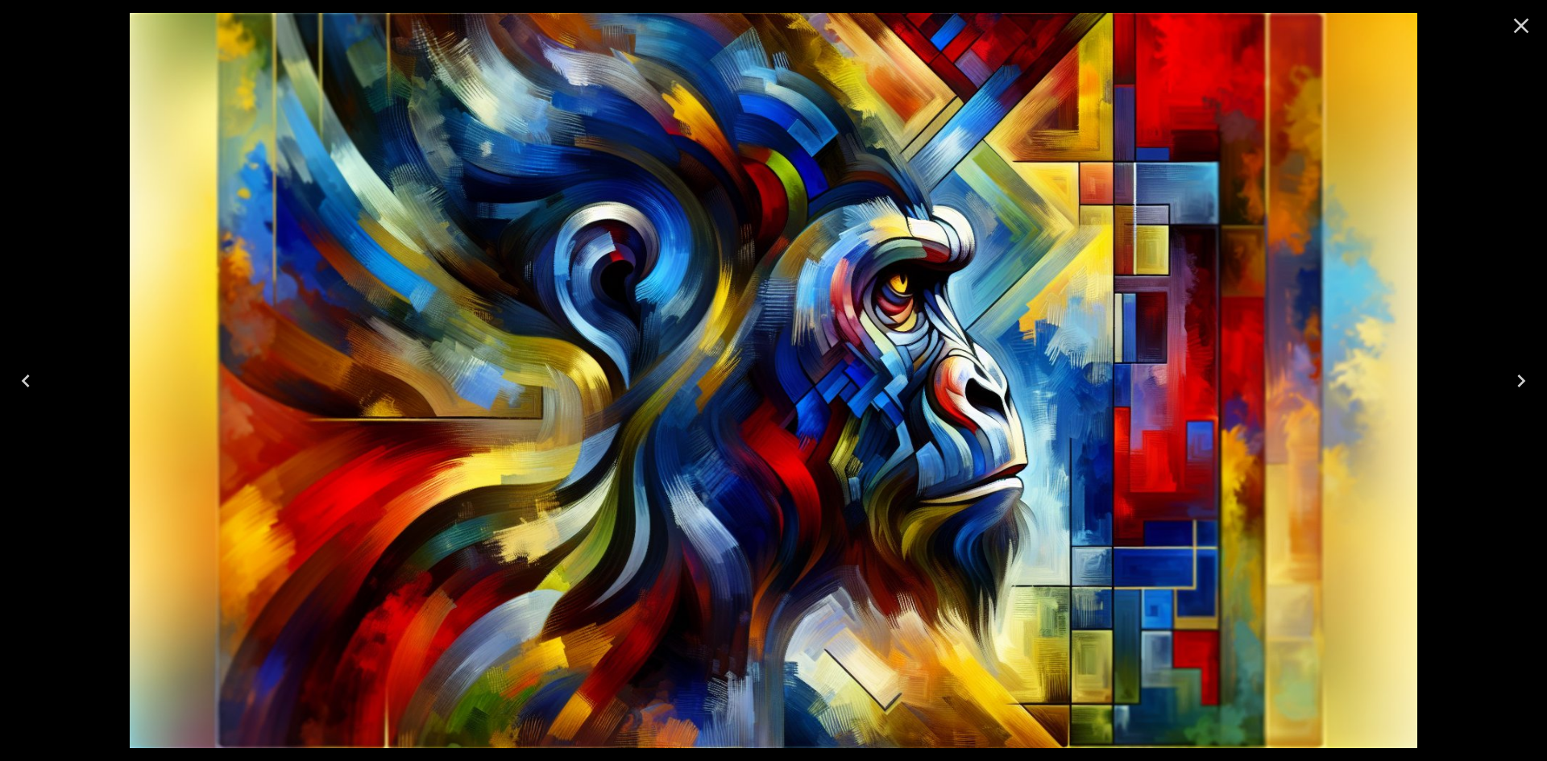
click at [1519, 379] on icon "Next" at bounding box center [1521, 381] width 26 height 26
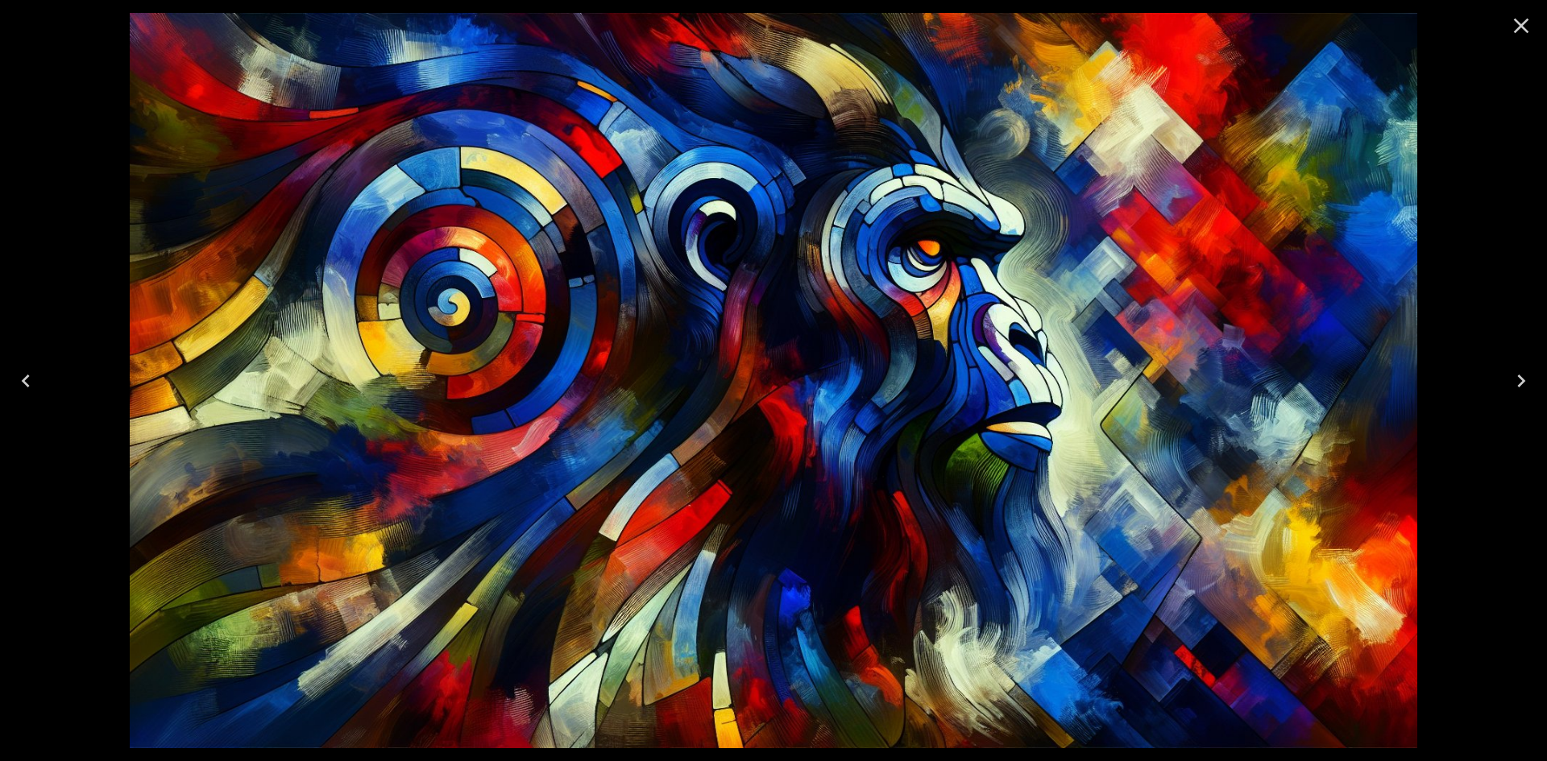
click at [1522, 30] on icon "Close" at bounding box center [1521, 26] width 26 height 26
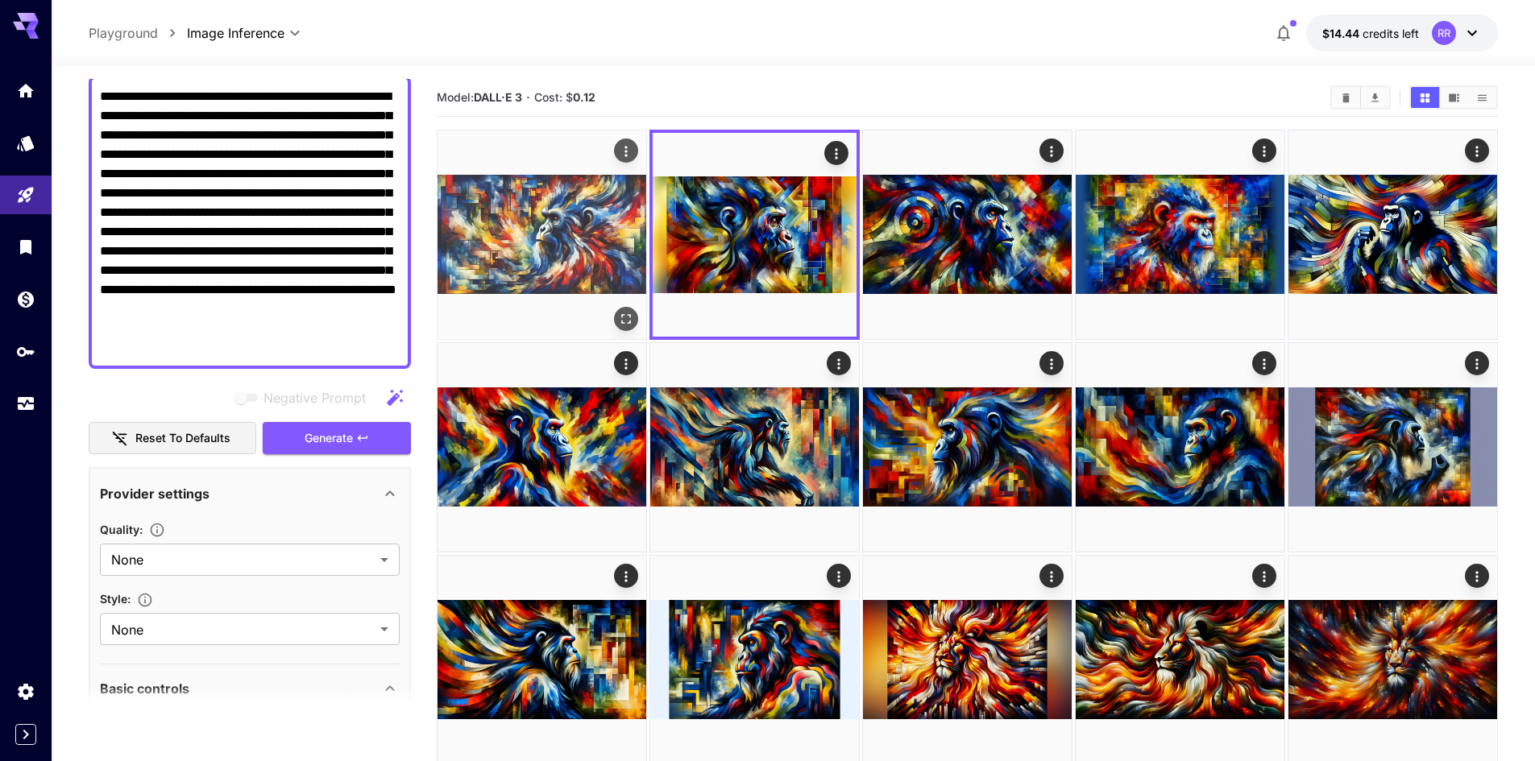
click at [597, 259] on img at bounding box center [541, 235] width 209 height 209
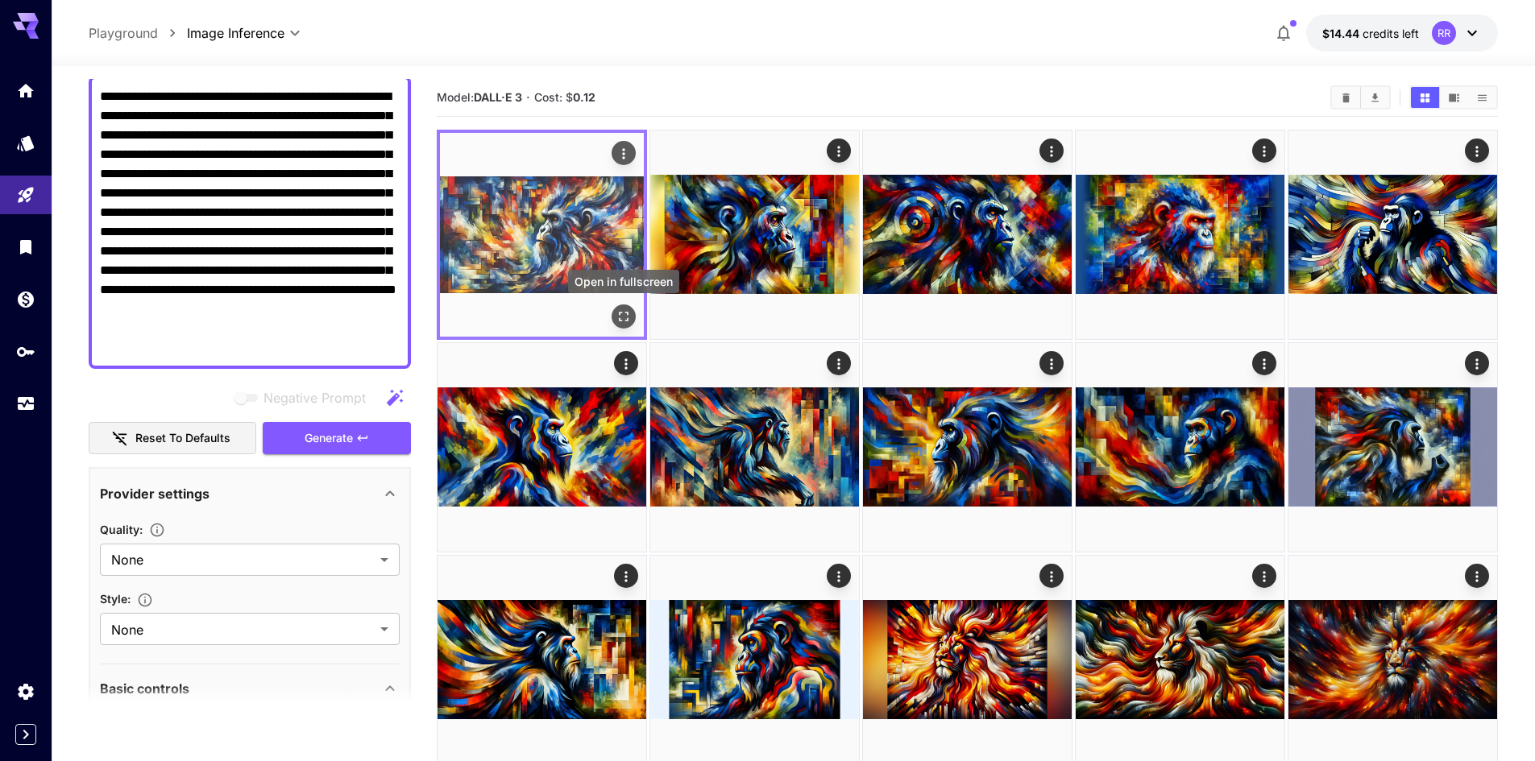
click at [616, 313] on icon "Open in fullscreen" at bounding box center [624, 317] width 16 height 16
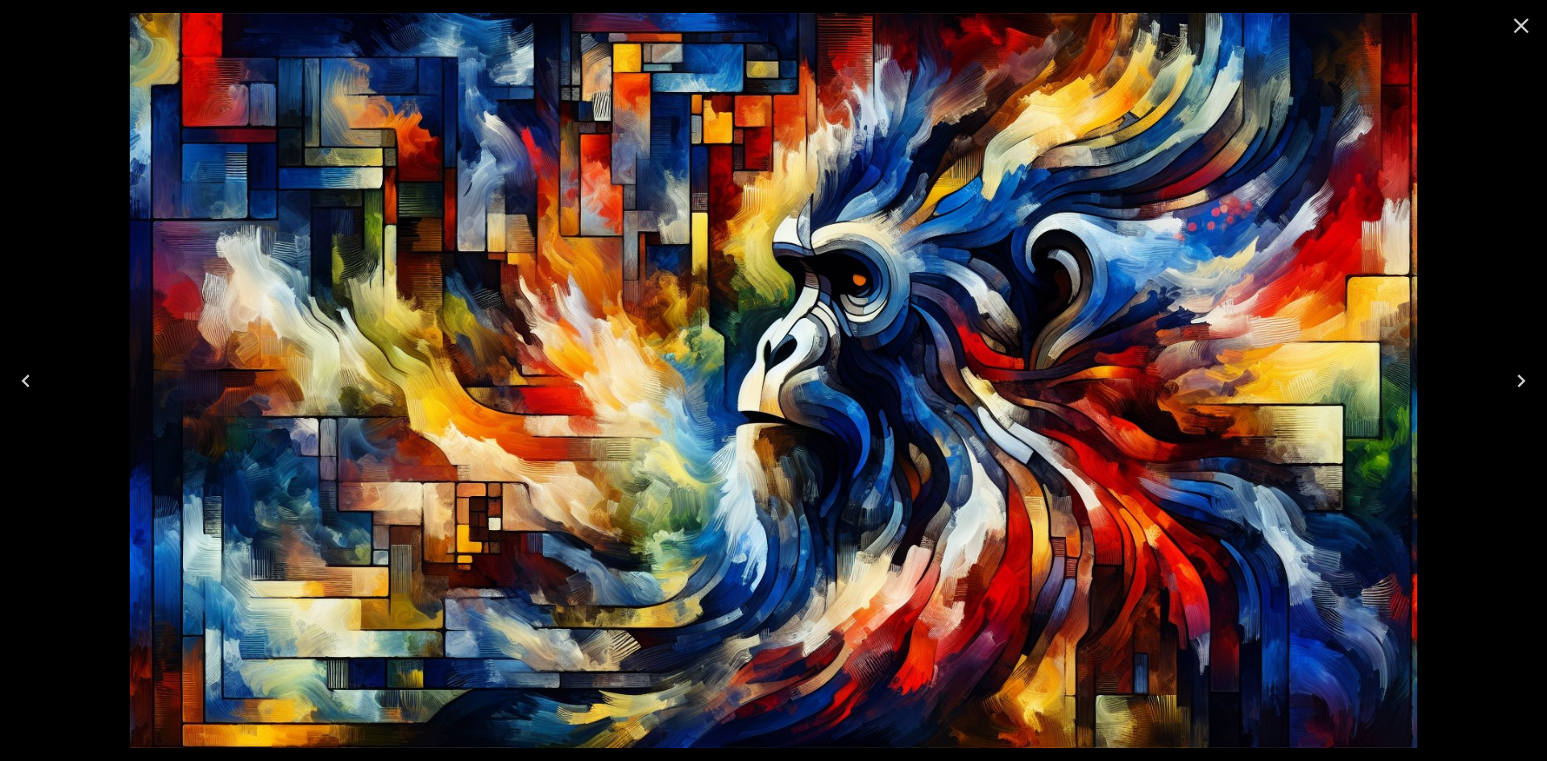
click at [1525, 25] on icon "Close" at bounding box center [1521, 26] width 26 height 26
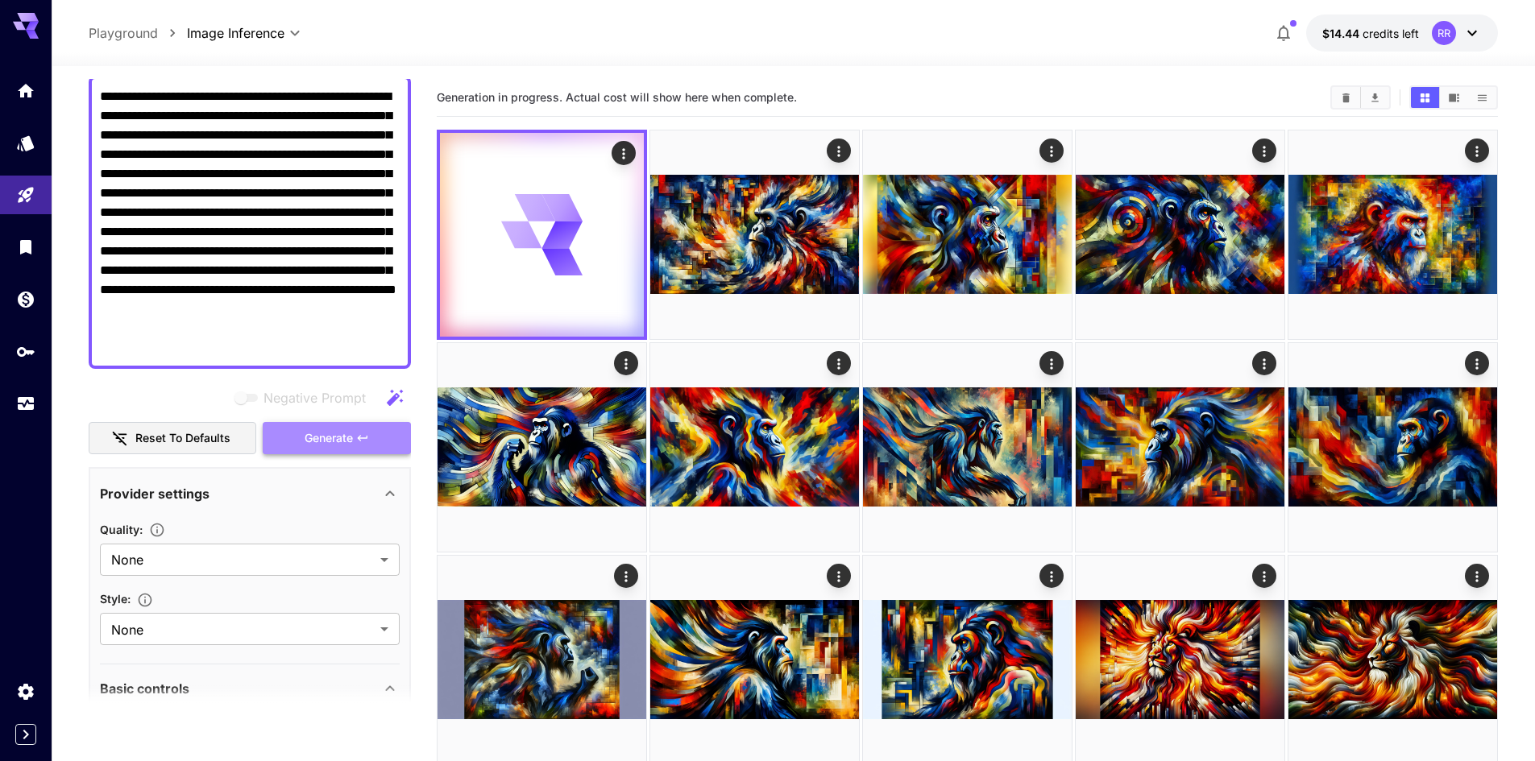
click at [336, 435] on span "Generate" at bounding box center [329, 439] width 48 height 20
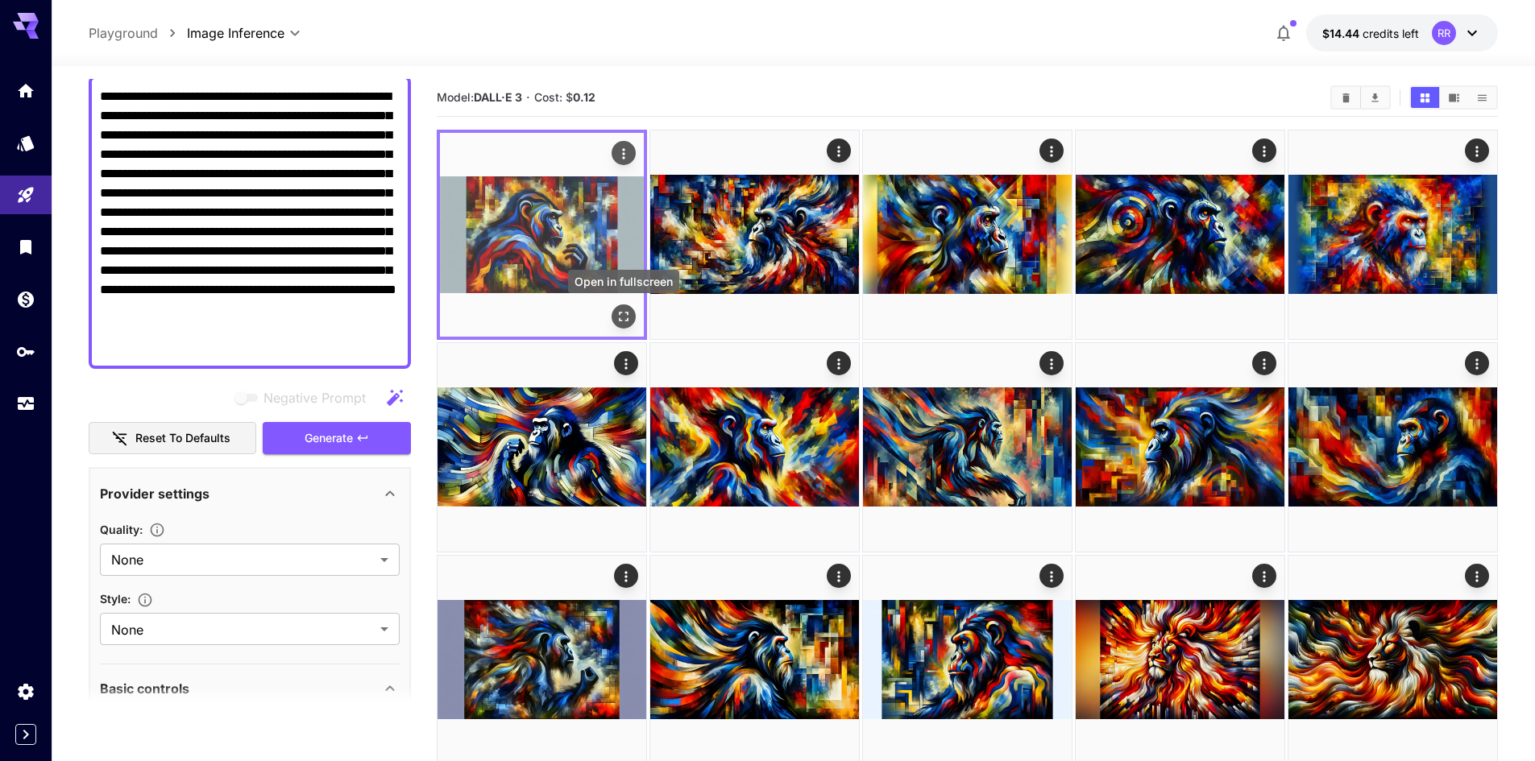
click at [629, 311] on icon "Open in fullscreen" at bounding box center [624, 317] width 16 height 16
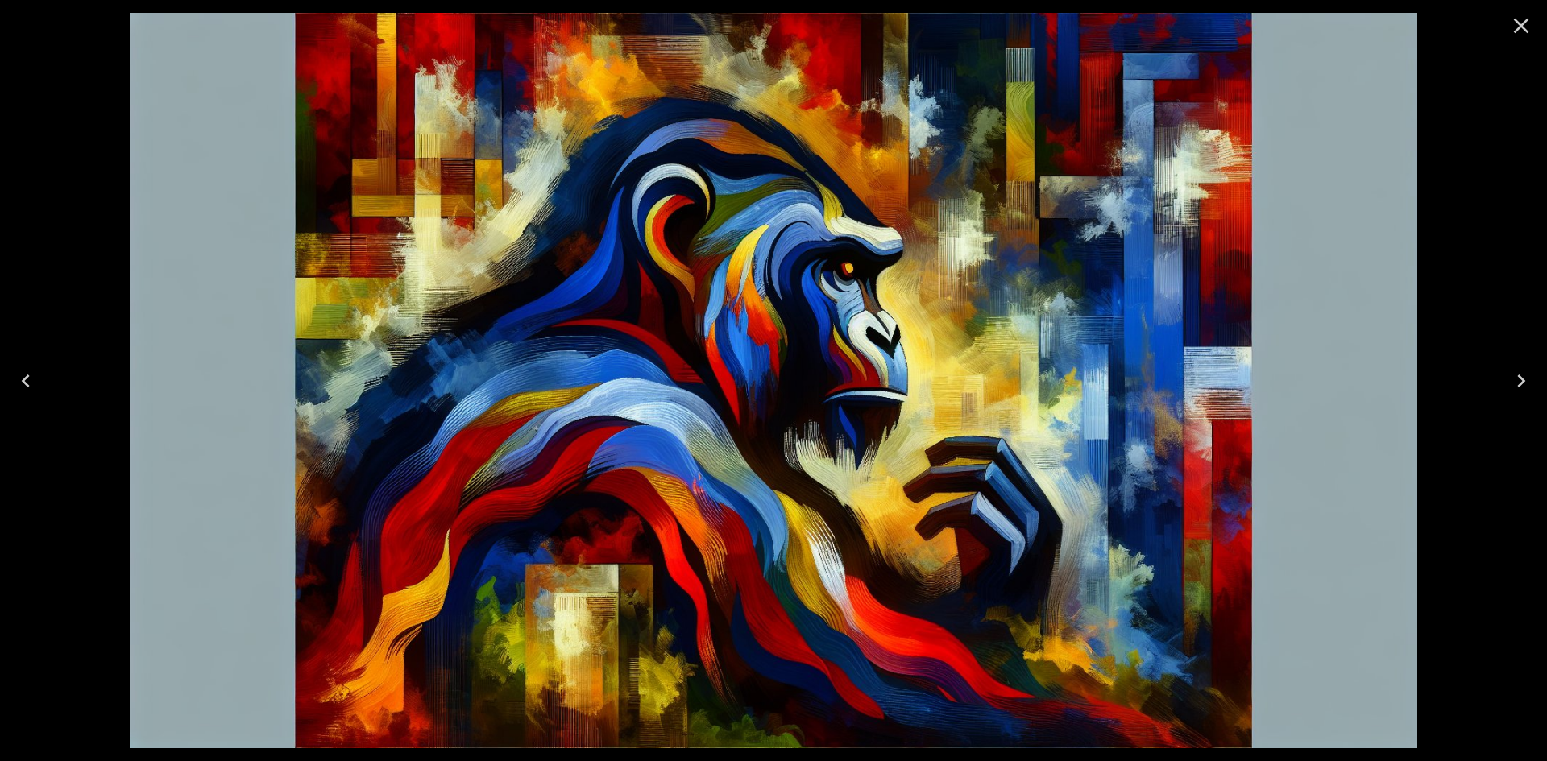
click at [1523, 27] on icon "Close" at bounding box center [1521, 26] width 15 height 15
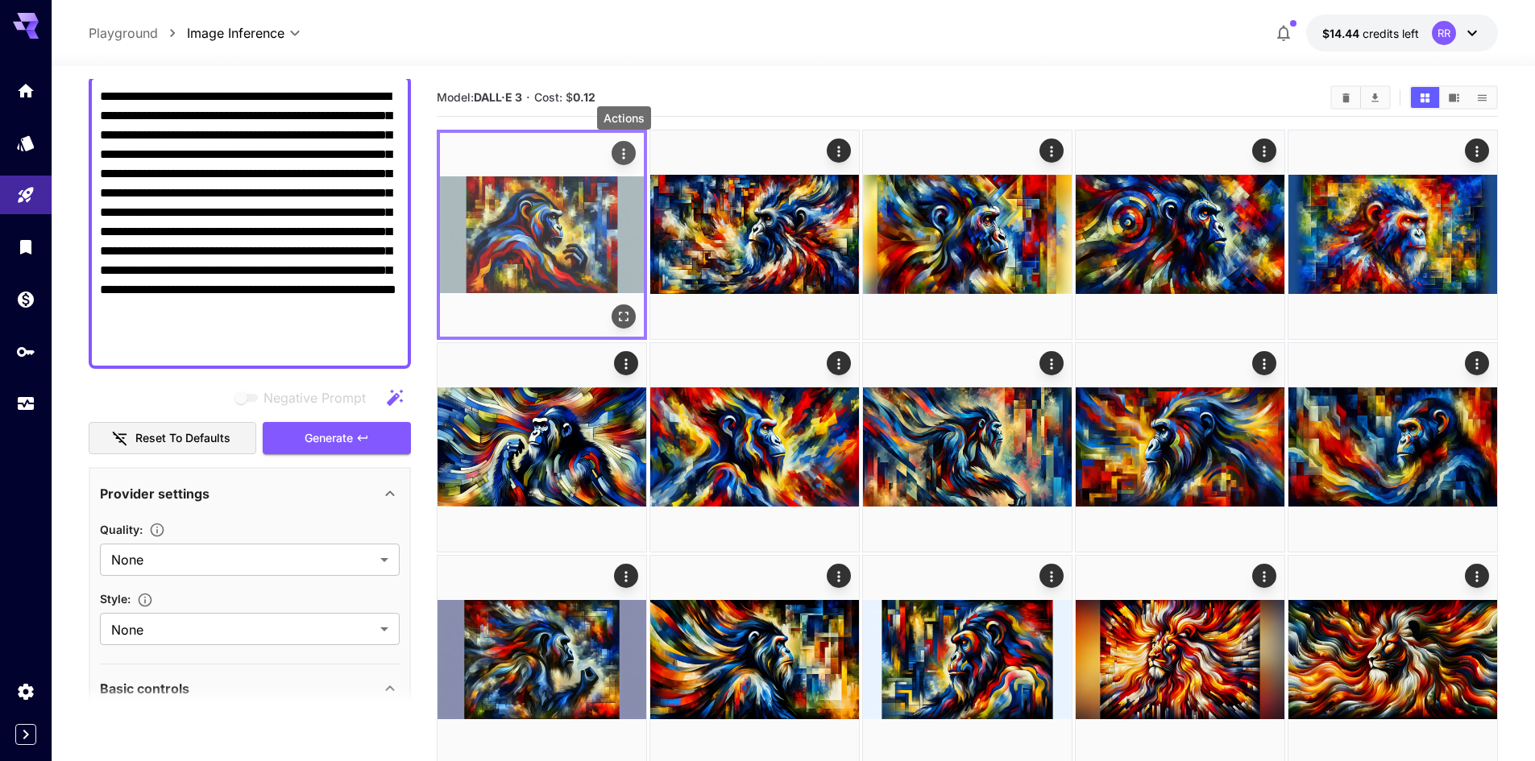
click at [622, 155] on icon "Actions" at bounding box center [624, 154] width 16 height 16
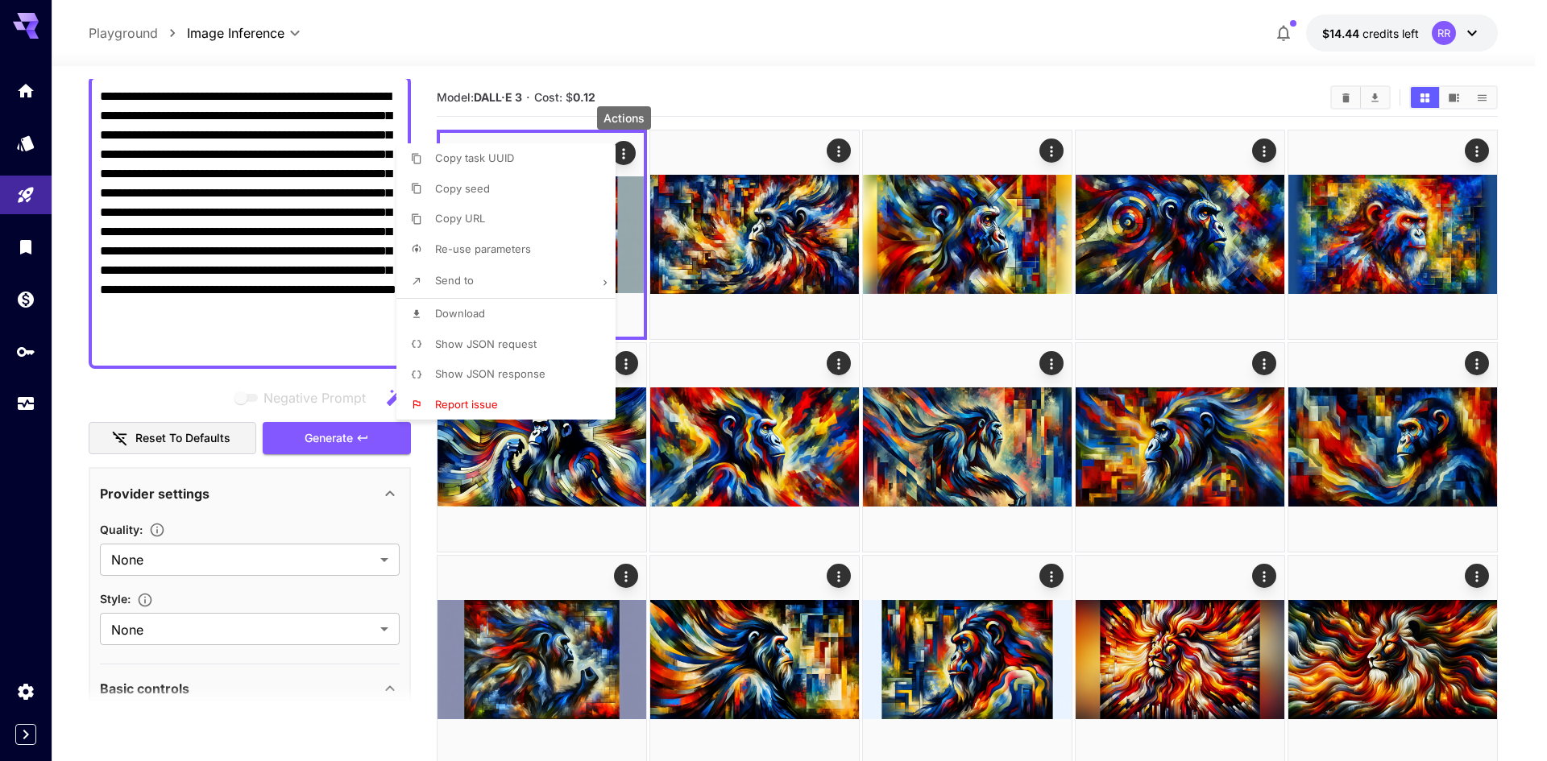
click at [478, 312] on span "Download" at bounding box center [460, 313] width 50 height 13
click at [953, 209] on div at bounding box center [773, 380] width 1547 height 761
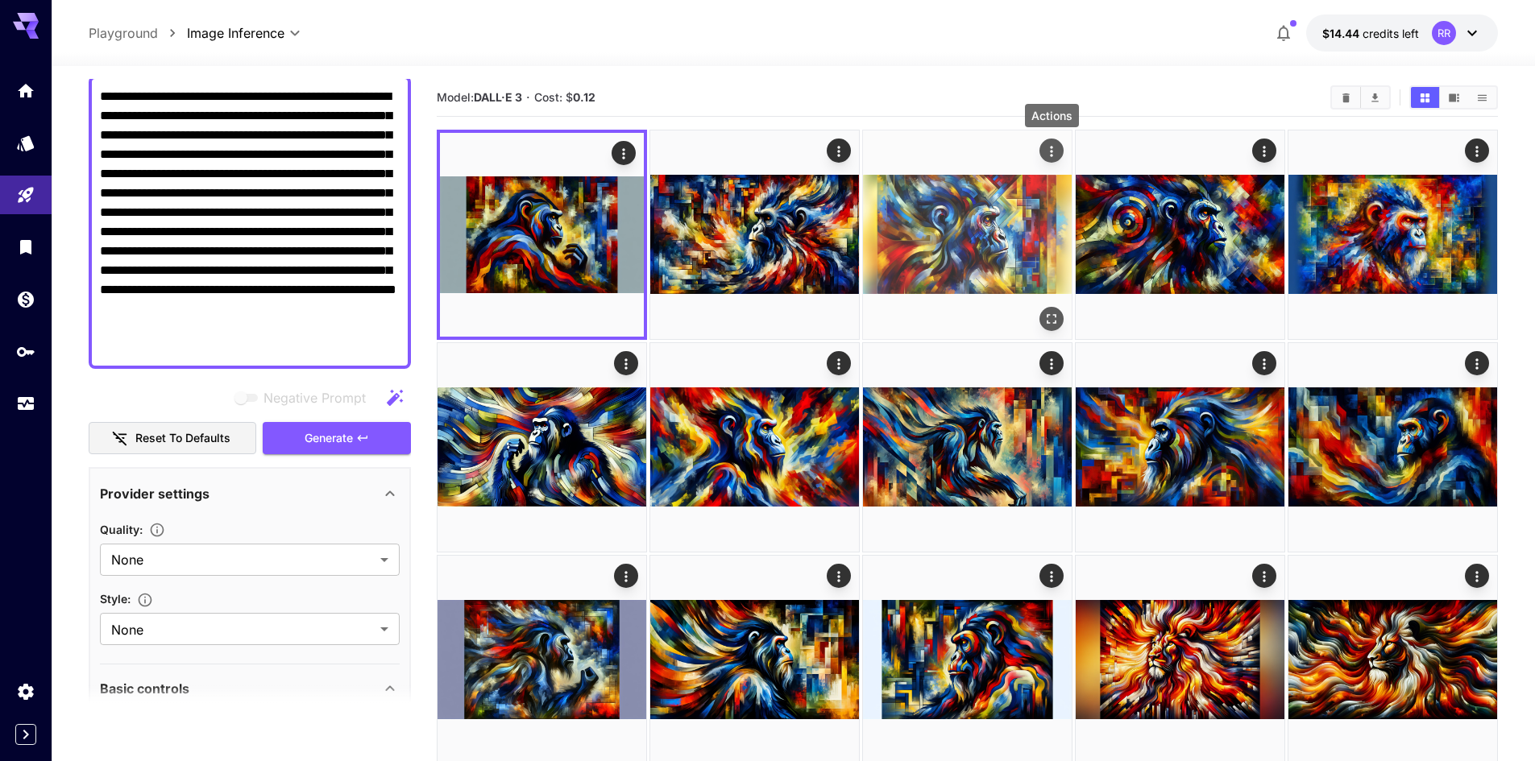
click at [1046, 150] on icon "Actions" at bounding box center [1051, 151] width 16 height 16
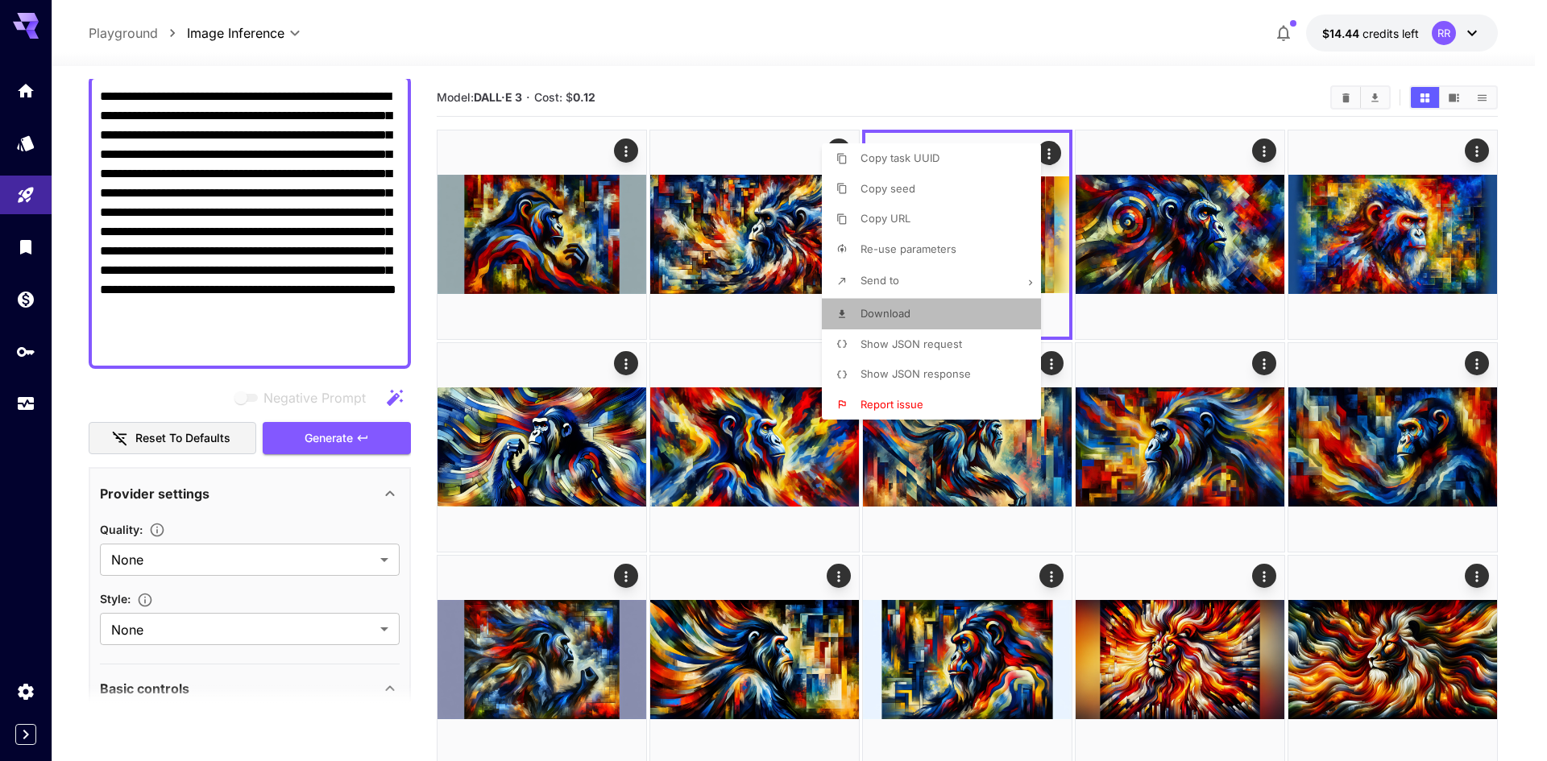
click at [918, 309] on li "Download" at bounding box center [936, 314] width 229 height 31
